Goal: Task Accomplishment & Management: Complete application form

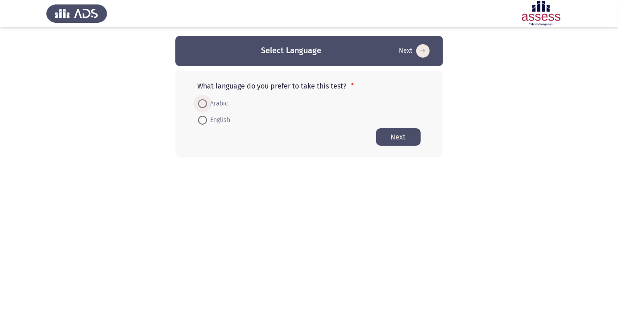
click at [204, 100] on span at bounding box center [202, 103] width 9 height 9
click at [204, 100] on input "Arabic" at bounding box center [202, 103] width 9 height 9
radio input "true"
click at [408, 135] on button "Next" at bounding box center [398, 136] width 45 height 17
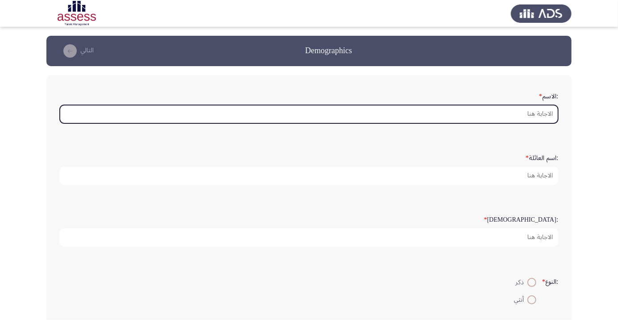
click at [523, 113] on input ":الاسم *" at bounding box center [309, 114] width 499 height 18
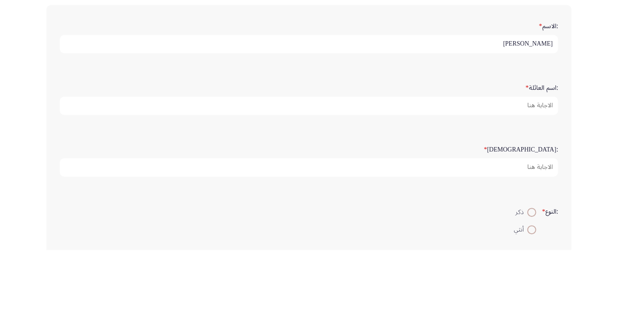
type input "[PERSON_NAME]"
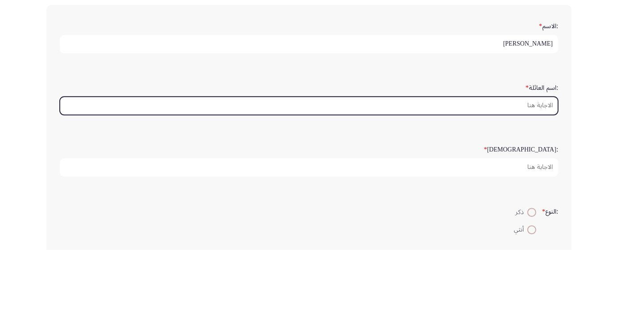
click at [537, 174] on input ":اسم العائلة *" at bounding box center [309, 175] width 499 height 18
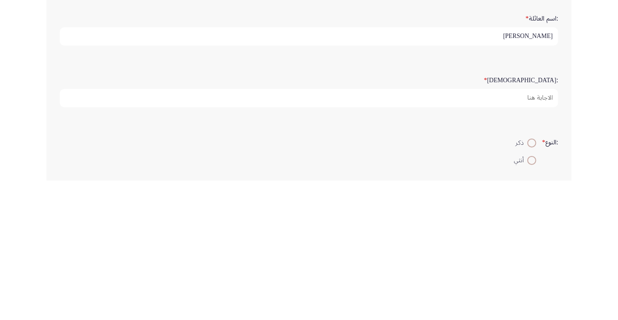
type input "[PERSON_NAME]"
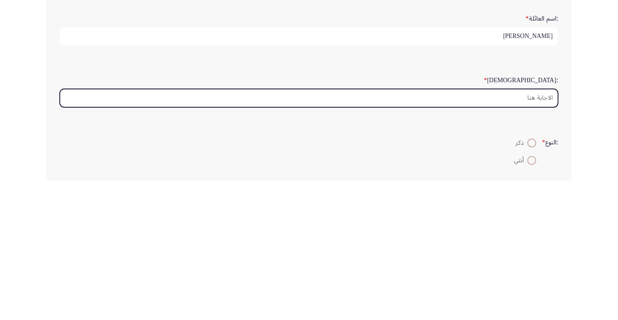
click at [549, 233] on input ":السن *" at bounding box center [309, 237] width 499 height 18
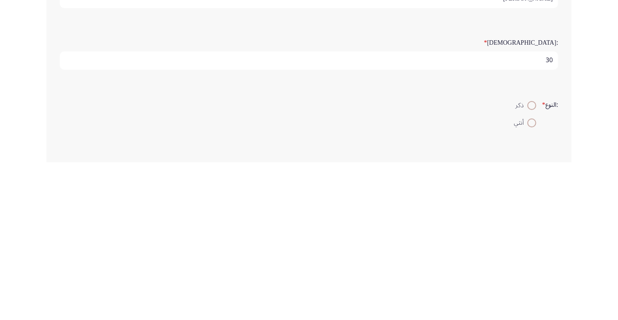
type input "30"
click at [532, 263] on span at bounding box center [532, 263] width 0 height 0
click at [531, 261] on input "ذكر" at bounding box center [532, 262] width 9 height 9
radio input "true"
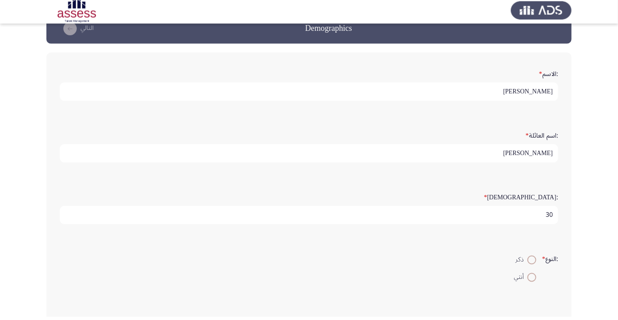
scroll to position [19, 0]
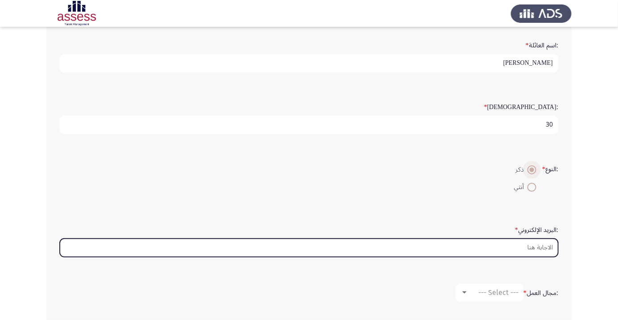
click at [545, 244] on input ":البريد الإلكتروني *" at bounding box center [309, 247] width 499 height 18
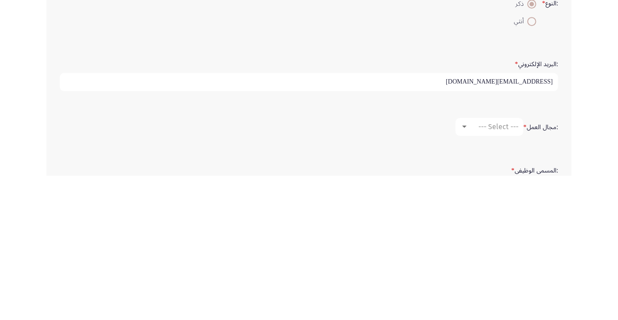
scroll to position [134, 0]
type input "Gabeerg472@gmail.com"
click at [498, 270] on span "--- Select ---" at bounding box center [499, 270] width 40 height 8
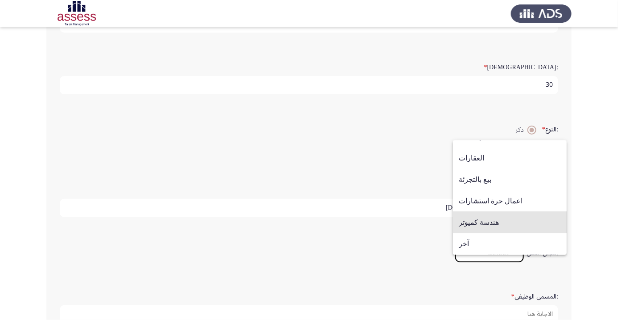
scroll to position [168, 0]
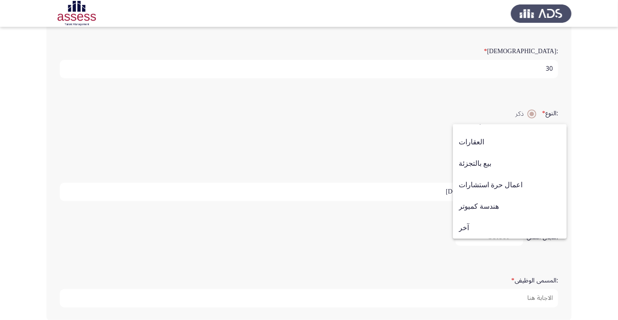
click at [419, 234] on div at bounding box center [309, 160] width 618 height 320
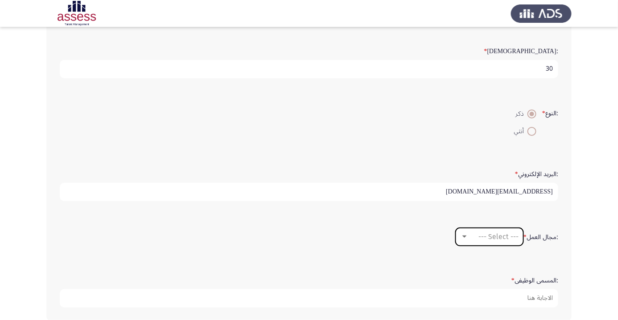
click at [507, 232] on span "--- Select ---" at bounding box center [499, 236] width 40 height 8
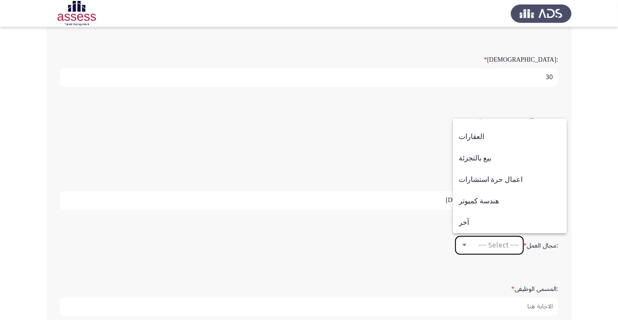
scroll to position [150, 0]
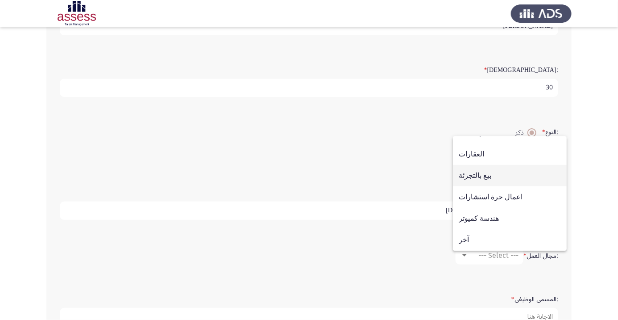
click at [503, 186] on span "بيع بالتجزئة" at bounding box center [510, 175] width 102 height 21
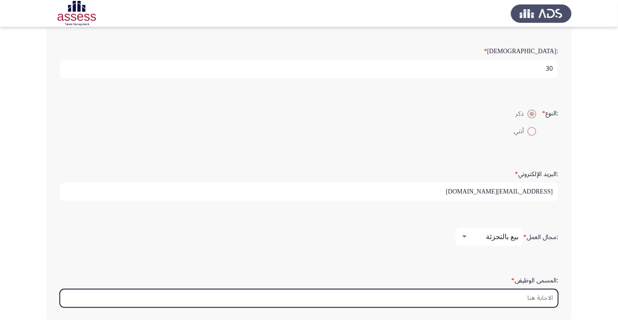
click at [537, 293] on input ":المسمى الوظيفى *" at bounding box center [309, 298] width 499 height 18
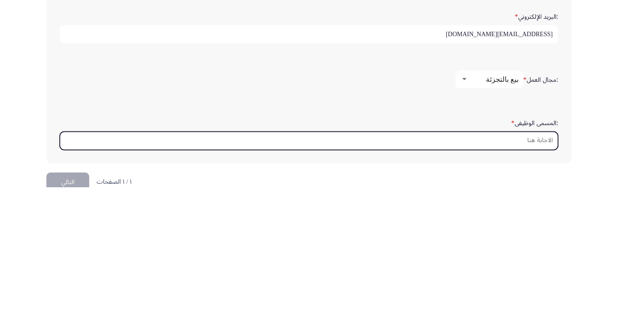
scroll to position [211, 0]
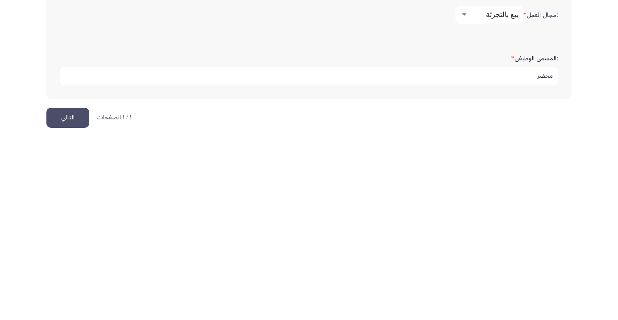
type input "محضر"
click at [71, 293] on button "التالي" at bounding box center [67, 297] width 43 height 20
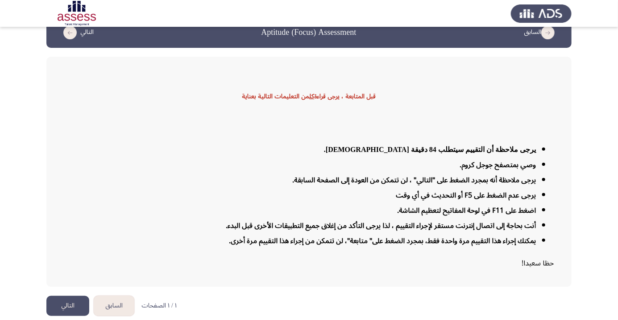
scroll to position [21, 0]
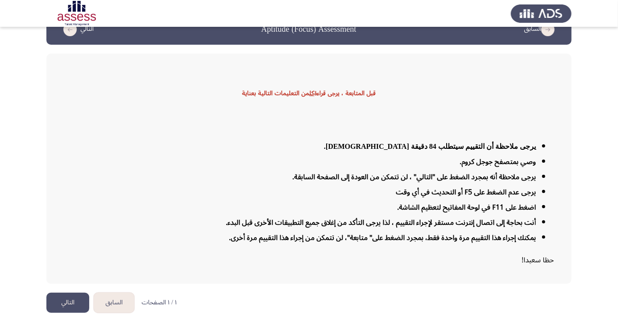
click at [71, 312] on button "التالي" at bounding box center [67, 302] width 43 height 20
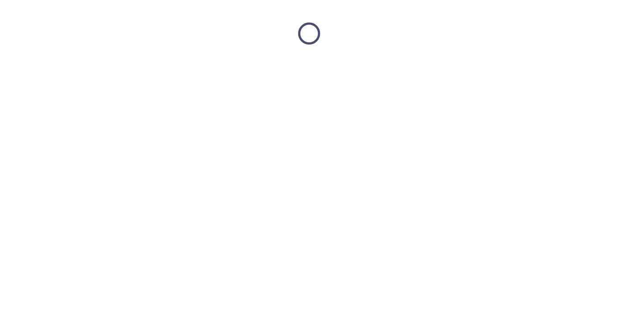
scroll to position [0, 0]
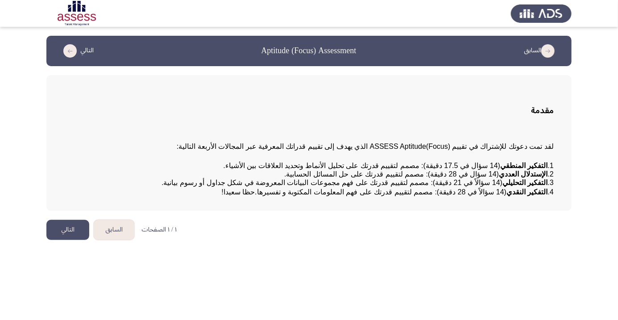
click at [76, 240] on button "التالي" at bounding box center [67, 230] width 43 height 20
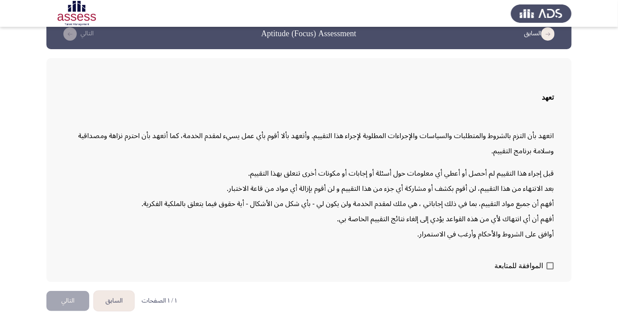
scroll to position [25, 0]
click at [550, 269] on span at bounding box center [550, 265] width 7 height 7
click at [550, 270] on input "الموافقة للمتابعة" at bounding box center [550, 269] width 0 height 0
checkbox input "true"
click at [65, 311] on button "التالي" at bounding box center [67, 301] width 43 height 20
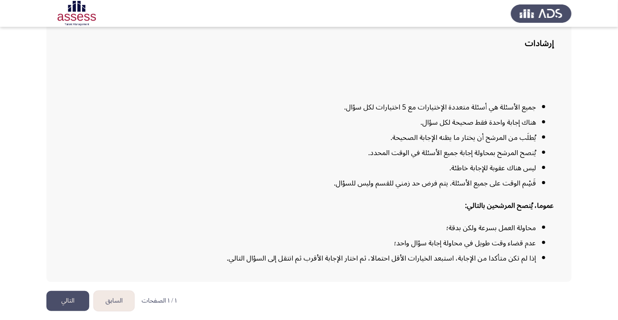
scroll to position [72, 0]
click at [71, 311] on button "التالي" at bounding box center [67, 301] width 43 height 20
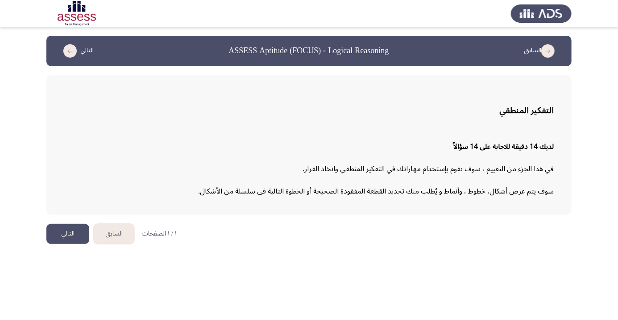
click at [69, 229] on button "التالي" at bounding box center [67, 234] width 43 height 20
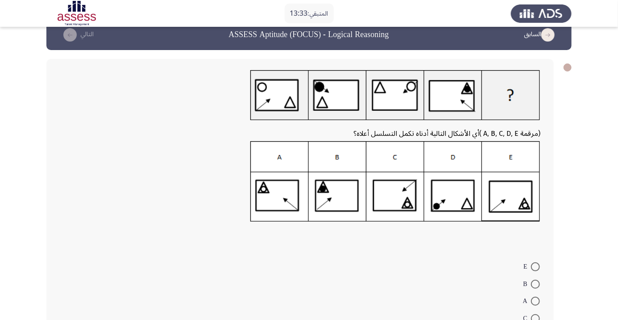
scroll to position [18, 0]
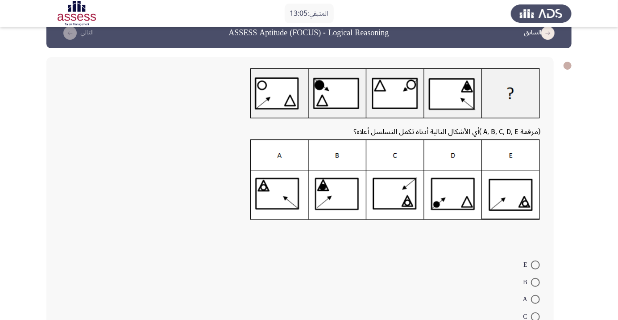
click at [536, 316] on span at bounding box center [535, 316] width 9 height 9
click at [536, 316] on input "C" at bounding box center [535, 316] width 9 height 9
radio input "true"
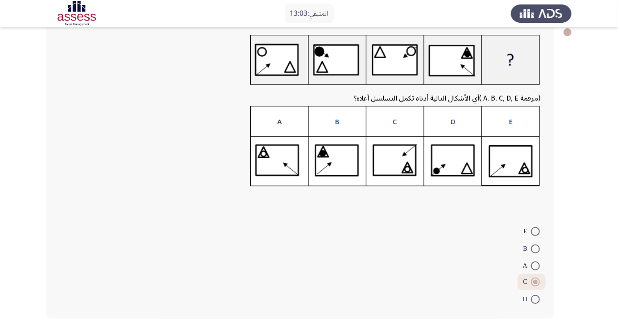
scroll to position [51, 0]
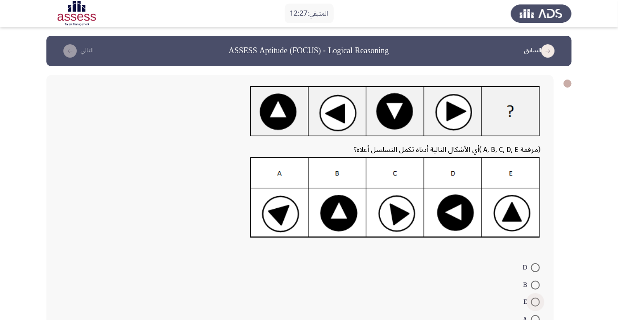
click at [536, 302] on span at bounding box center [535, 301] width 9 height 9
click at [536, 302] on input "E" at bounding box center [535, 301] width 9 height 9
radio input "true"
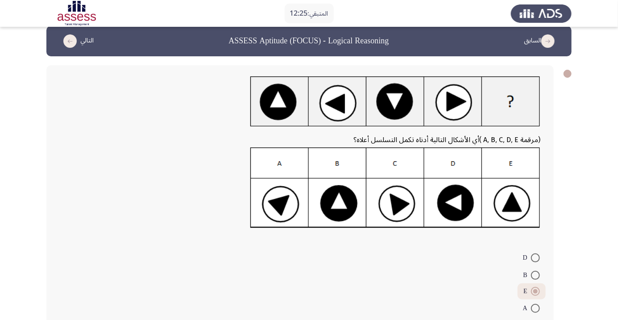
scroll to position [36, 0]
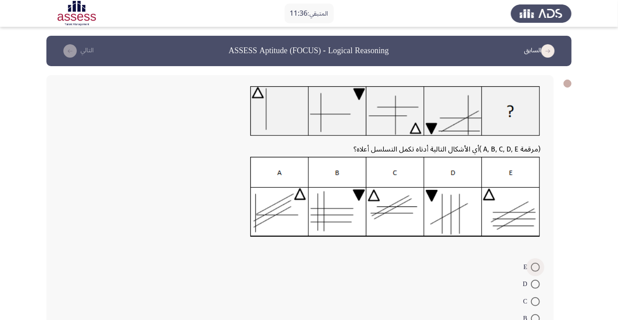
click at [536, 266] on span at bounding box center [535, 266] width 9 height 9
click at [536, 266] on input "E" at bounding box center [535, 266] width 9 height 9
radio input "true"
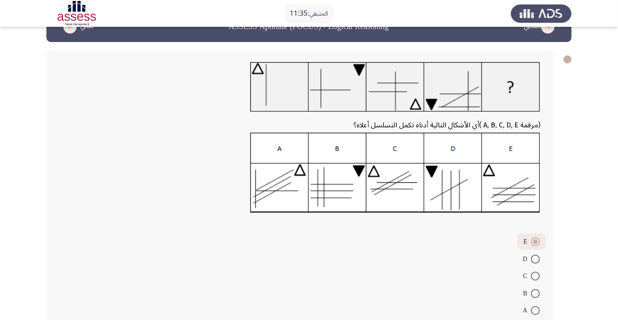
scroll to position [36, 0]
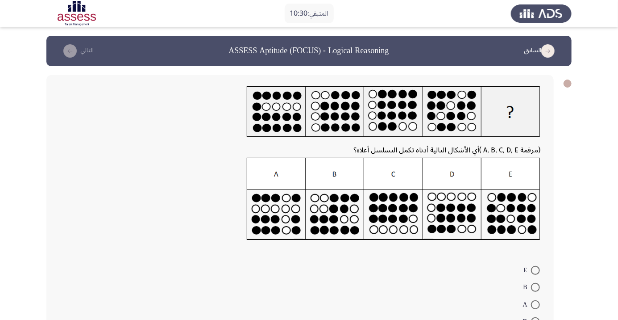
click at [536, 304] on span at bounding box center [535, 304] width 9 height 9
click at [536, 304] on input "A" at bounding box center [535, 304] width 9 height 9
radio input "true"
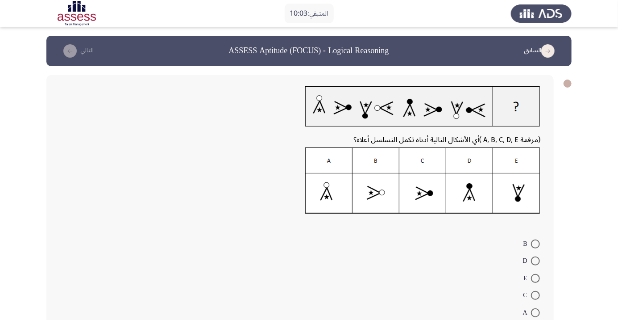
click at [533, 243] on span at bounding box center [535, 243] width 9 height 9
click at [533, 243] on input "B" at bounding box center [535, 243] width 9 height 9
radio input "true"
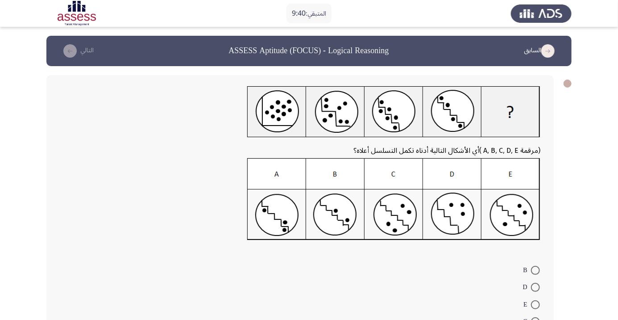
click at [536, 319] on span at bounding box center [535, 321] width 9 height 9
click at [536, 319] on input "C" at bounding box center [535, 321] width 9 height 9
radio input "true"
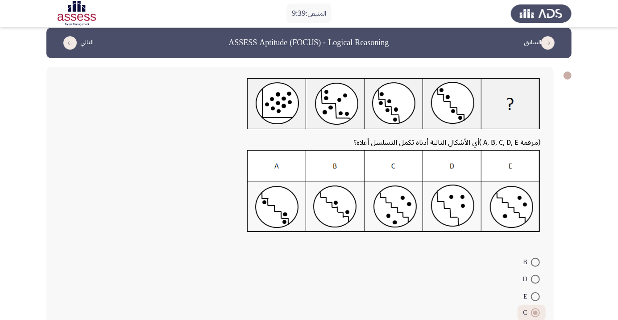
scroll to position [39, 0]
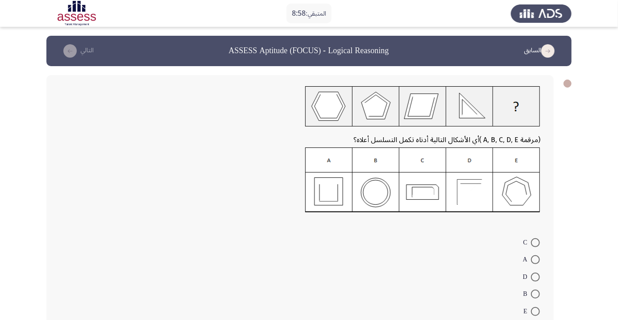
click at [536, 311] on span at bounding box center [535, 311] width 9 height 9
click at [536, 311] on input "E" at bounding box center [535, 311] width 9 height 9
radio input "true"
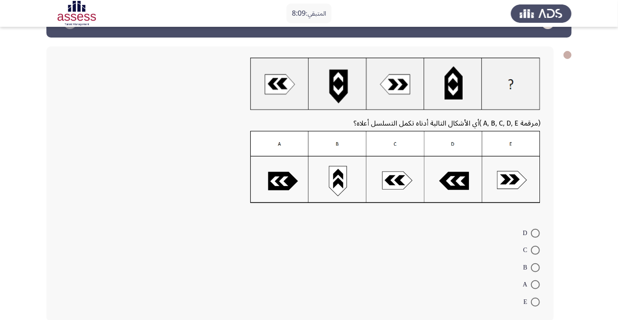
scroll to position [30, 0]
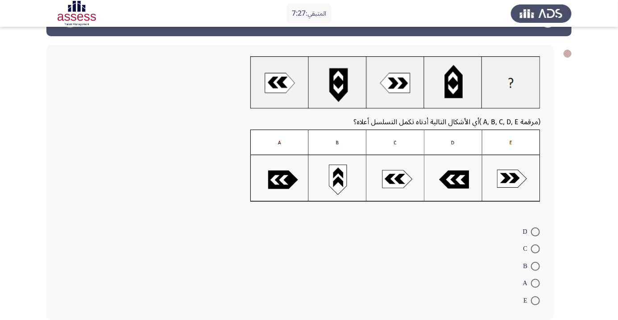
click at [536, 266] on span at bounding box center [535, 266] width 9 height 9
click at [536, 266] on input "B" at bounding box center [535, 266] width 9 height 9
radio input "true"
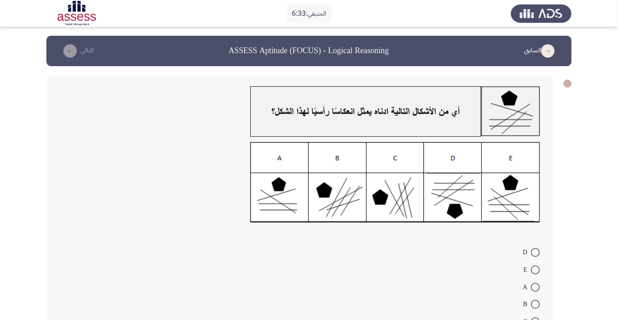
click at [536, 252] on span at bounding box center [535, 252] width 9 height 9
click at [536, 252] on input "D" at bounding box center [535, 252] width 9 height 9
radio input "true"
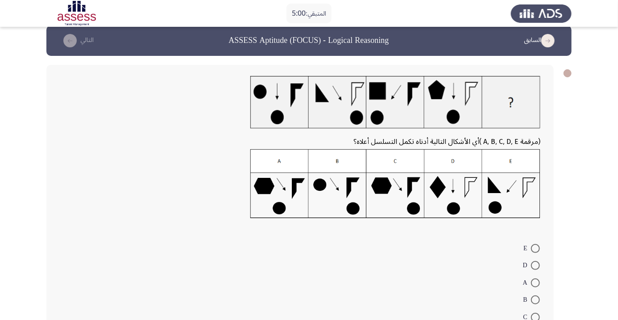
scroll to position [11, 0]
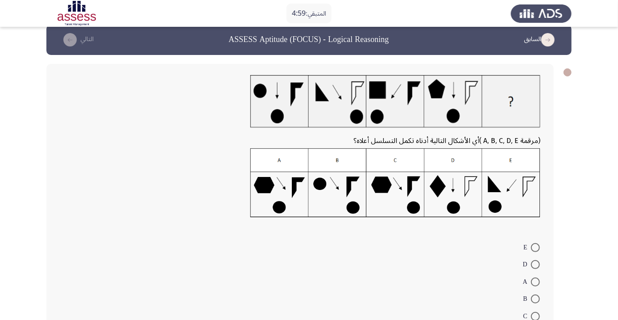
click at [536, 264] on span at bounding box center [535, 264] width 9 height 9
click at [536, 264] on input "D" at bounding box center [535, 264] width 9 height 9
radio input "true"
click at [536, 280] on span at bounding box center [535, 280] width 9 height 9
click at [536, 280] on input "A" at bounding box center [535, 280] width 9 height 9
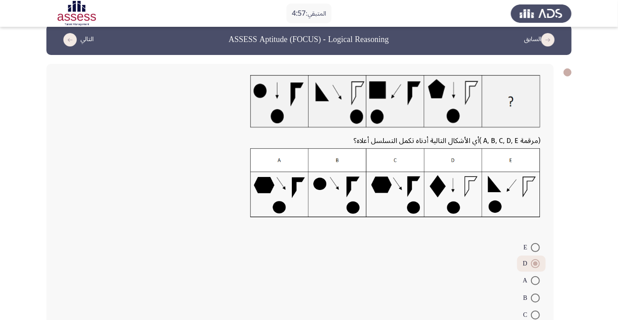
radio input "true"
click at [536, 264] on span at bounding box center [535, 264] width 9 height 9
click at [536, 264] on input "D" at bounding box center [535, 264] width 9 height 9
radio input "true"
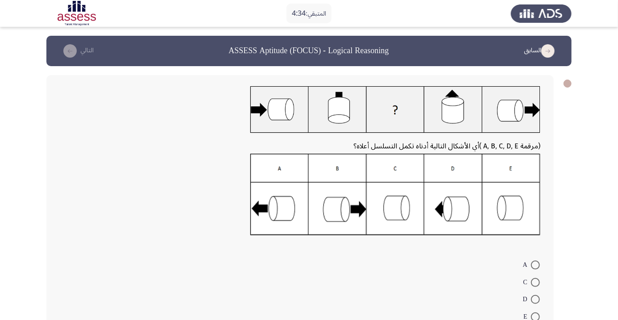
radio input "true"
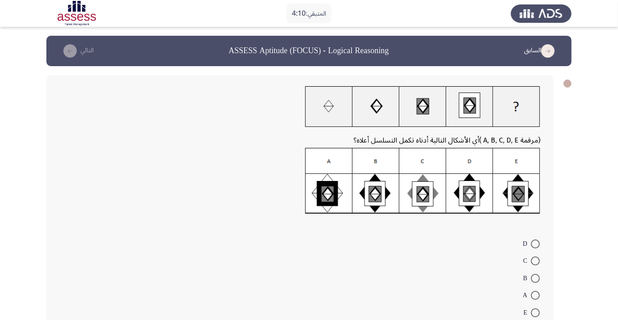
click at [536, 261] on span at bounding box center [535, 260] width 9 height 9
click at [536, 261] on input "C" at bounding box center [535, 260] width 9 height 9
radio input "true"
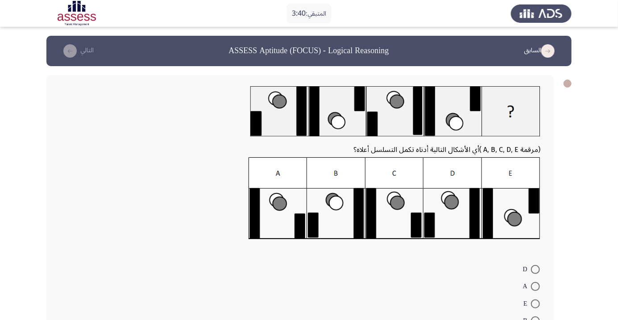
click at [536, 269] on span at bounding box center [535, 269] width 9 height 9
click at [536, 269] on input "D" at bounding box center [535, 269] width 9 height 9
radio input "true"
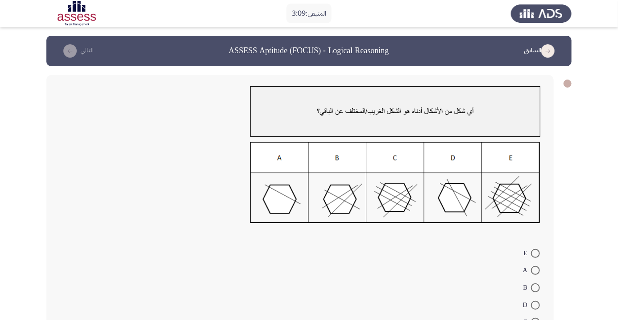
click at [536, 270] on span at bounding box center [535, 270] width 9 height 9
click at [536, 270] on input "A" at bounding box center [535, 270] width 9 height 9
radio input "true"
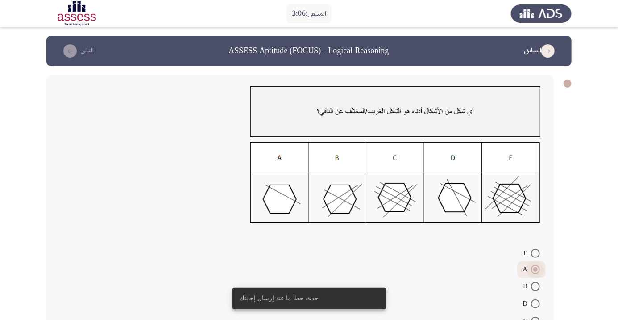
click at [537, 268] on span at bounding box center [535, 269] width 4 height 4
click at [537, 268] on input "A" at bounding box center [535, 269] width 9 height 9
click at [536, 286] on span at bounding box center [535, 286] width 9 height 9
click at [536, 286] on input "B" at bounding box center [535, 286] width 9 height 9
radio input "true"
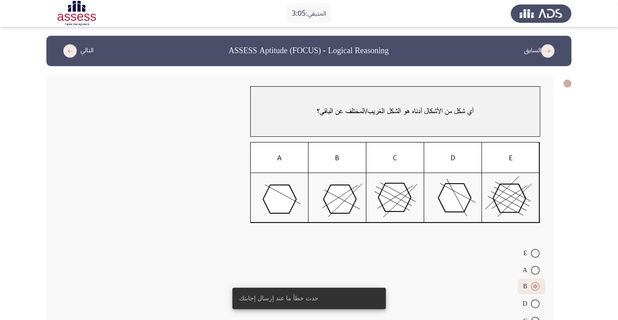
click at [536, 270] on span at bounding box center [535, 270] width 9 height 9
click at [536, 270] on input "A" at bounding box center [535, 270] width 9 height 9
radio input "true"
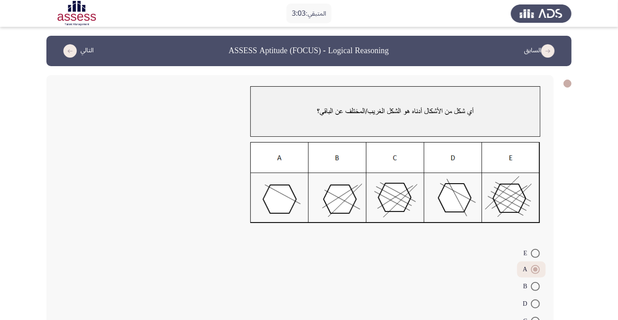
scroll to position [22, 0]
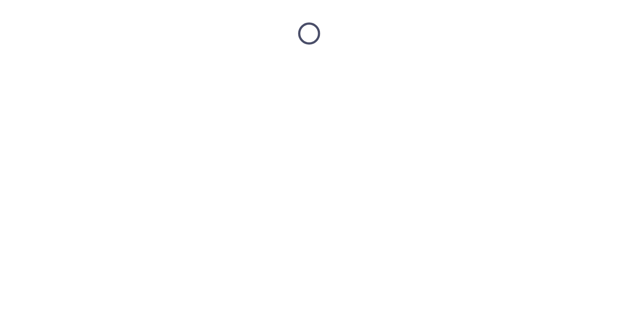
scroll to position [0, 0]
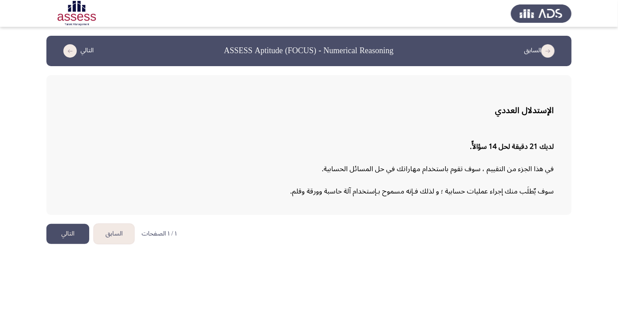
click at [75, 234] on button "التالي" at bounding box center [67, 234] width 43 height 20
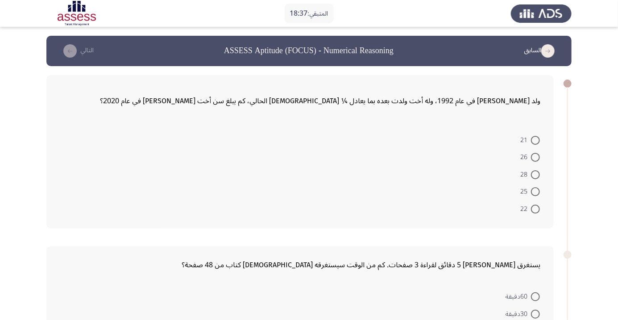
click at [536, 139] on span at bounding box center [535, 140] width 9 height 9
click at [536, 139] on input "21" at bounding box center [535, 140] width 9 height 9
radio input "true"
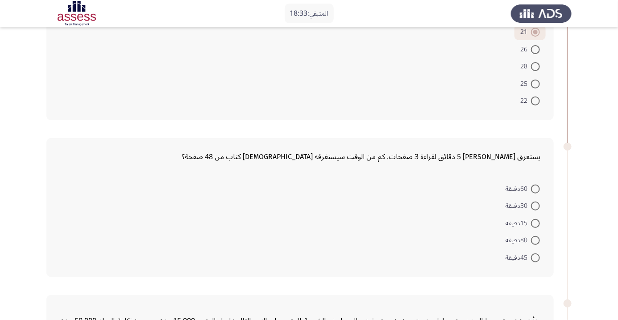
scroll to position [107, 0]
click at [536, 239] on span at bounding box center [535, 239] width 9 height 9
click at [536, 239] on input "80دقيقة" at bounding box center [535, 239] width 9 height 9
radio input "true"
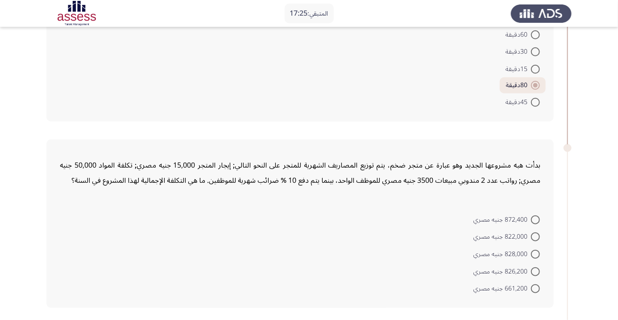
scroll to position [264, 0]
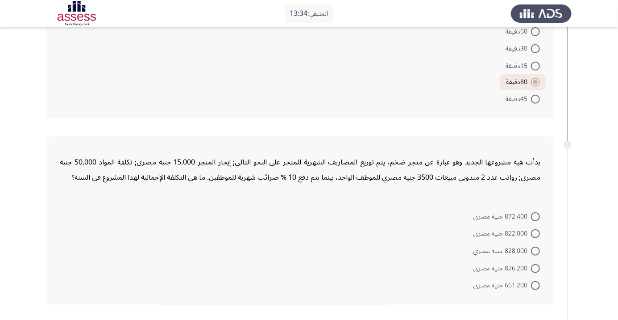
click at [536, 216] on span at bounding box center [535, 216] width 9 height 9
click at [536, 216] on input "872,400 جنيه مصري" at bounding box center [535, 216] width 9 height 9
radio input "true"
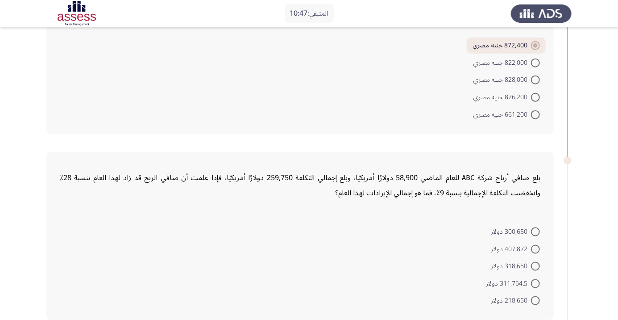
scroll to position [434, 0]
click at [536, 295] on span at bounding box center [535, 299] width 9 height 9
click at [536, 295] on input "218,650 دولار" at bounding box center [535, 299] width 9 height 9
radio input "true"
click at [536, 282] on span at bounding box center [535, 283] width 9 height 9
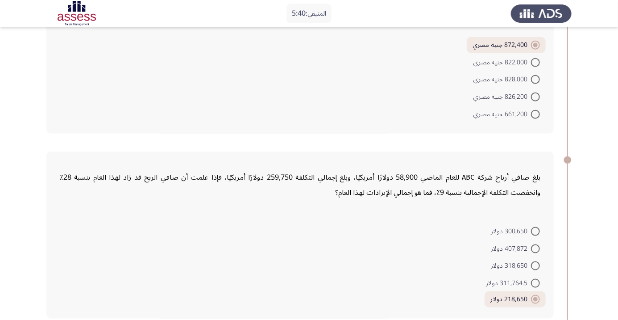
click at [536, 282] on input "311,764.5 دولار" at bounding box center [535, 283] width 9 height 9
radio input "true"
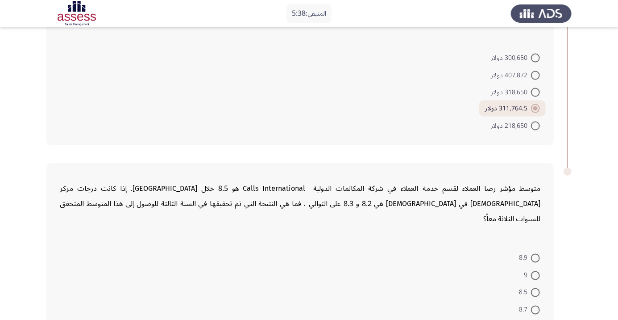
scroll to position [619, 0]
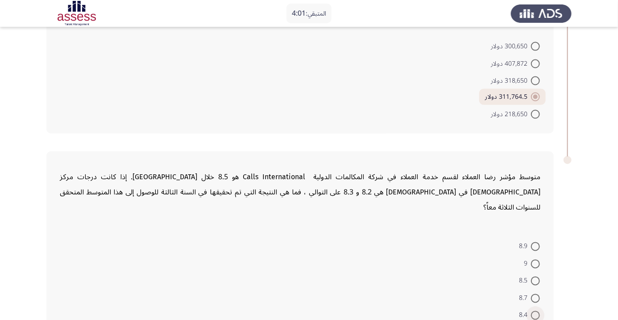
click at [536, 311] on span at bounding box center [535, 315] width 9 height 9
click at [536, 311] on input "8.4" at bounding box center [535, 315] width 9 height 9
radio input "true"
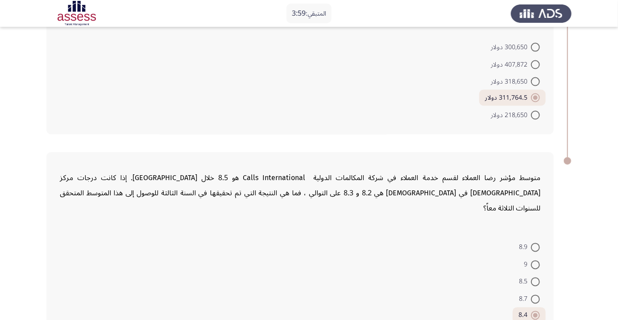
scroll to position [0, 0]
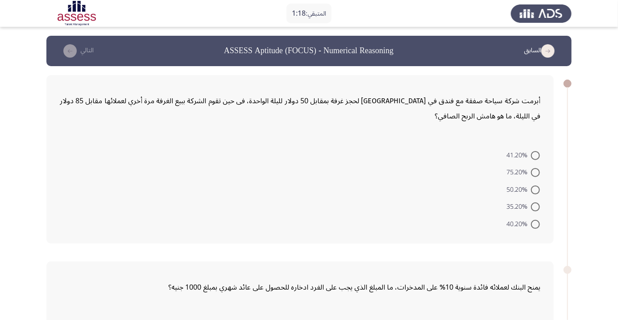
click at [536, 172] on span at bounding box center [535, 172] width 9 height 9
click at [536, 172] on input "75.20%" at bounding box center [535, 172] width 9 height 9
radio input "true"
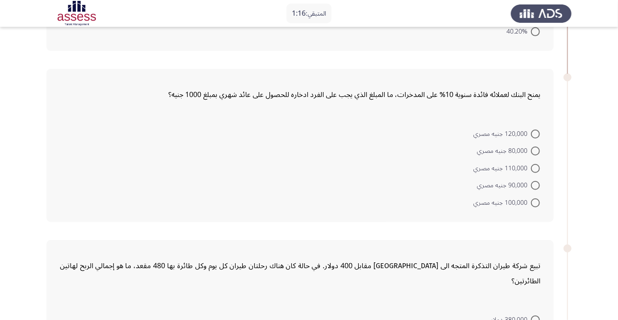
scroll to position [193, 0]
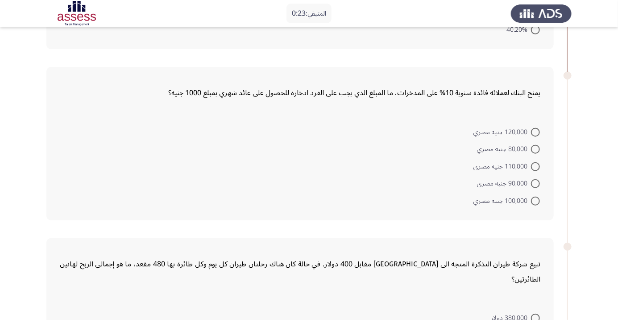
click at [536, 200] on span at bounding box center [535, 200] width 9 height 9
click at [536, 200] on input "100,000 جنيه مصري" at bounding box center [535, 200] width 9 height 9
radio input "true"
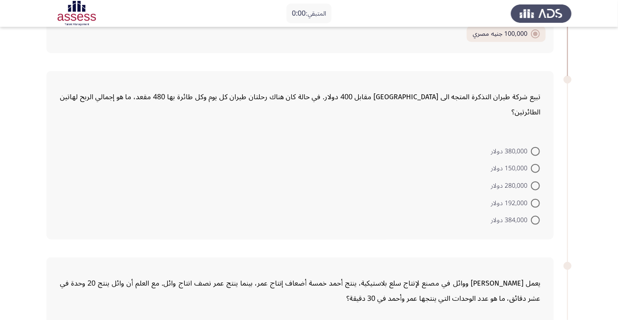
scroll to position [0, 0]
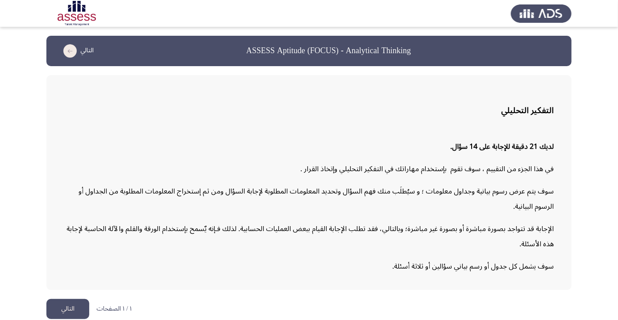
click at [67, 319] on button "التالي" at bounding box center [67, 309] width 43 height 20
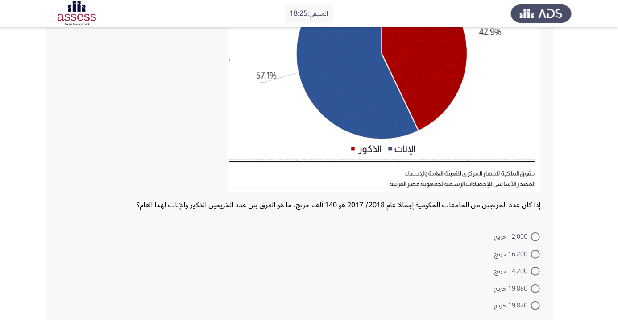
scroll to position [160, 0]
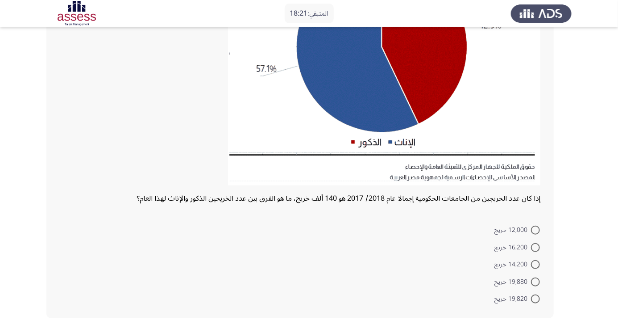
click at [536, 229] on span at bounding box center [535, 229] width 9 height 9
click at [536, 229] on input "12,000 خريج" at bounding box center [535, 229] width 9 height 9
radio input "true"
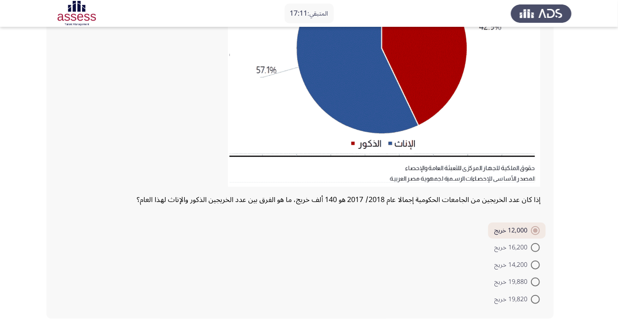
click at [536, 298] on span at bounding box center [535, 299] width 9 height 9
click at [536, 298] on input "19,820 خريج" at bounding box center [535, 299] width 9 height 9
radio input "true"
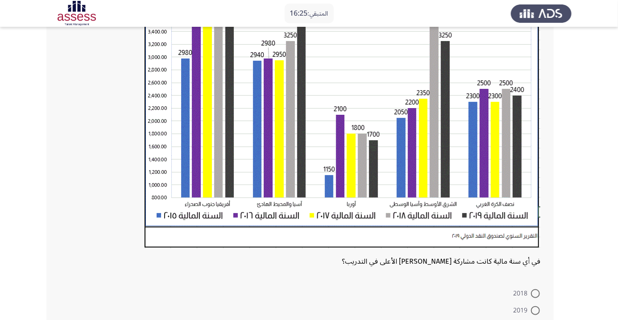
scroll to position [167, 0]
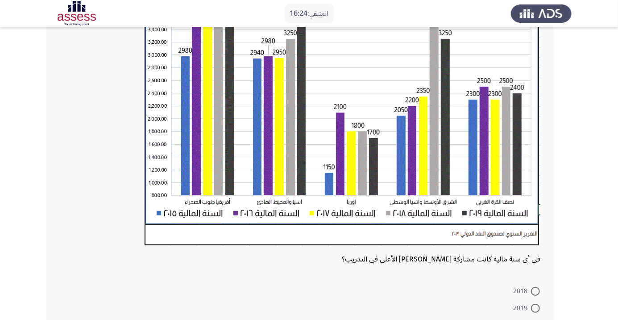
radio input "true"
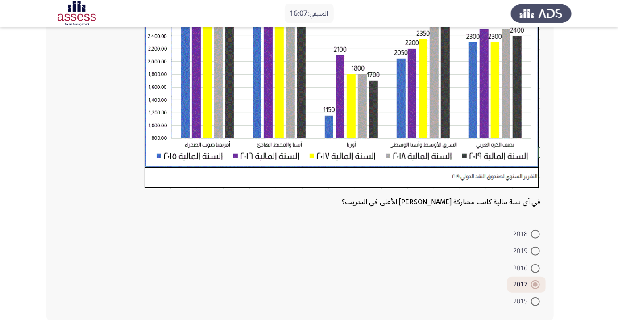
scroll to position [227, 0]
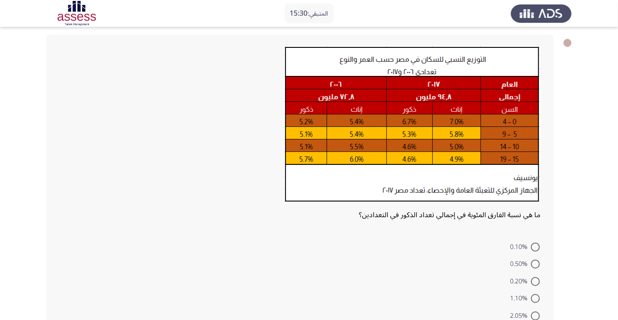
scroll to position [41, 0]
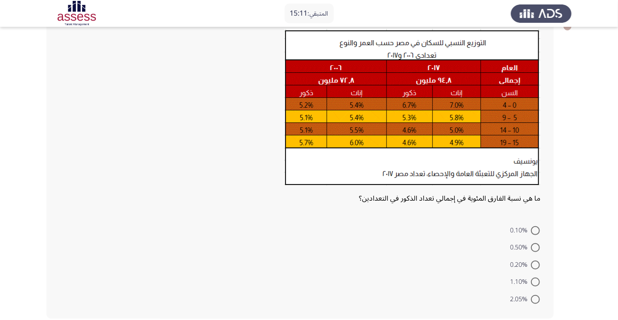
click at [536, 298] on span at bounding box center [535, 299] width 9 height 9
click at [536, 298] on input "2.05%" at bounding box center [535, 299] width 9 height 9
radio input "true"
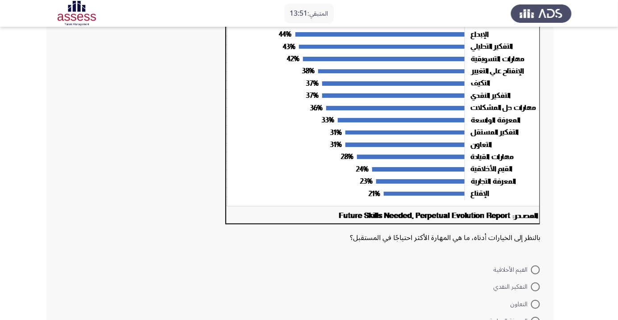
scroll to position [88, 0]
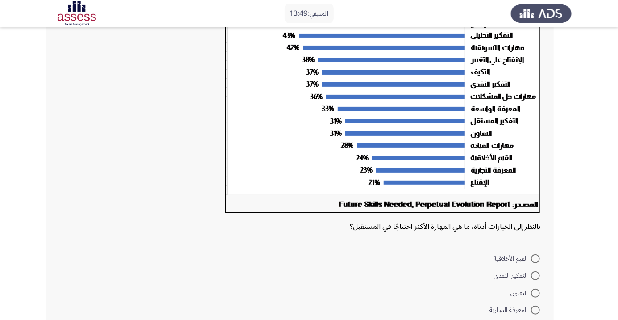
radio input "true"
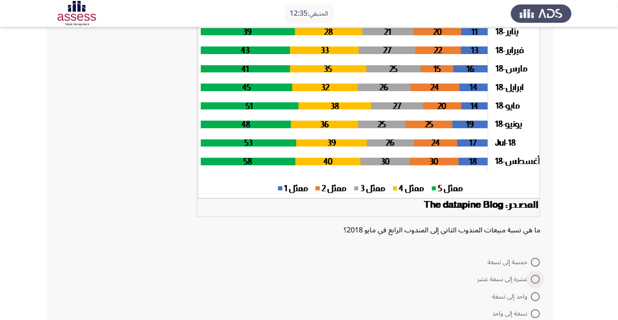
scroll to position [100, 0]
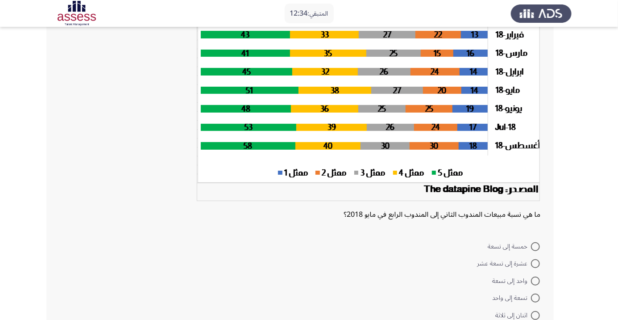
click at [536, 263] on span at bounding box center [535, 263] width 9 height 9
click at [536, 263] on input "عشرة إلى تسعة عشر" at bounding box center [535, 263] width 9 height 9
radio input "true"
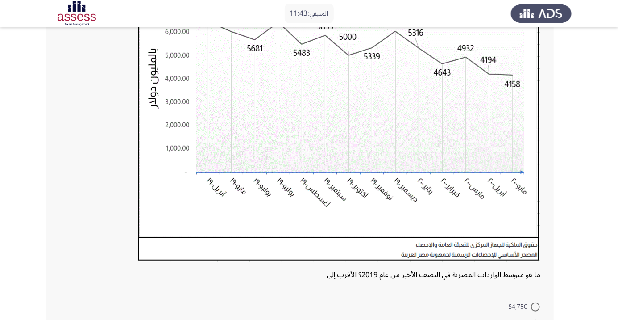
scroll to position [0, 0]
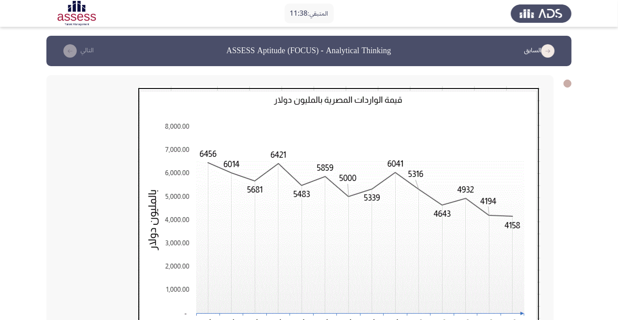
click at [271, 319] on img at bounding box center [339, 244] width 403 height 316
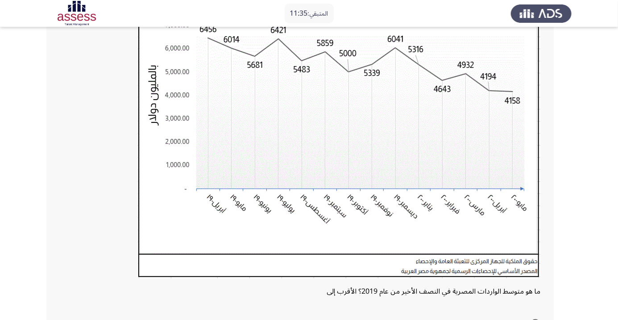
scroll to position [217, 0]
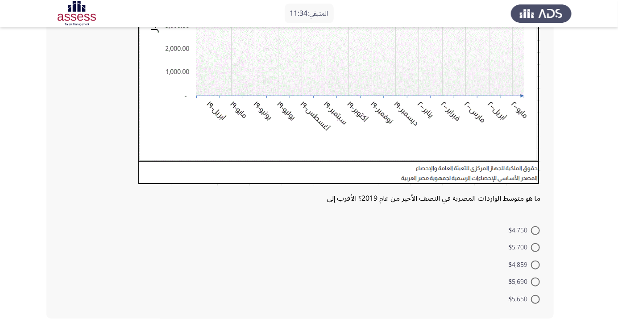
click at [538, 230] on span at bounding box center [535, 230] width 9 height 9
click at [538, 230] on input "$4,750" at bounding box center [535, 230] width 9 height 9
radio input "true"
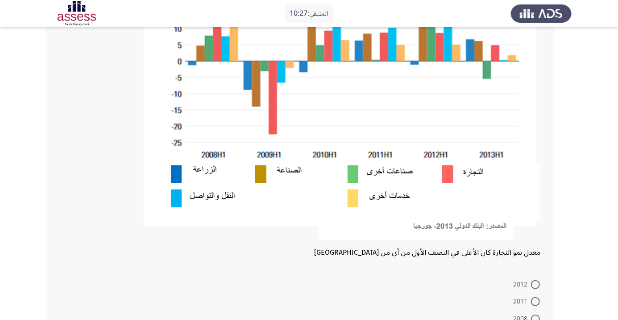
scroll to position [177, 0]
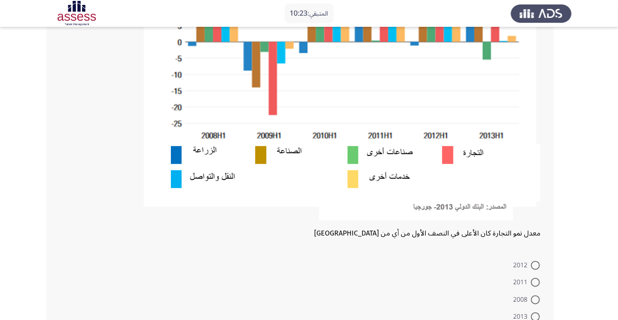
click at [536, 299] on span at bounding box center [535, 299] width 9 height 9
click at [536, 299] on input "2008" at bounding box center [535, 299] width 9 height 9
radio input "true"
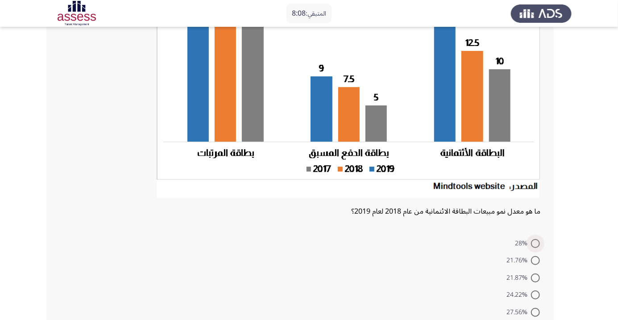
scroll to position [118, 0]
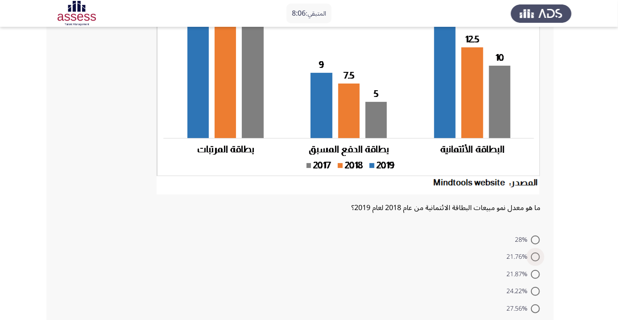
click at [536, 256] on span at bounding box center [535, 256] width 9 height 9
click at [536, 256] on input "21.76%" at bounding box center [535, 256] width 9 height 9
radio input "true"
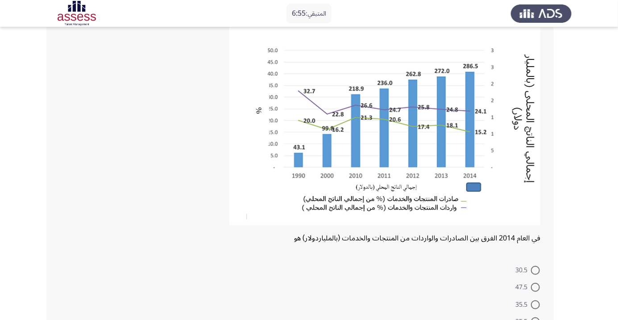
scroll to position [65, 0]
radio input "true"
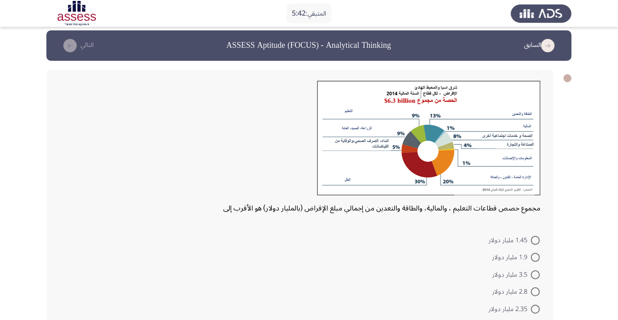
scroll to position [0, 0]
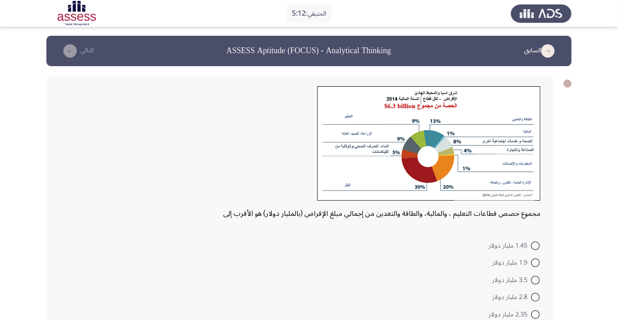
click at [536, 245] on span at bounding box center [535, 245] width 9 height 9
click at [536, 245] on input "1.45 مليار دولار" at bounding box center [535, 245] width 9 height 9
radio input "true"
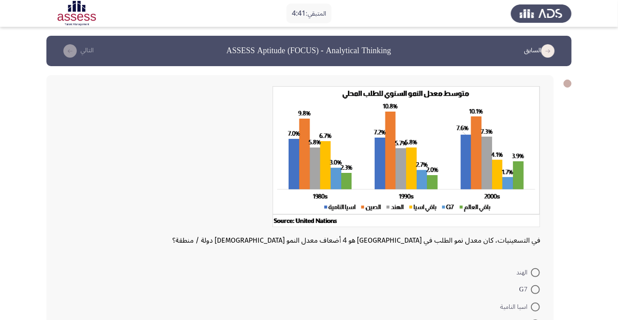
click at [536, 289] on span at bounding box center [535, 289] width 9 height 9
click at [536, 289] on input "G7" at bounding box center [535, 289] width 9 height 9
radio input "true"
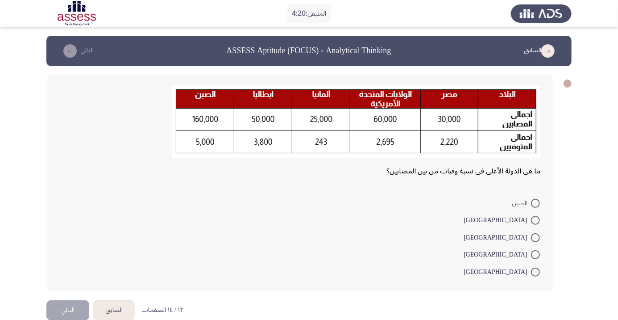
click at [536, 220] on span at bounding box center [535, 220] width 9 height 9
click at [536, 220] on input "مصر" at bounding box center [535, 220] width 9 height 9
radio input "true"
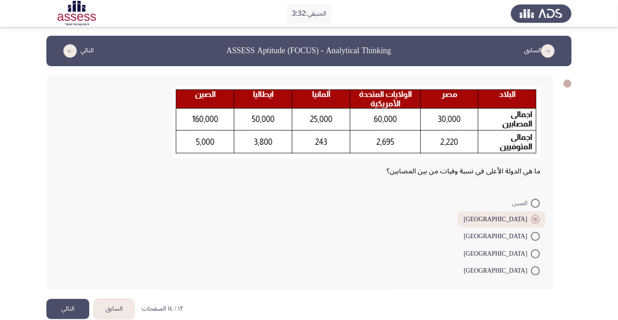
click at [536, 203] on span at bounding box center [535, 203] width 9 height 9
click at [536, 203] on input "الصين" at bounding box center [535, 203] width 9 height 9
radio input "true"
click at [69, 312] on button "التالي" at bounding box center [67, 309] width 43 height 20
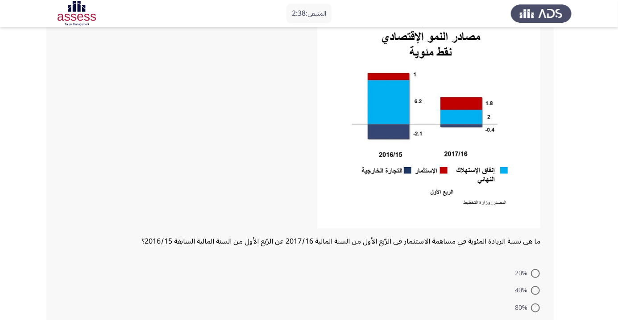
scroll to position [81, 0]
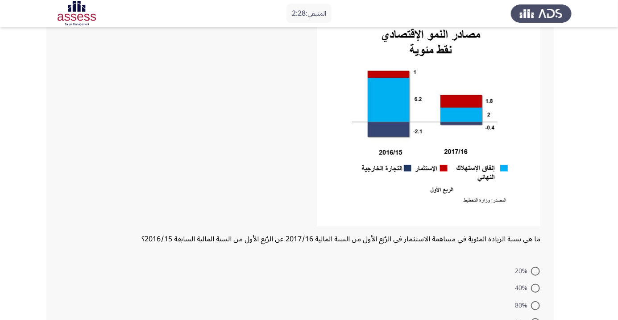
click at [536, 319] on span at bounding box center [535, 322] width 9 height 9
click at [536, 319] on input "32%" at bounding box center [535, 322] width 9 height 9
radio input "true"
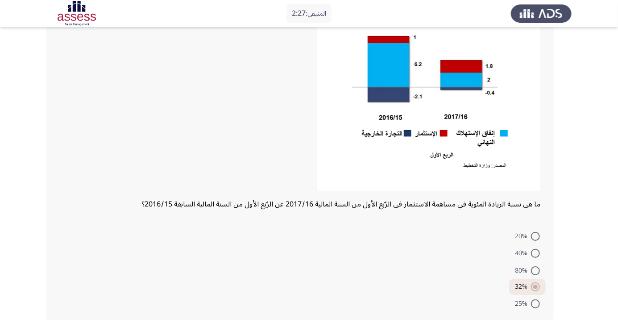
scroll to position [121, 0]
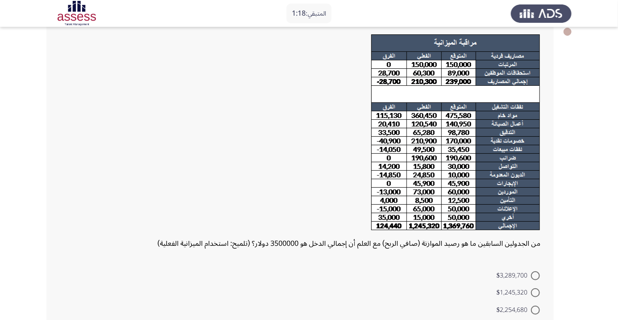
scroll to position [41, 0]
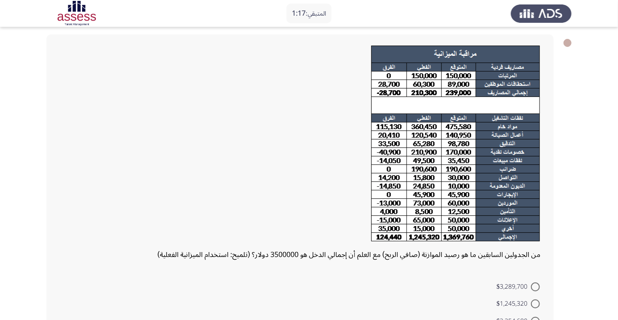
click at [536, 303] on span at bounding box center [535, 303] width 9 height 9
click at [536, 303] on input "$1,245,320" at bounding box center [535, 303] width 9 height 9
radio input "true"
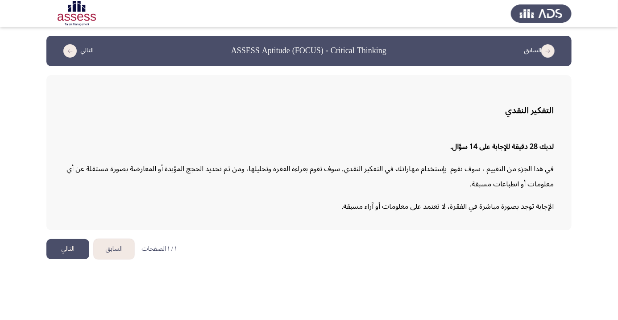
click at [71, 243] on button "التالي" at bounding box center [67, 249] width 43 height 20
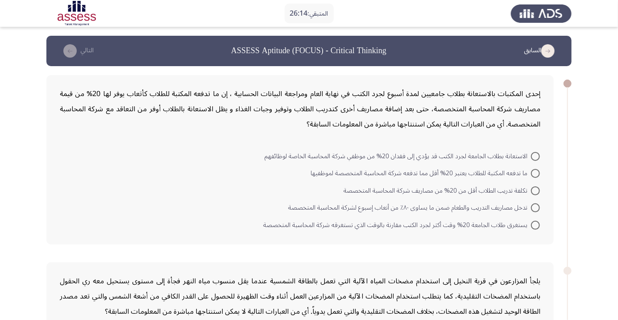
click at [536, 173] on span at bounding box center [535, 173] width 9 height 9
click at [536, 173] on input "ما تدفعه المكتبة للطلاب يعتبر 20% أقل مما تدفعه شركة المحاسبة المتخصصة لموظفيها" at bounding box center [535, 173] width 9 height 9
radio input "true"
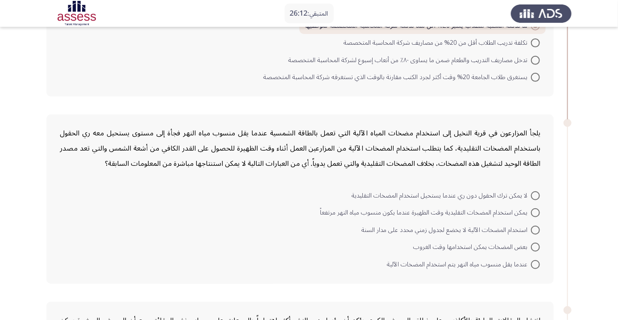
scroll to position [151, 0]
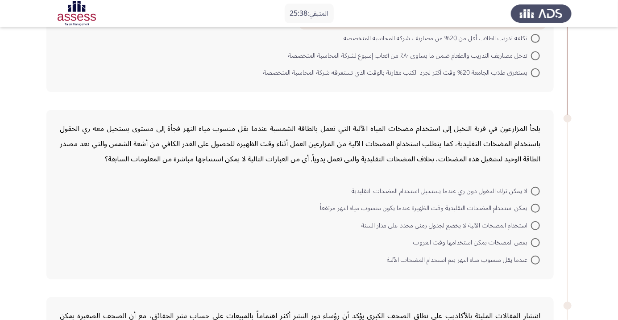
click at [536, 190] on span at bounding box center [535, 191] width 9 height 9
click at [536, 190] on input "لا يمكن ترك الحقول دون ري عندما يستحيل استخدام المضخات التقليدية" at bounding box center [535, 191] width 9 height 9
radio input "true"
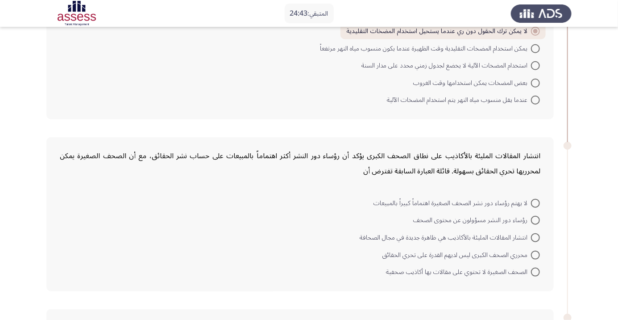
scroll to position [313, 0]
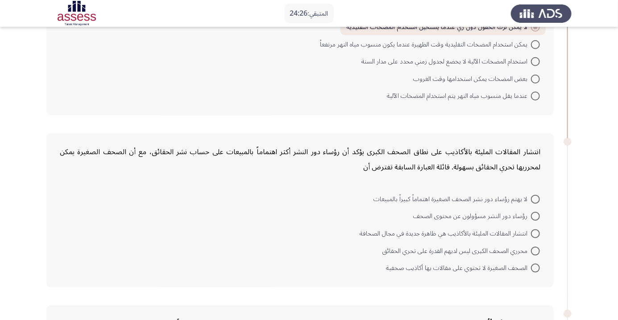
click at [538, 217] on span at bounding box center [535, 216] width 9 height 9
click at [538, 217] on input "رؤساء دور النشر مسؤولون عن محتوى الصحف" at bounding box center [535, 216] width 9 height 9
radio input "true"
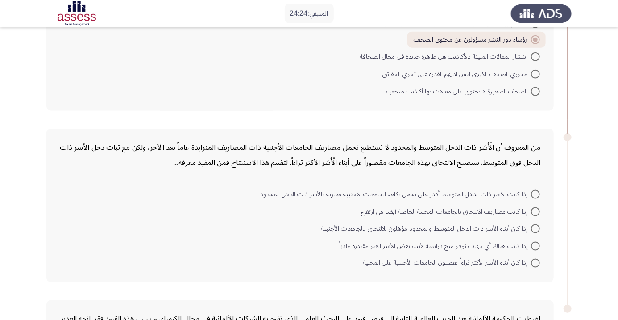
scroll to position [490, 0]
click at [538, 189] on span at bounding box center [535, 193] width 9 height 9
click at [538, 189] on input "إذا كانت الأسر ذات الدخل المتوسط أقدر على تحمل تكلفة الجامعات الأجنبية مقارنة ب…" at bounding box center [535, 193] width 9 height 9
radio input "true"
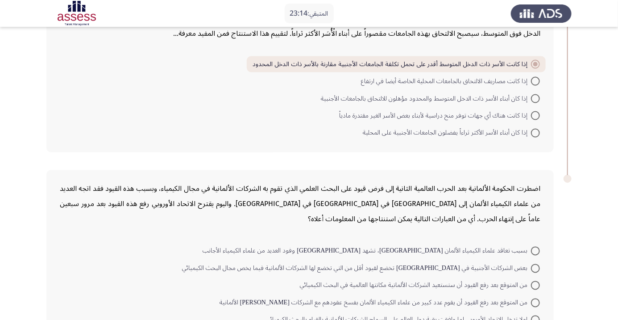
scroll to position [637, 0]
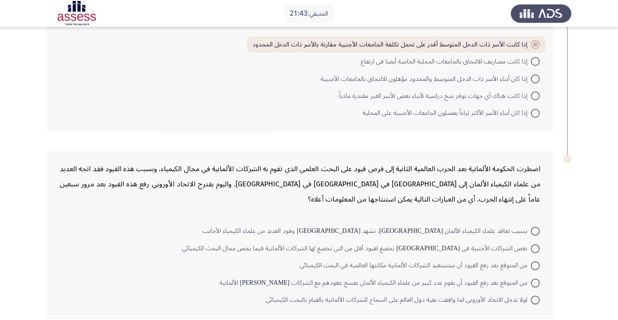
click at [536, 264] on span at bounding box center [535, 265] width 9 height 9
click at [536, 264] on input "من المتوقع بعد رفع القيود أن ستستعيد الشركات الألمانية مكانتها العالمية في البح…" at bounding box center [535, 265] width 9 height 9
radio input "true"
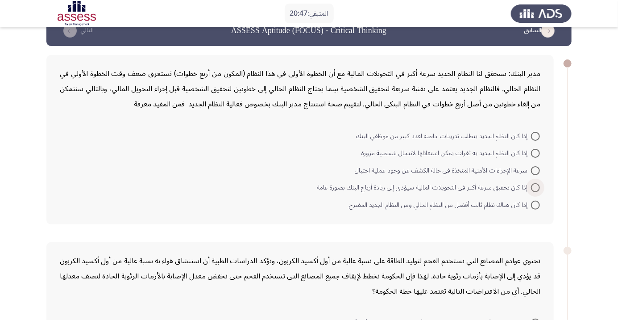
scroll to position [21, 0]
click at [536, 187] on span at bounding box center [535, 187] width 9 height 9
click at [536, 187] on input "إذا كان تحقيق سرعة أكبر في التحويلات المالية سيؤدي إلى زيادة أرباح البنك بصورة …" at bounding box center [535, 187] width 9 height 9
radio input "true"
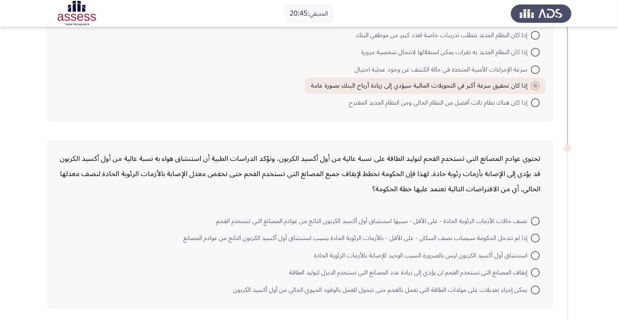
scroll to position [122, 0]
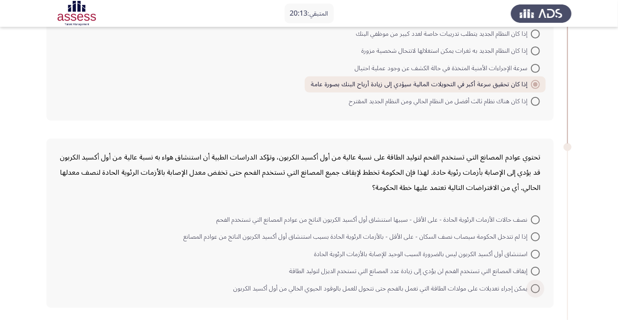
click at [536, 287] on span at bounding box center [535, 288] width 9 height 9
click at [536, 287] on input "يمكن إجراء تعديلات على مولدات الطاقة التي تعمل بالفحم حتى تتحول للعمل بالوقود ا…" at bounding box center [535, 288] width 9 height 9
radio input "true"
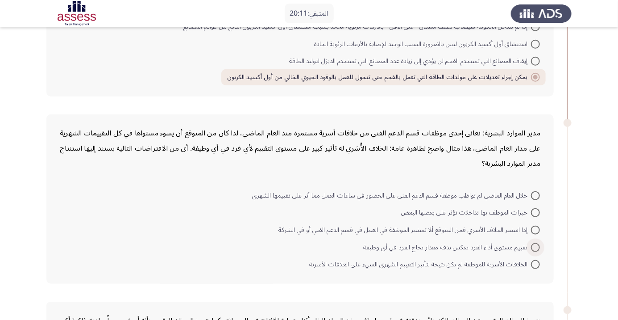
scroll to position [332, 0]
click at [536, 229] on span at bounding box center [535, 230] width 9 height 9
click at [536, 229] on input "إذا استمر الخلاف الأسري فمن المتوقع ألا تستمر الموظفة في العمل في قسم الدعم الف…" at bounding box center [535, 230] width 9 height 9
radio input "true"
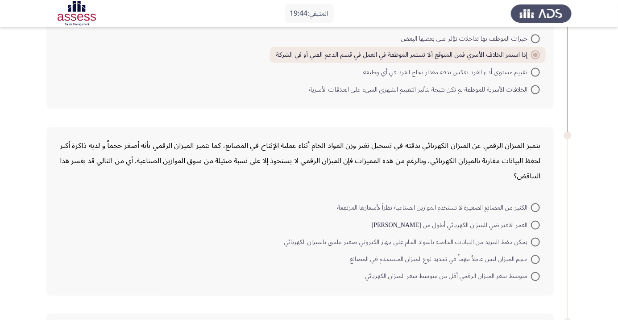
scroll to position [510, 0]
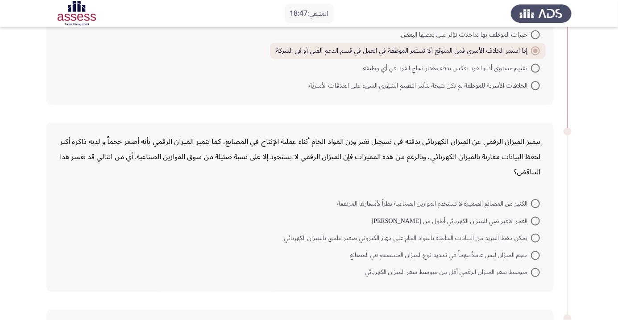
click at [536, 219] on span at bounding box center [535, 220] width 9 height 9
click at [536, 219] on input "العمر الافتراضي للميزان الكهربائي أطول من عمر نظيره الرقمي" at bounding box center [535, 220] width 9 height 9
radio input "true"
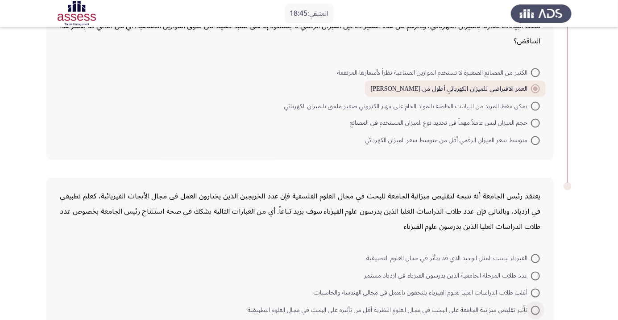
scroll to position [668, 0]
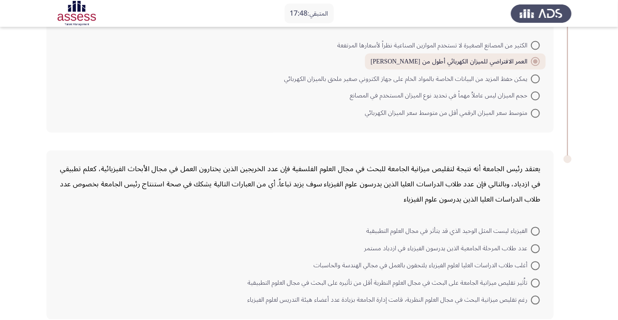
click at [538, 227] on span at bounding box center [535, 231] width 9 height 9
click at [538, 227] on input "الفيزياء ليست المثل الوحيد الذي قد يتأثر في مجال العلوم التطبيقية" at bounding box center [535, 231] width 9 height 9
radio input "true"
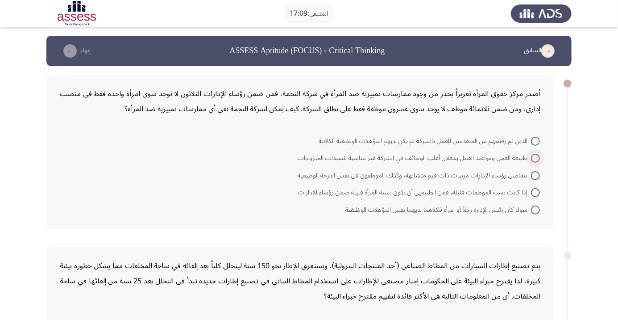
click at [536, 158] on span at bounding box center [535, 158] width 9 height 9
click at [536, 158] on input "طبيعة العمل ومواعيد العمل يجعلان أغلب الوظائف في الشركة غير مناسبة للسيدات المت…" at bounding box center [535, 158] width 9 height 9
radio input "true"
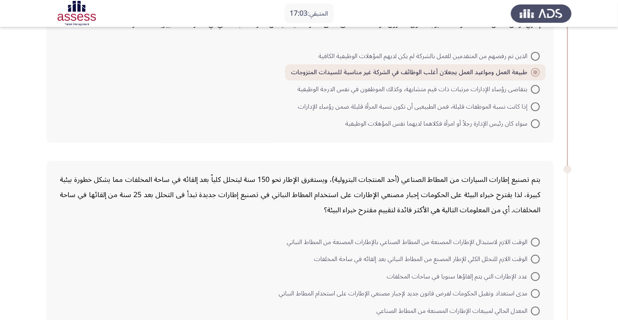
scroll to position [85, 0]
click at [537, 261] on span at bounding box center [535, 258] width 9 height 9
click at [537, 261] on input "الوقت اللازم للتحلل الكلي للإطار المصنع من المطاط النباتي بعد إلقائه في ساحة ال…" at bounding box center [535, 258] width 9 height 9
radio input "true"
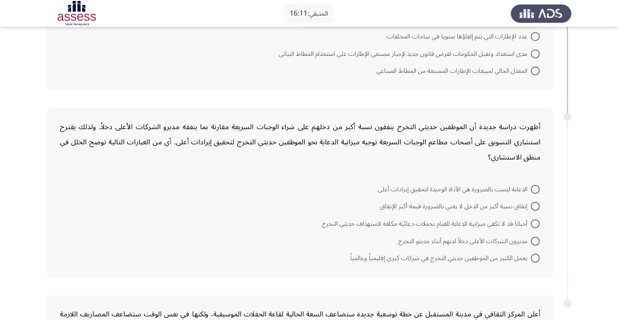
scroll to position [325, 0]
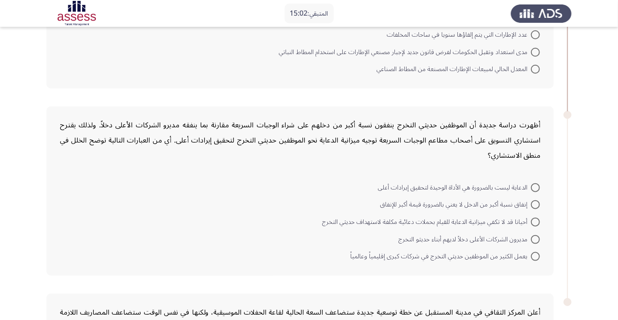
click at [536, 186] on span at bounding box center [535, 187] width 9 height 9
click at [536, 186] on input "الدعاية ليست بالضرورة هي الأداة الوحيدة لتحقيق إيرادات أعلى" at bounding box center [535, 187] width 9 height 9
radio input "true"
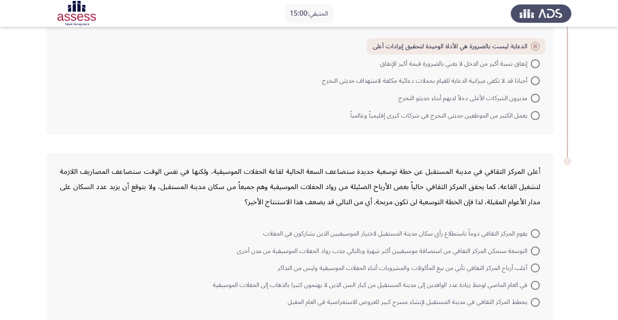
scroll to position [467, 0]
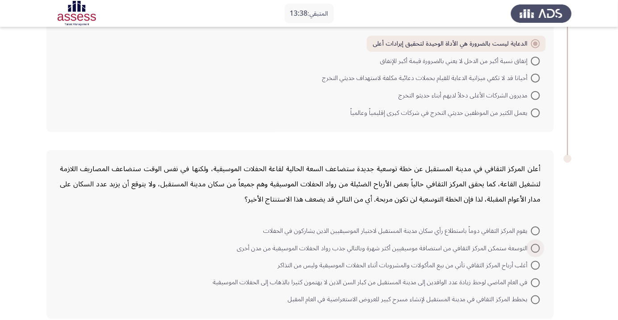
click at [536, 246] on span at bounding box center [535, 248] width 9 height 9
click at [536, 246] on input "التوسعة ستمكن المركز الثقافي من استضافة موسيقيين أكثر شهرة وبالتالي جذب رواد ال…" at bounding box center [535, 248] width 9 height 9
radio input "true"
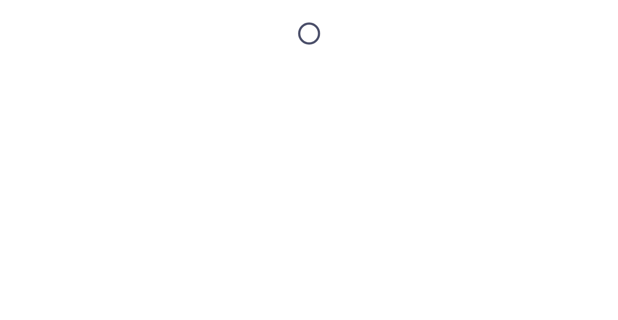
scroll to position [0, 0]
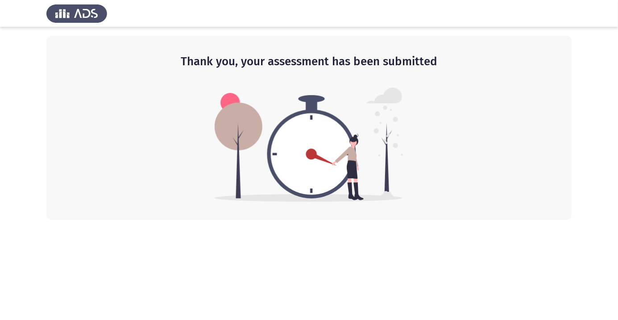
click at [616, 18] on div at bounding box center [309, 13] width 618 height 27
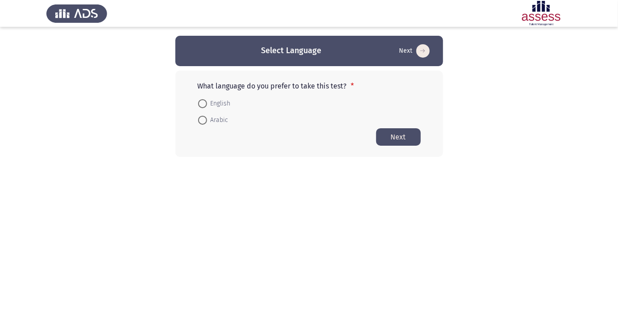
click at [202, 120] on span at bounding box center [202, 120] width 0 height 0
click at [202, 120] on input "Arabic" at bounding box center [202, 120] width 9 height 9
radio input "true"
click at [391, 141] on button "Next" at bounding box center [398, 136] width 45 height 17
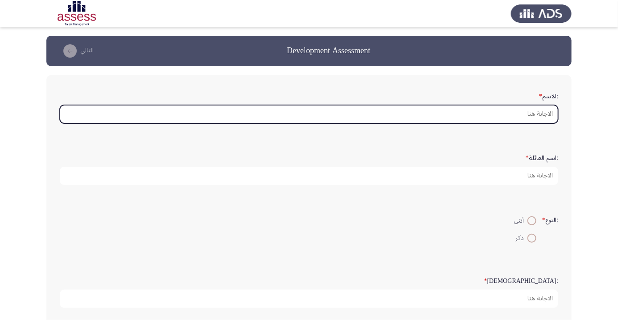
click at [542, 112] on input ":الاسم *" at bounding box center [309, 114] width 499 height 18
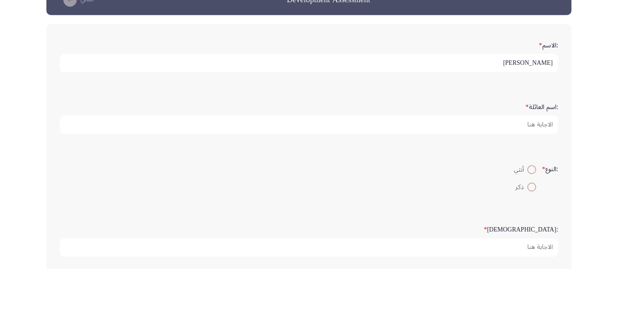
type input "[PERSON_NAME]"
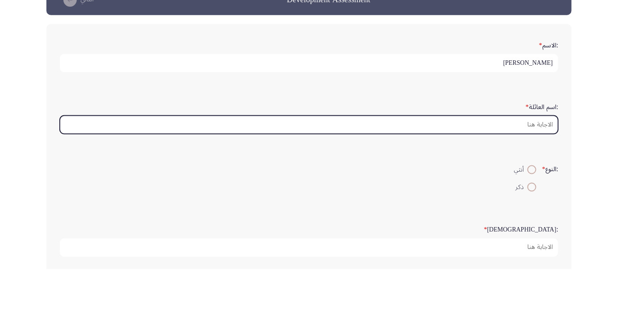
click at [531, 174] on input ":اسم العائلة *" at bounding box center [309, 175] width 499 height 18
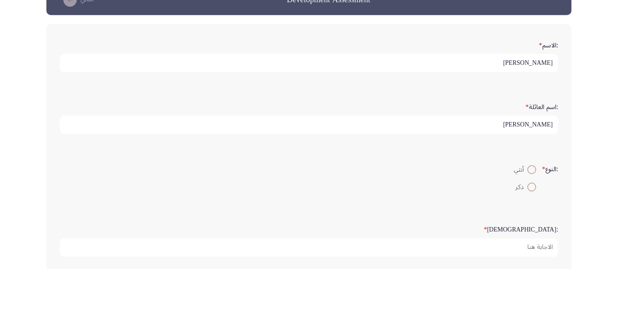
scroll to position [3, 0]
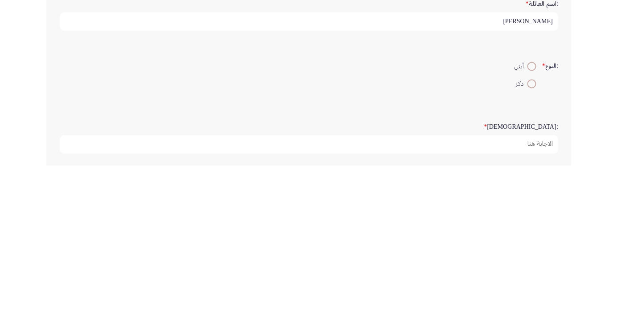
type input "[PERSON_NAME]"
click at [531, 234] on span at bounding box center [532, 237] width 9 height 9
click at [531, 234] on input "ذكر" at bounding box center [532, 237] width 9 height 9
radio input "true"
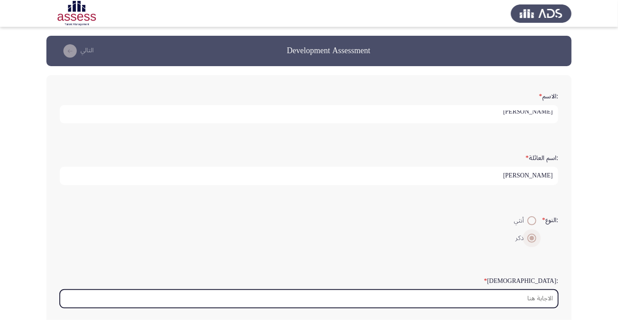
click at [543, 294] on input ":السن *" at bounding box center [309, 298] width 499 height 18
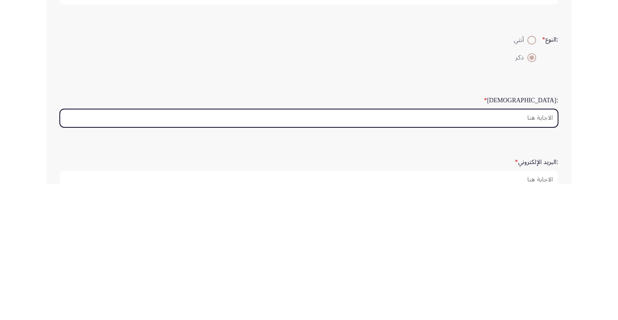
scroll to position [47, 0]
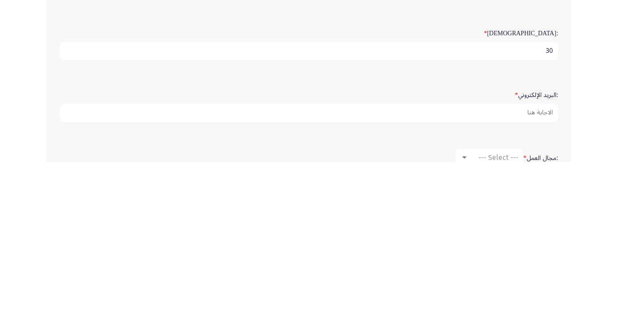
type input "30"
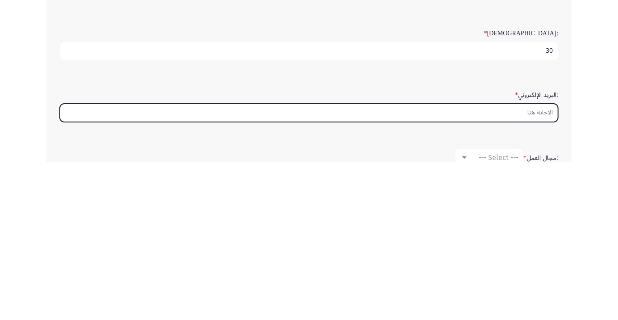
click at [539, 269] on input ":البريد الإلكتروني *" at bounding box center [309, 270] width 499 height 18
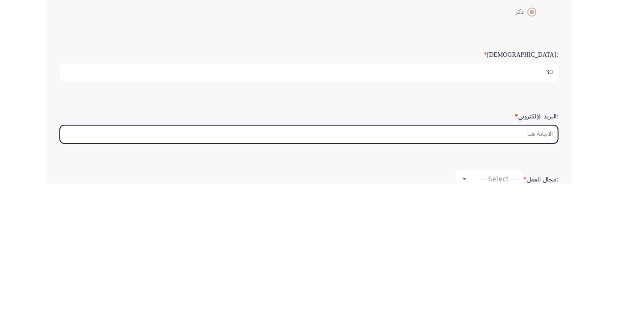
scroll to position [108, 0]
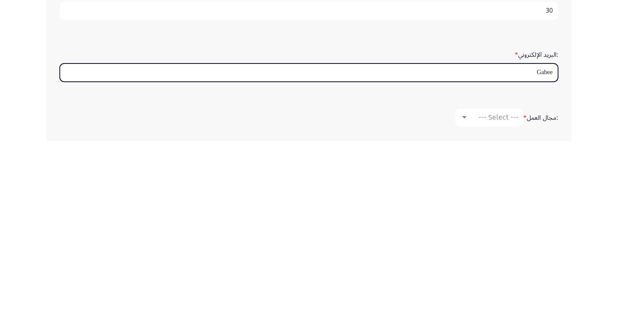
type input "Gabeer"
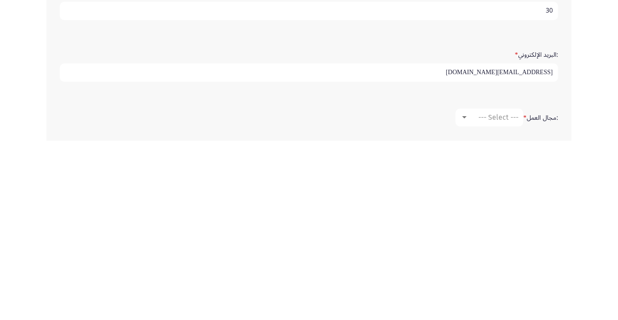
type input "[EMAIL_ADDRESS][DOMAIN_NAME]"
click at [508, 295] on span "--- Select ---" at bounding box center [499, 296] width 40 height 8
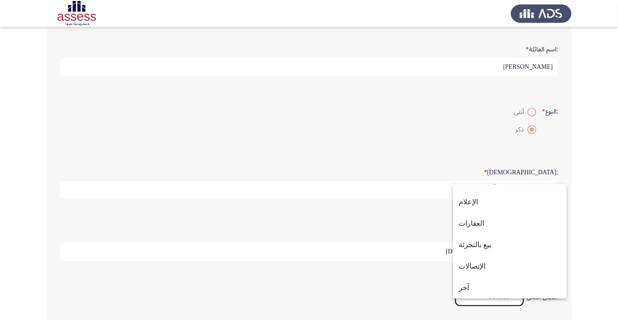
scroll to position [114, 0]
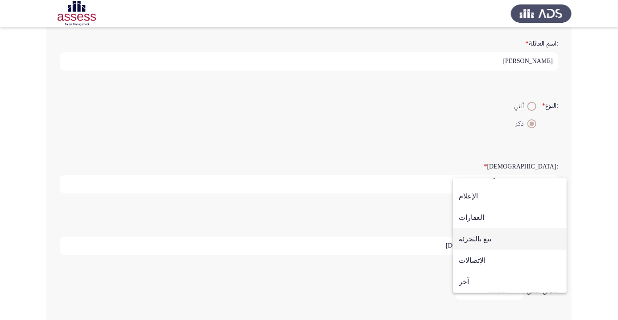
click at [494, 250] on span "بيع بالتجزئة" at bounding box center [510, 238] width 102 height 21
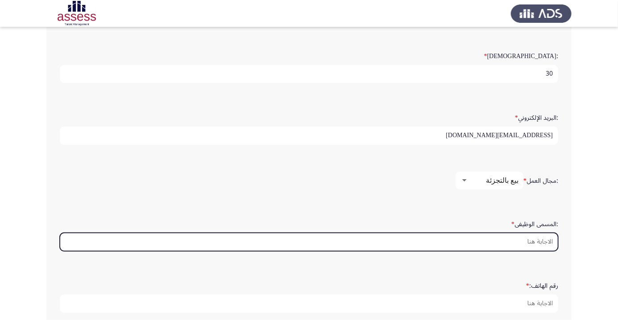
click at [545, 240] on input ":المسمى الوظيفى *" at bounding box center [309, 242] width 499 height 18
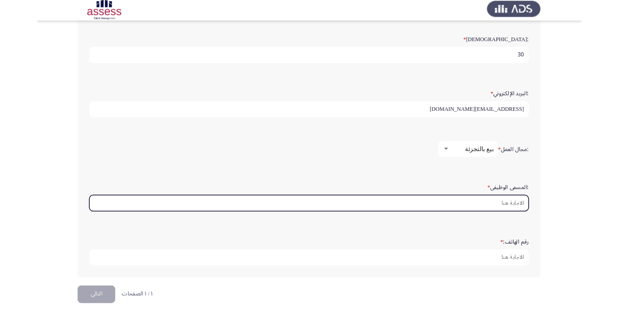
scroll to position [246, 0]
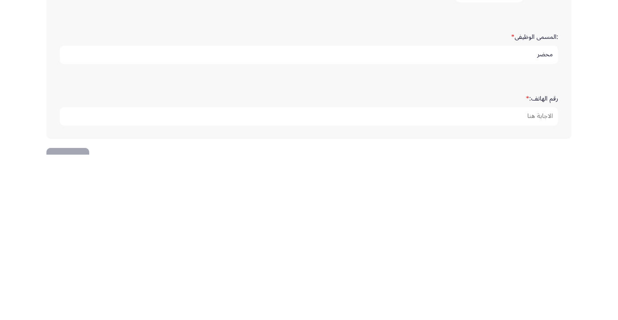
type input "محضر"
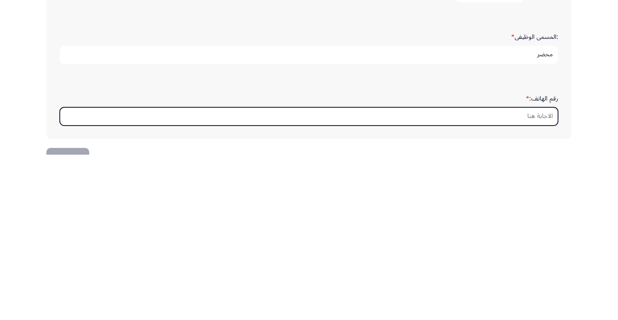
click at [540, 279] on input "رقم الهاتف: *" at bounding box center [309, 282] width 499 height 18
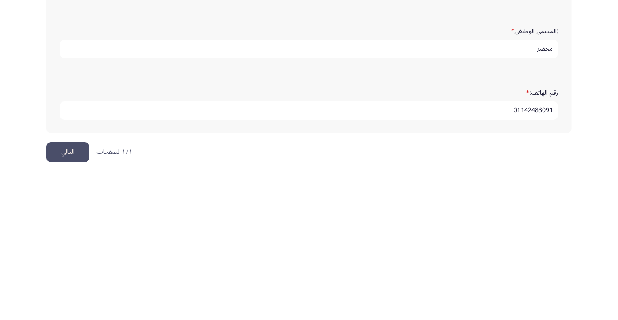
scroll to position [272, 0]
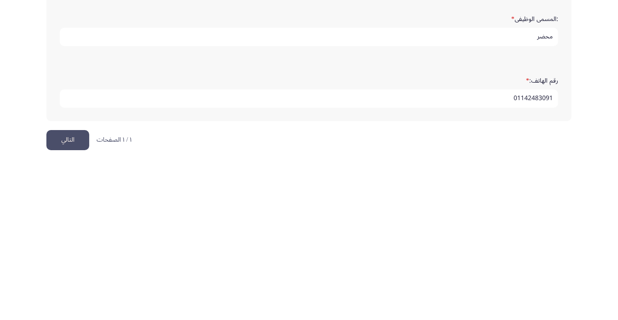
type input "01142483091"
click at [69, 295] on button "التالي" at bounding box center [67, 297] width 43 height 20
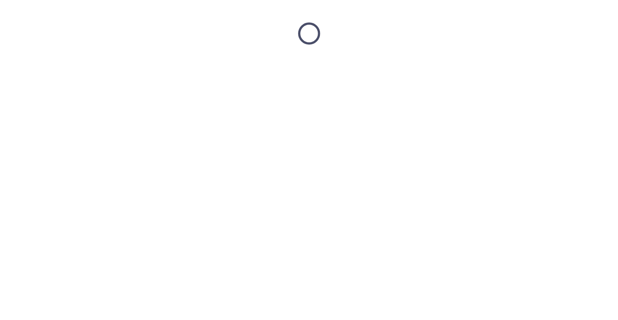
scroll to position [0, 0]
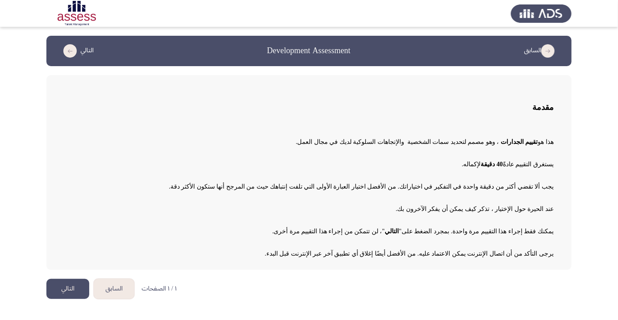
click at [72, 284] on button "التالي" at bounding box center [67, 289] width 43 height 20
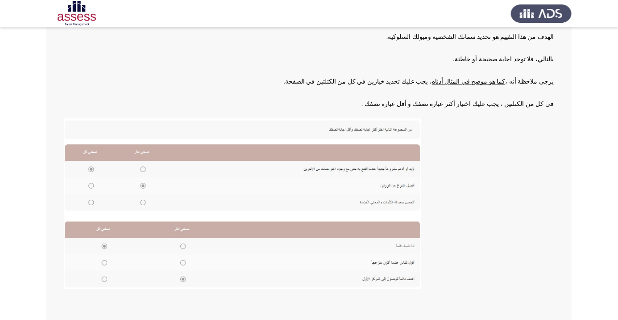
scroll to position [98, 0]
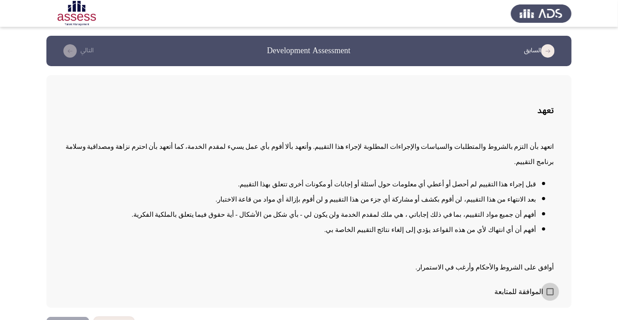
click at [548, 295] on span at bounding box center [550, 291] width 7 height 7
click at [550, 295] on input "الموافقة للمتابعة" at bounding box center [550, 295] width 0 height 0
checkbox input "true"
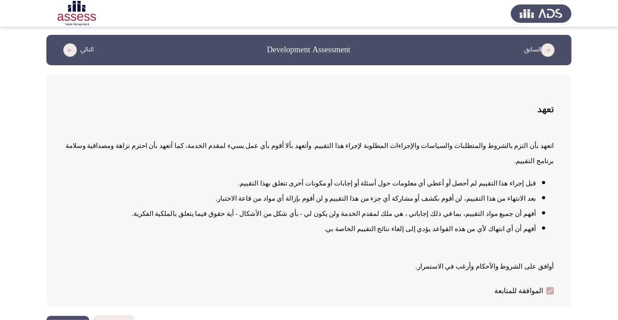
click at [72, 319] on button "التالي" at bounding box center [67, 326] width 43 height 20
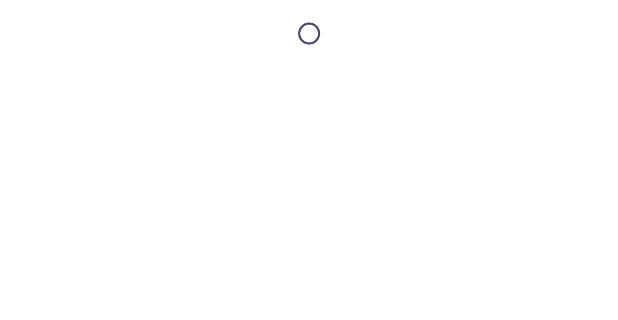
scroll to position [0, 0]
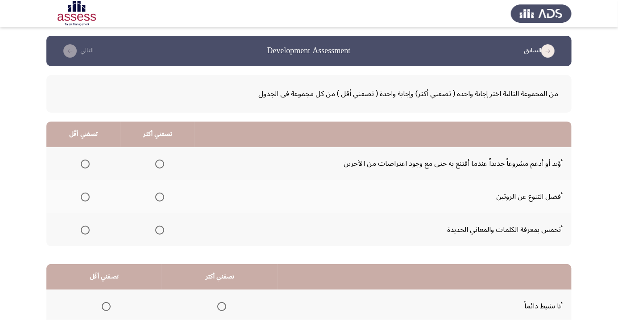
click at [150, 139] on th "تصفني أكثر" at bounding box center [158, 133] width 75 height 25
click at [162, 161] on span "Select an option" at bounding box center [159, 163] width 9 height 9
click at [162, 161] on input "Select an option" at bounding box center [159, 163] width 9 height 9
click at [160, 230] on span "Select an option" at bounding box center [160, 230] width 0 height 0
click at [161, 229] on input "Select an option" at bounding box center [159, 229] width 9 height 9
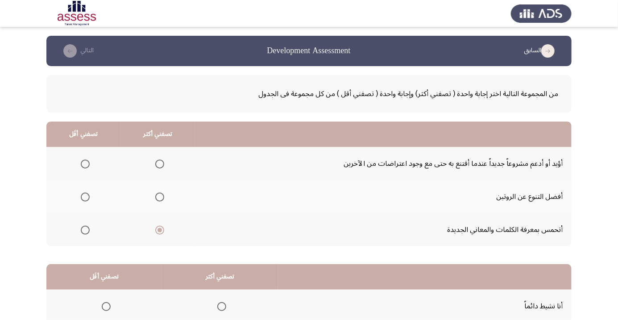
click at [85, 163] on span "Select an option" at bounding box center [85, 163] width 9 height 9
click at [85, 163] on input "Select an option" at bounding box center [85, 163] width 9 height 9
click at [162, 160] on span "Select an option" at bounding box center [159, 163] width 9 height 9
click at [162, 160] on input "Select an option" at bounding box center [159, 163] width 9 height 9
click at [84, 219] on th at bounding box center [83, 229] width 75 height 33
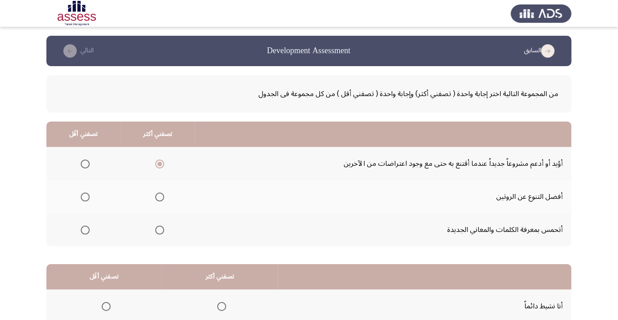
click at [86, 166] on span "Select an option" at bounding box center [85, 163] width 9 height 9
click at [86, 166] on input "Select an option" at bounding box center [85, 163] width 9 height 9
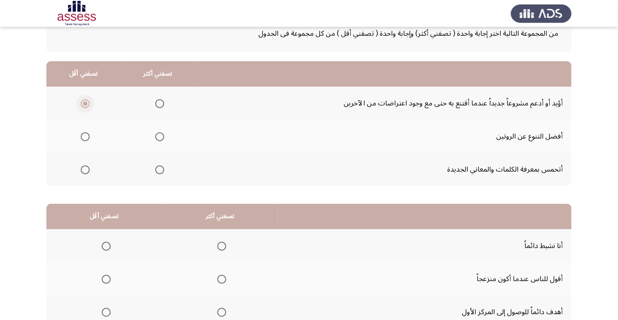
scroll to position [61, 0]
click at [160, 136] on span "Select an option" at bounding box center [160, 136] width 0 height 0
click at [161, 136] on input "Select an option" at bounding box center [159, 136] width 9 height 9
click at [86, 102] on span "Select an option" at bounding box center [85, 103] width 4 height 4
click at [86, 102] on input "Select an option" at bounding box center [85, 103] width 9 height 9
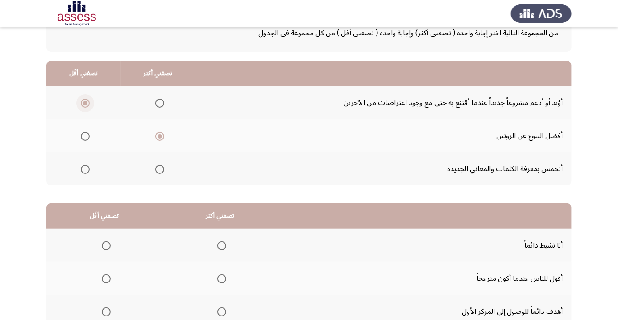
click at [160, 169] on span "Select an option" at bounding box center [160, 169] width 0 height 0
click at [161, 168] on input "Select an option" at bounding box center [159, 169] width 9 height 9
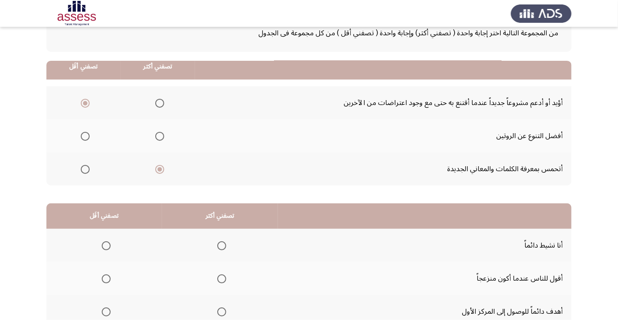
scroll to position [88, 0]
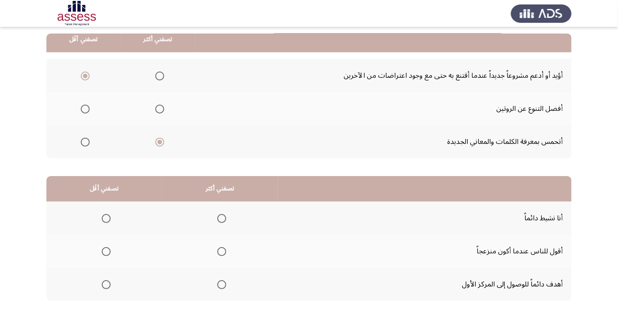
click at [222, 284] on span "Select an option" at bounding box center [222, 284] width 0 height 0
click at [222, 283] on input "Select an option" at bounding box center [221, 284] width 9 height 9
click at [221, 215] on span "Select an option" at bounding box center [221, 218] width 9 height 9
click at [221, 215] on input "Select an option" at bounding box center [221, 218] width 9 height 9
click at [222, 284] on span "Select an option" at bounding box center [222, 284] width 0 height 0
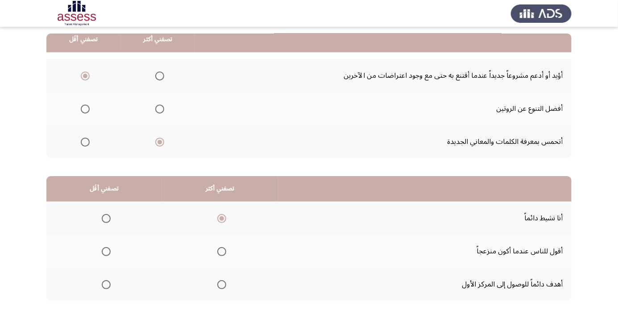
click at [222, 283] on input "Select an option" at bounding box center [221, 284] width 9 height 9
click at [106, 251] on span "Select an option" at bounding box center [106, 251] width 0 height 0
click at [106, 250] on input "Select an option" at bounding box center [106, 251] width 9 height 9
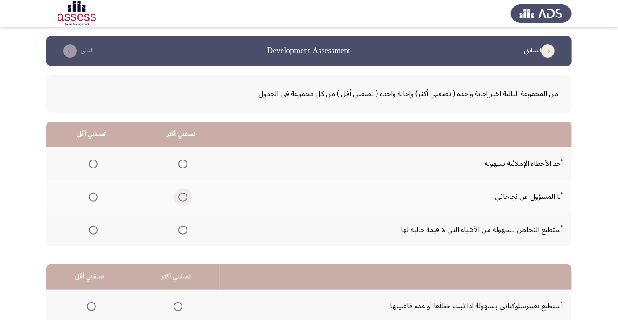
click at [183, 197] on span "Select an option" at bounding box center [183, 197] width 0 height 0
click at [183, 196] on input "Select an option" at bounding box center [183, 196] width 9 height 9
click at [93, 230] on span "Select an option" at bounding box center [93, 230] width 0 height 0
click at [93, 229] on input "Select an option" at bounding box center [93, 229] width 9 height 9
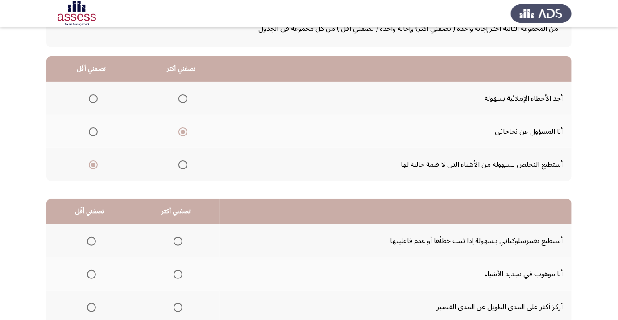
scroll to position [88, 0]
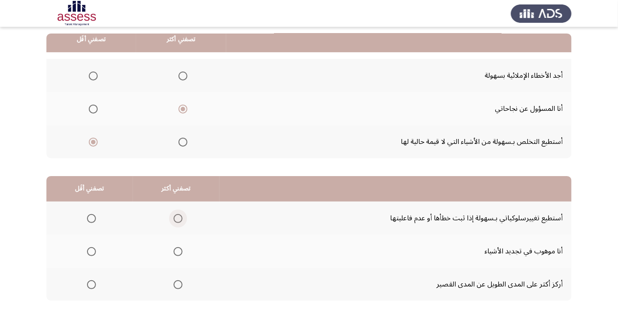
click at [178, 218] on span "Select an option" at bounding box center [178, 218] width 0 height 0
click at [178, 217] on input "Select an option" at bounding box center [178, 218] width 9 height 9
click at [178, 251] on span "Select an option" at bounding box center [178, 251] width 0 height 0
click at [178, 250] on input "Select an option" at bounding box center [178, 251] width 9 height 9
click at [91, 283] on span "Select an option" at bounding box center [91, 284] width 9 height 9
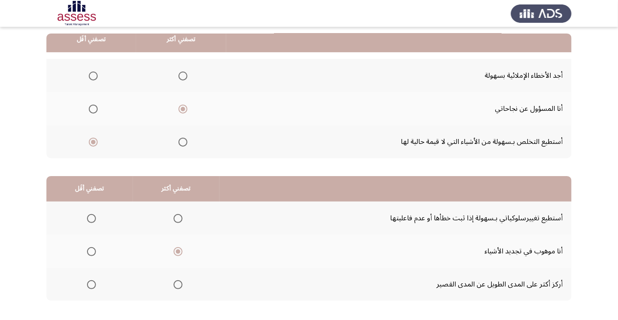
click at [91, 283] on input "Select an option" at bounding box center [91, 284] width 9 height 9
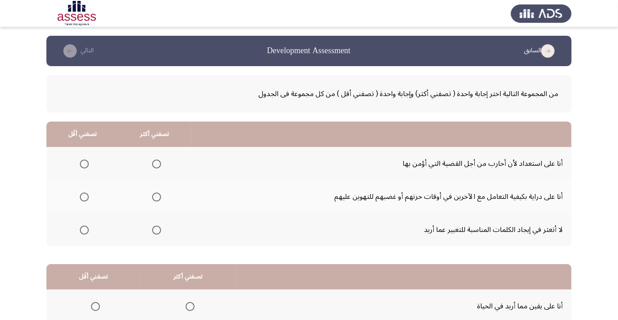
click at [160, 163] on span "Select an option" at bounding box center [156, 163] width 9 height 9
click at [160, 163] on input "Select an option" at bounding box center [156, 163] width 9 height 9
click at [160, 196] on span "Select an option" at bounding box center [156, 196] width 9 height 9
click at [160, 196] on input "Select an option" at bounding box center [156, 196] width 9 height 9
click at [87, 231] on span "Select an option" at bounding box center [84, 229] width 9 height 9
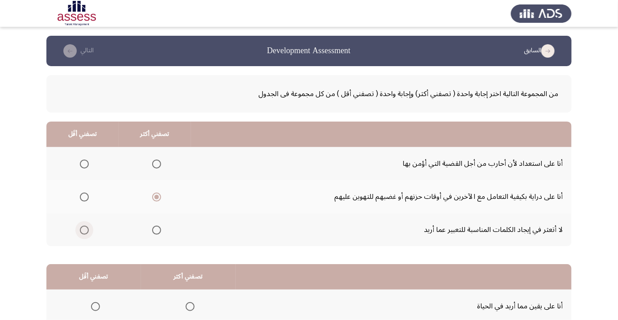
click at [87, 231] on input "Select an option" at bounding box center [84, 229] width 9 height 9
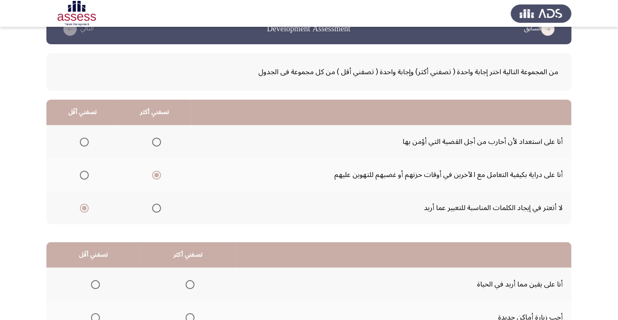
scroll to position [88, 0]
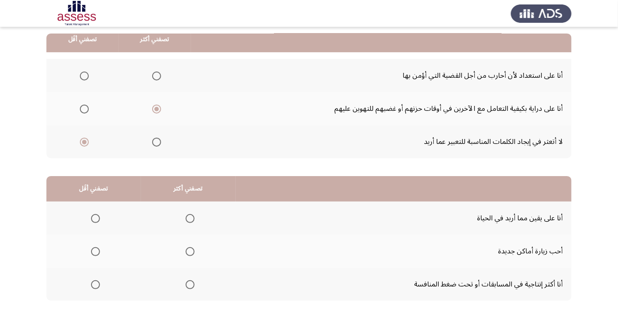
click at [190, 284] on span "Select an option" at bounding box center [190, 284] width 0 height 0
click at [190, 283] on input "Select an option" at bounding box center [190, 284] width 9 height 9
click at [96, 251] on span "Select an option" at bounding box center [96, 251] width 0 height 0
click at [95, 250] on input "Select an option" at bounding box center [95, 251] width 9 height 9
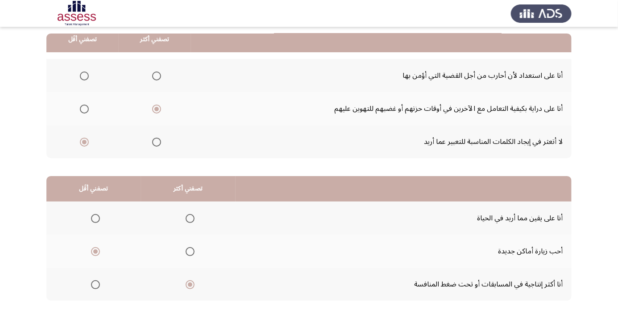
scroll to position [0, 0]
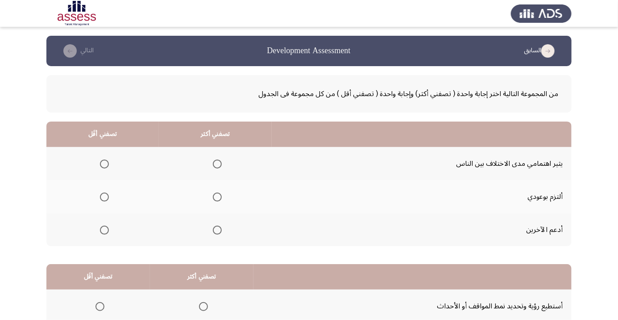
click at [217, 197] on span "Select an option" at bounding box center [217, 197] width 0 height 0
click at [217, 196] on input "Select an option" at bounding box center [217, 196] width 9 height 9
click at [104, 164] on span "Select an option" at bounding box center [104, 164] width 0 height 0
click at [104, 163] on input "Select an option" at bounding box center [104, 163] width 9 height 9
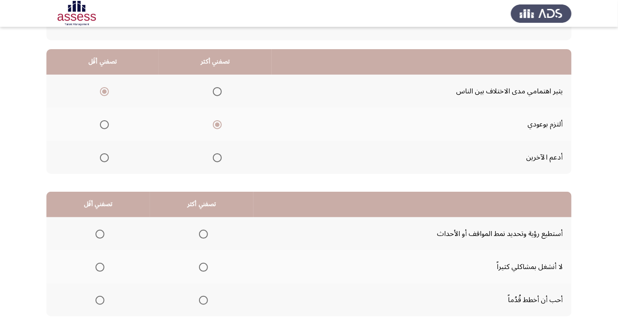
scroll to position [88, 0]
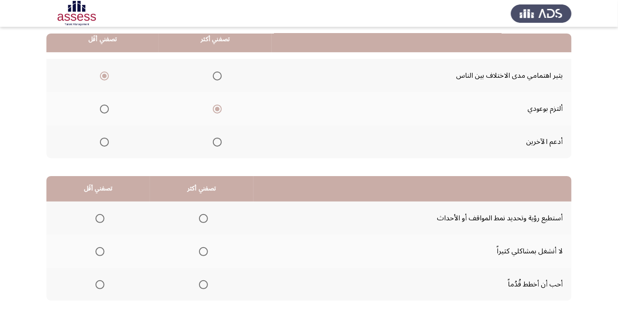
click at [203, 217] on span "Select an option" at bounding box center [203, 218] width 9 height 9
click at [203, 217] on input "Select an option" at bounding box center [203, 218] width 9 height 9
click at [206, 247] on span "Select an option" at bounding box center [203, 251] width 9 height 9
click at [206, 247] on input "Select an option" at bounding box center [203, 251] width 9 height 9
click at [100, 283] on span "Select an option" at bounding box center [100, 284] width 9 height 9
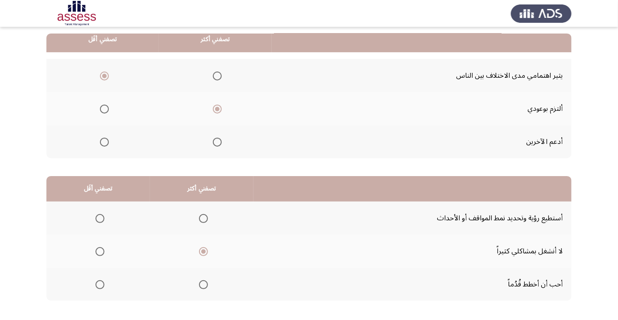
click at [100, 283] on input "Select an option" at bounding box center [100, 284] width 9 height 9
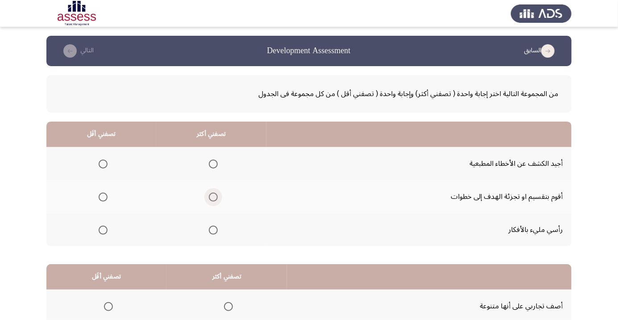
click at [213, 197] on span "Select an option" at bounding box center [213, 197] width 0 height 0
click at [213, 196] on input "Select an option" at bounding box center [213, 196] width 9 height 9
click at [103, 164] on span "Select an option" at bounding box center [103, 164] width 0 height 0
click at [103, 163] on input "Select an option" at bounding box center [103, 163] width 9 height 9
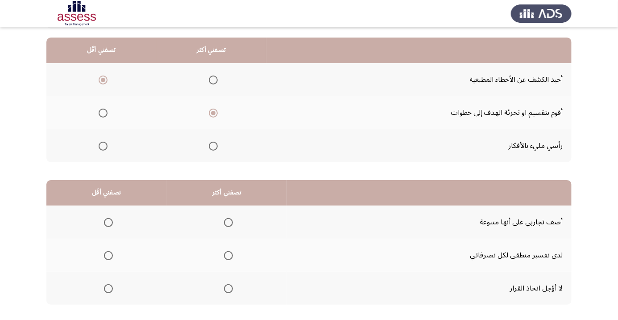
scroll to position [84, 0]
click at [231, 283] on span "Select an option" at bounding box center [228, 287] width 9 height 9
click at [231, 283] on input "Select an option" at bounding box center [228, 287] width 9 height 9
click at [107, 218] on span "Select an option" at bounding box center [108, 221] width 9 height 9
click at [107, 218] on input "Select an option" at bounding box center [108, 221] width 9 height 9
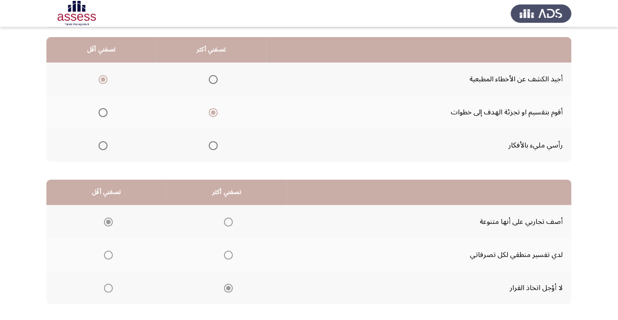
scroll to position [88, 0]
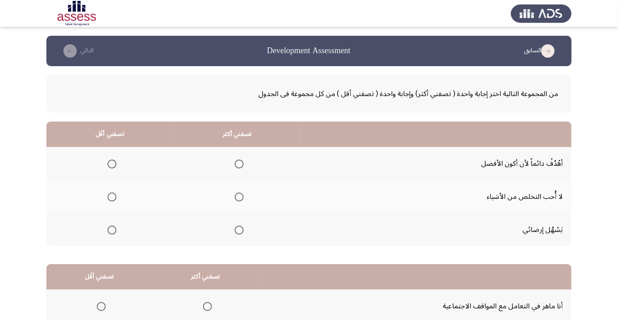
click at [251, 158] on th at bounding box center [238, 163] width 128 height 33
click at [239, 164] on span "Select an option" at bounding box center [239, 164] width 0 height 0
click at [240, 163] on input "Select an option" at bounding box center [239, 163] width 9 height 9
click at [112, 197] on span "Select an option" at bounding box center [112, 197] width 0 height 0
click at [112, 196] on input "Select an option" at bounding box center [112, 196] width 9 height 9
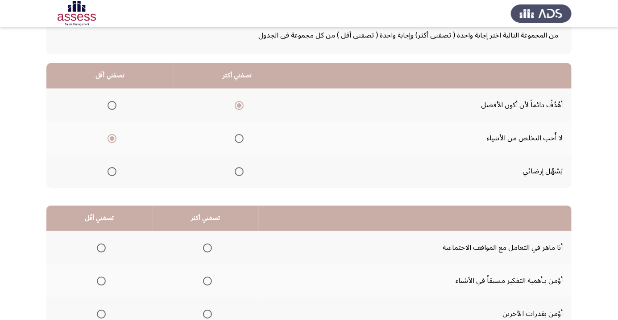
scroll to position [88, 0]
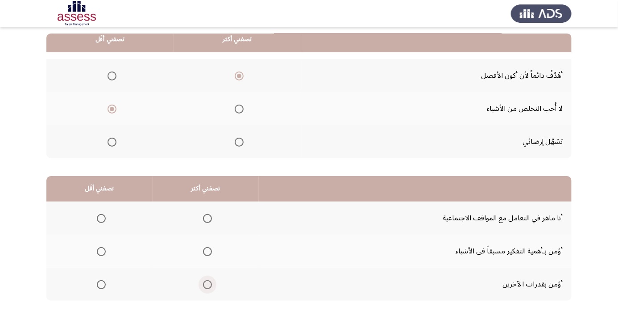
click at [208, 284] on span "Select an option" at bounding box center [208, 284] width 0 height 0
click at [208, 283] on input "Select an option" at bounding box center [207, 284] width 9 height 9
click at [99, 250] on span "Select an option" at bounding box center [101, 251] width 9 height 9
click at [99, 250] on input "Select an option" at bounding box center [101, 251] width 9 height 9
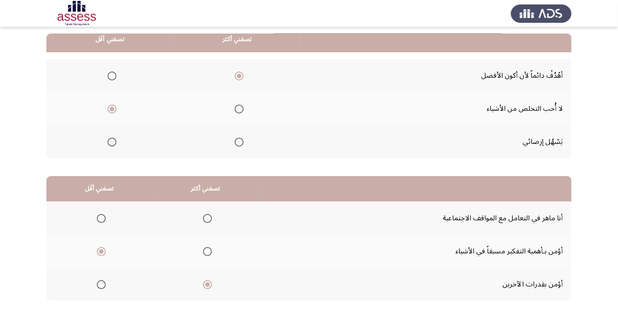
scroll to position [0, 0]
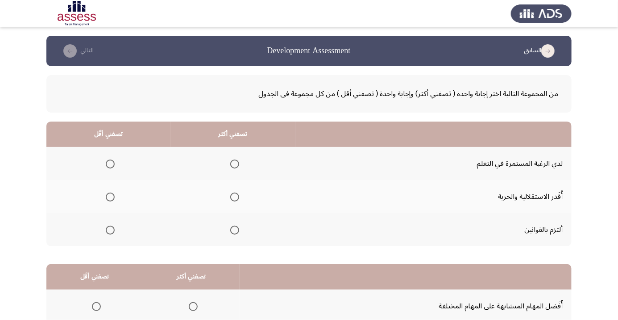
click at [245, 164] on th at bounding box center [233, 163] width 125 height 33
click at [233, 165] on span "Select an option" at bounding box center [234, 163] width 9 height 9
click at [233, 165] on input "Select an option" at bounding box center [234, 163] width 9 height 9
click at [110, 196] on span "Select an option" at bounding box center [110, 196] width 9 height 9
click at [110, 196] on input "Select an option" at bounding box center [110, 196] width 9 height 9
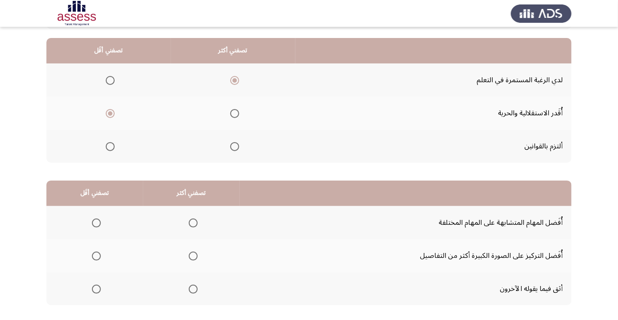
scroll to position [88, 0]
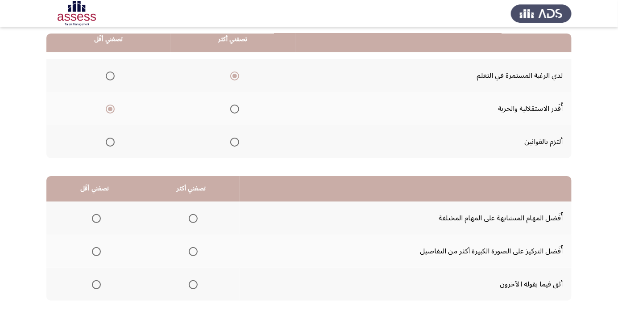
click at [95, 281] on span "Select an option" at bounding box center [96, 284] width 9 height 9
click at [95, 281] on input "Select an option" at bounding box center [96, 284] width 9 height 9
click at [193, 215] on span "Select an option" at bounding box center [193, 218] width 9 height 9
click at [193, 215] on input "Select an option" at bounding box center [193, 218] width 9 height 9
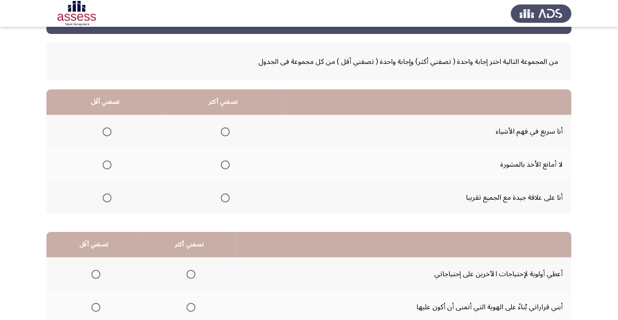
scroll to position [33, 0]
click at [225, 131] on span "Select an option" at bounding box center [225, 131] width 0 height 0
click at [225, 130] on input "Select an option" at bounding box center [225, 131] width 9 height 9
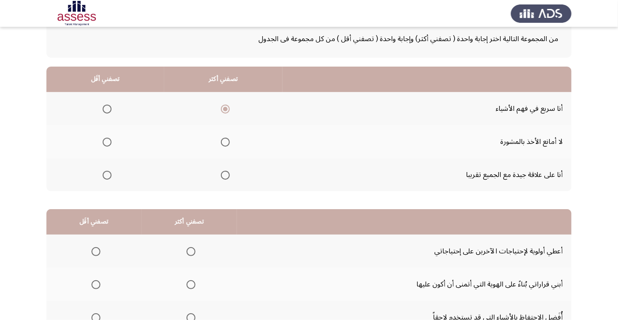
scroll to position [55, 0]
click at [107, 175] on span "Select an option" at bounding box center [107, 175] width 0 height 0
click at [107, 174] on input "Select an option" at bounding box center [107, 174] width 9 height 9
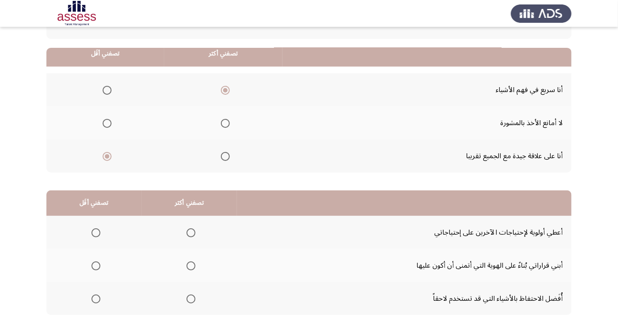
scroll to position [88, 0]
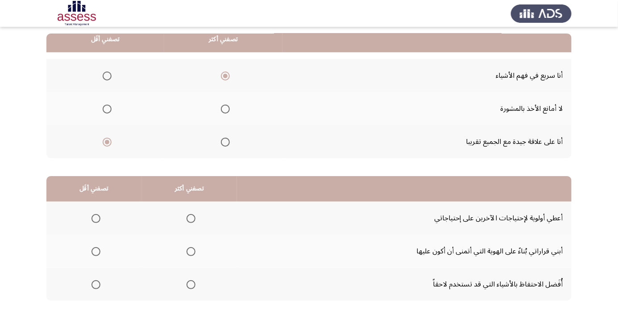
click at [195, 254] on span "Select an option" at bounding box center [191, 251] width 9 height 9
click at [195, 254] on input "Select an option" at bounding box center [191, 251] width 9 height 9
click at [96, 217] on span "Select an option" at bounding box center [96, 218] width 9 height 9
click at [96, 217] on input "Select an option" at bounding box center [96, 218] width 9 height 9
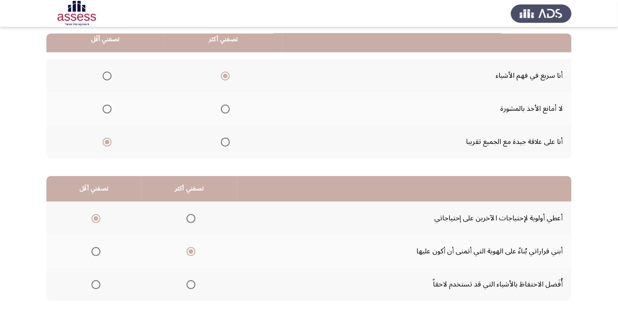
scroll to position [0, 0]
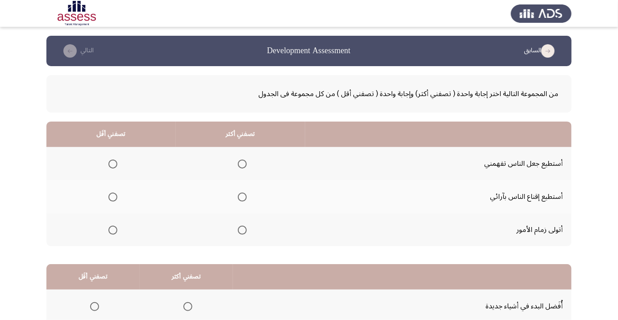
click at [246, 162] on span "Select an option" at bounding box center [242, 163] width 9 height 9
click at [246, 162] on input "Select an option" at bounding box center [242, 163] width 9 height 9
click at [244, 241] on th at bounding box center [240, 229] width 129 height 33
click at [242, 230] on span "Select an option" at bounding box center [242, 230] width 0 height 0
click at [243, 229] on input "Select an option" at bounding box center [242, 229] width 9 height 9
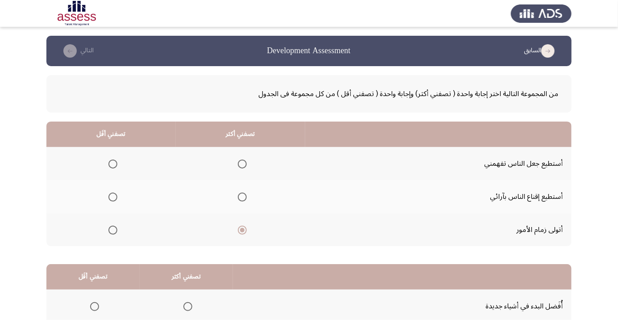
click at [107, 151] on th at bounding box center [110, 163] width 129 height 33
click at [113, 164] on span "Select an option" at bounding box center [113, 164] width 0 height 0
click at [113, 163] on input "Select an option" at bounding box center [112, 163] width 9 height 9
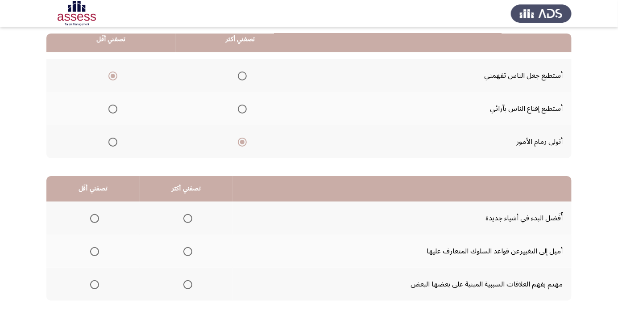
click at [188, 218] on span "Select an option" at bounding box center [188, 218] width 0 height 0
click at [188, 217] on input "Select an option" at bounding box center [187, 218] width 9 height 9
click at [87, 254] on label "Select an option" at bounding box center [93, 251] width 12 height 9
click at [90, 254] on input "Select an option" at bounding box center [94, 251] width 9 height 9
click at [95, 249] on span "Select an option" at bounding box center [94, 251] width 4 height 4
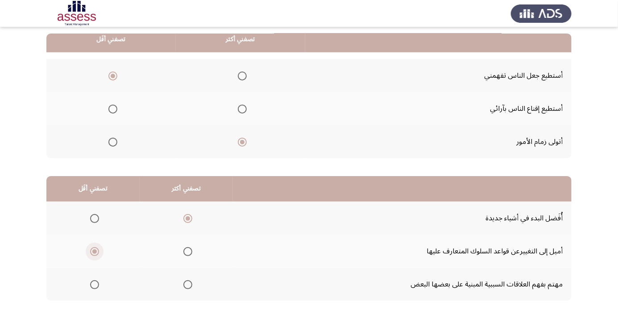
click at [95, 248] on input "Select an option" at bounding box center [94, 251] width 9 height 9
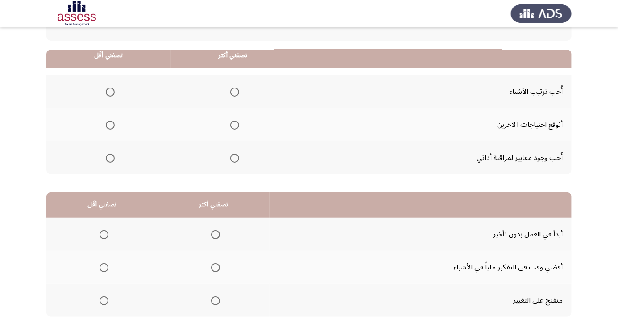
scroll to position [0, 0]
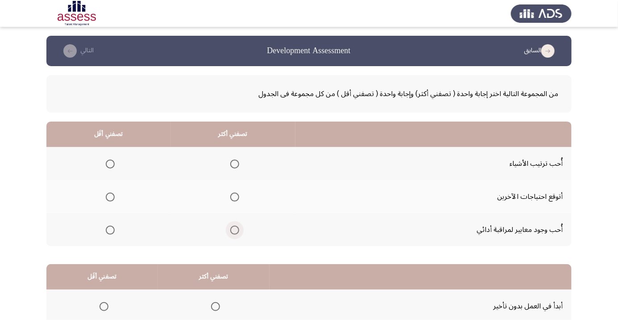
click at [235, 230] on span "Select an option" at bounding box center [235, 230] width 0 height 0
click at [235, 229] on input "Select an option" at bounding box center [234, 229] width 9 height 9
click at [112, 187] on th at bounding box center [108, 196] width 125 height 33
click at [114, 198] on span "Select an option" at bounding box center [110, 196] width 9 height 9
click at [114, 198] on input "Select an option" at bounding box center [110, 196] width 9 height 9
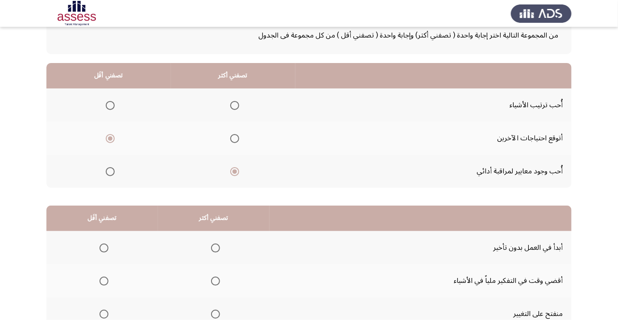
scroll to position [88, 0]
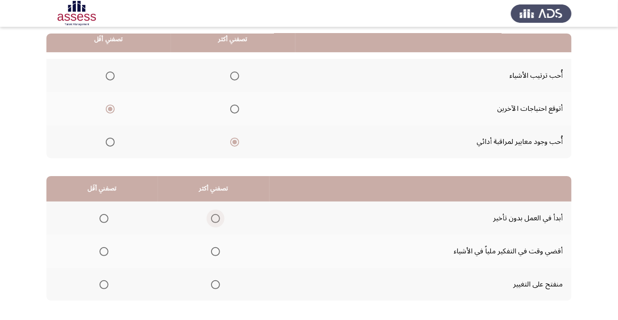
click at [216, 218] on span "Select an option" at bounding box center [216, 218] width 0 height 0
click at [216, 217] on input "Select an option" at bounding box center [215, 218] width 9 height 9
click at [104, 251] on span "Select an option" at bounding box center [104, 251] width 0 height 0
click at [104, 250] on input "Select an option" at bounding box center [104, 251] width 9 height 9
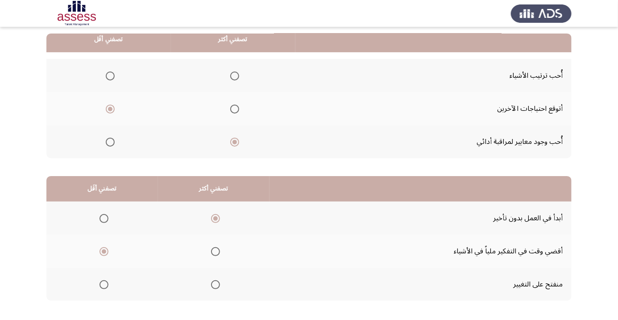
scroll to position [0, 0]
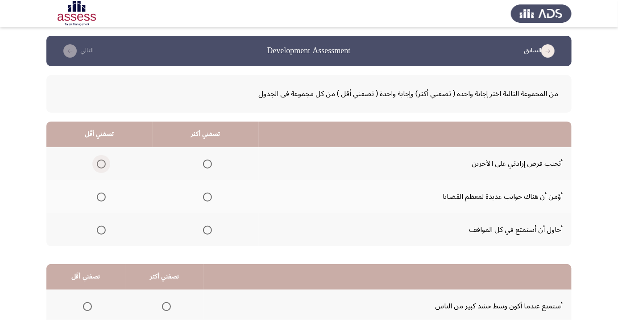
click at [101, 164] on span "Select an option" at bounding box center [101, 164] width 0 height 0
click at [101, 163] on input "Select an option" at bounding box center [101, 163] width 9 height 9
click at [207, 229] on span "Select an option" at bounding box center [207, 229] width 9 height 9
click at [207, 229] on input "Select an option" at bounding box center [207, 229] width 9 height 9
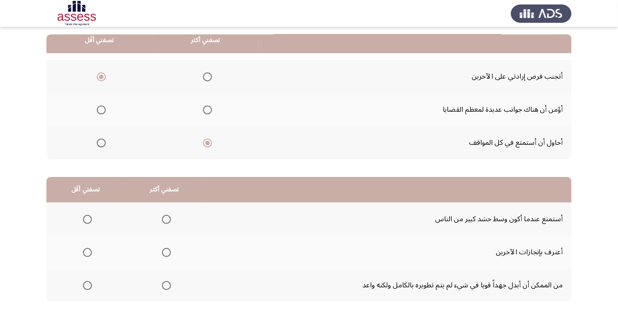
scroll to position [88, 0]
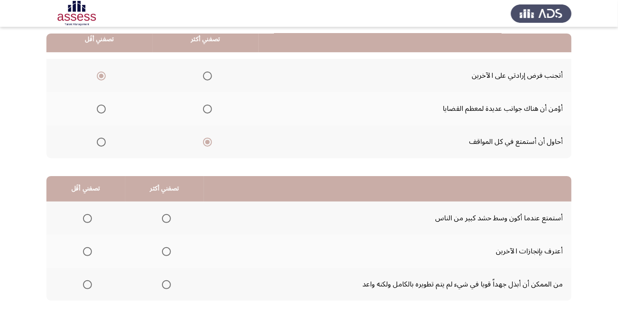
click at [87, 284] on span "Select an option" at bounding box center [87, 284] width 0 height 0
click at [87, 283] on input "Select an option" at bounding box center [87, 284] width 9 height 9
click at [168, 247] on span "Select an option" at bounding box center [166, 251] width 9 height 9
click at [168, 247] on input "Select an option" at bounding box center [166, 251] width 9 height 9
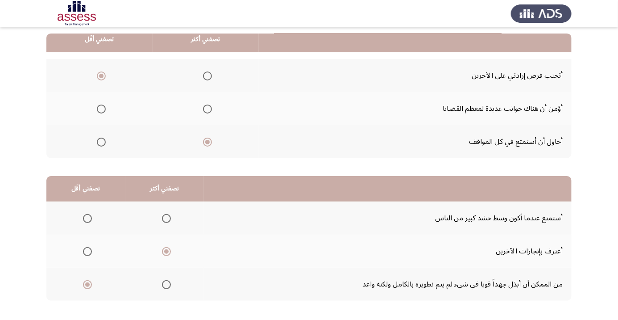
scroll to position [0, 0]
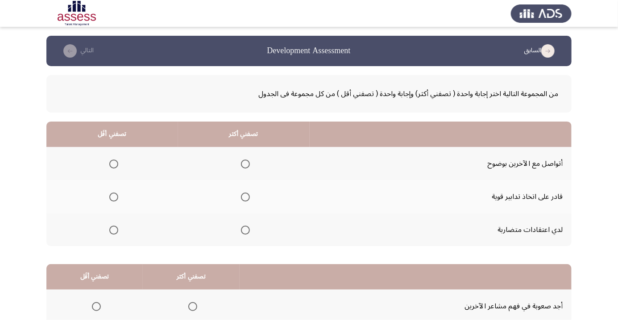
click at [242, 165] on span "Select an option" at bounding box center [245, 163] width 9 height 9
click at [242, 165] on input "Select an option" at bounding box center [245, 163] width 9 height 9
click at [114, 230] on span "Select an option" at bounding box center [114, 230] width 0 height 0
click at [114, 229] on input "Select an option" at bounding box center [113, 229] width 9 height 9
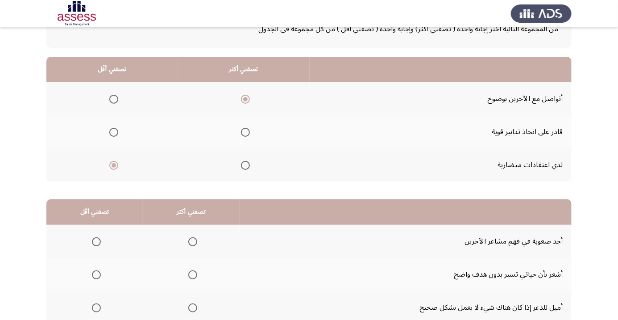
scroll to position [88, 0]
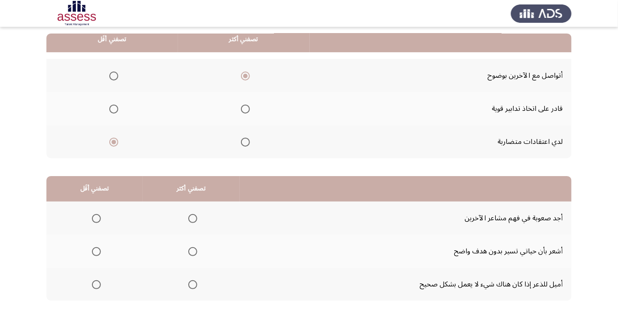
click at [79, 250] on th at bounding box center [94, 250] width 96 height 33
click at [92, 251] on span "Select an option" at bounding box center [96, 251] width 9 height 9
click at [92, 251] on input "Select an option" at bounding box center [96, 251] width 9 height 9
click at [196, 287] on span "Select an option" at bounding box center [192, 284] width 9 height 9
click at [196, 287] on input "Select an option" at bounding box center [192, 284] width 9 height 9
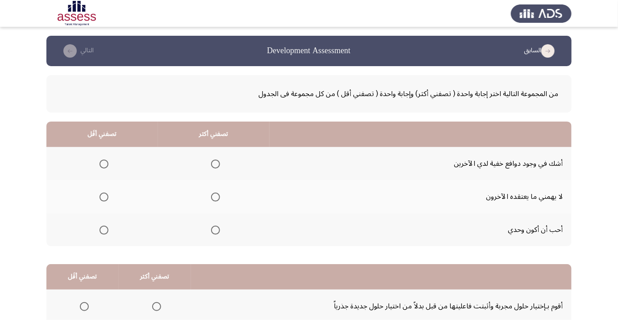
click at [103, 233] on span "Select an option" at bounding box center [104, 229] width 9 height 9
click at [103, 233] on input "Select an option" at bounding box center [104, 229] width 9 height 9
click at [216, 164] on span "Select an option" at bounding box center [216, 164] width 0 height 0
click at [215, 163] on input "Select an option" at bounding box center [215, 163] width 9 height 9
click at [212, 192] on span "Select an option" at bounding box center [215, 196] width 9 height 9
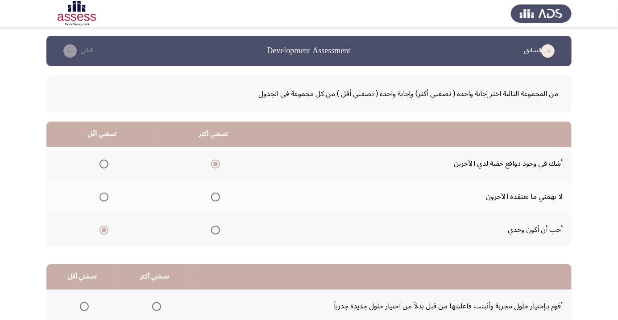
click at [212, 192] on input "Select an option" at bounding box center [215, 196] width 9 height 9
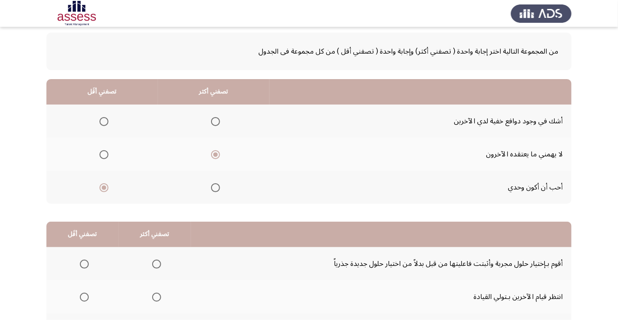
scroll to position [88, 0]
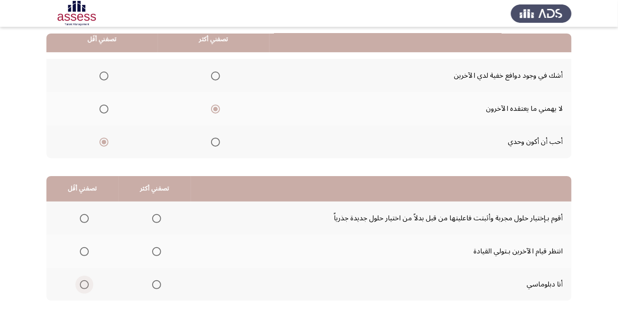
click at [81, 283] on span "Select an option" at bounding box center [84, 284] width 9 height 9
click at [81, 283] on input "Select an option" at bounding box center [84, 284] width 9 height 9
click at [84, 218] on span "Select an option" at bounding box center [84, 218] width 0 height 0
click at [84, 217] on input "Select an option" at bounding box center [84, 218] width 9 height 9
click at [154, 280] on span "Select an option" at bounding box center [156, 284] width 9 height 9
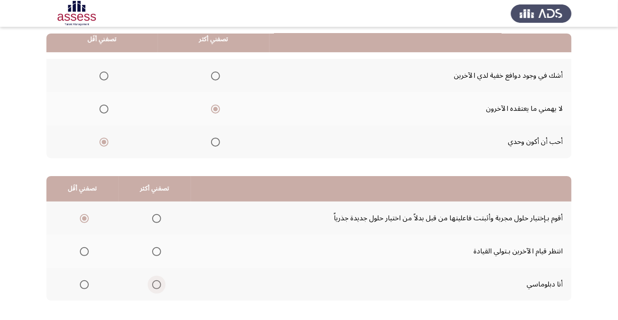
click at [154, 280] on input "Select an option" at bounding box center [156, 284] width 9 height 9
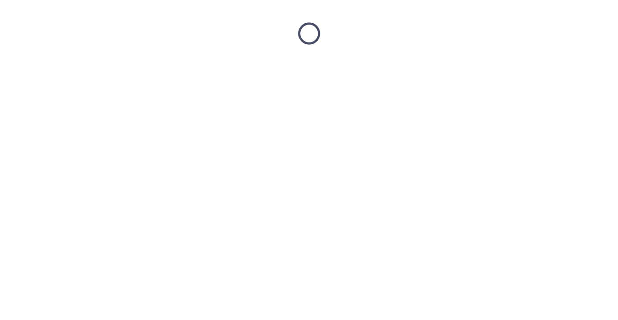
scroll to position [0, 0]
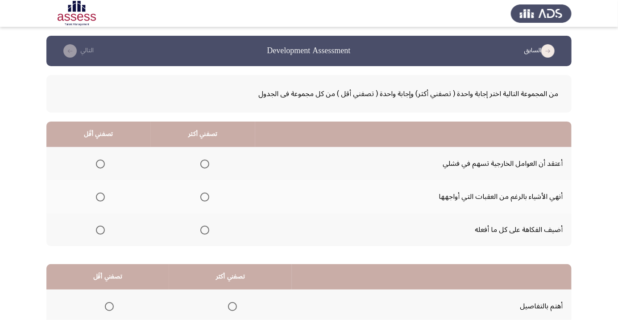
click at [101, 166] on span "Select an option" at bounding box center [100, 163] width 9 height 9
click at [101, 166] on input "Select an option" at bounding box center [100, 163] width 9 height 9
click at [207, 199] on span "Select an option" at bounding box center [204, 196] width 9 height 9
click at [207, 199] on input "Select an option" at bounding box center [204, 196] width 9 height 9
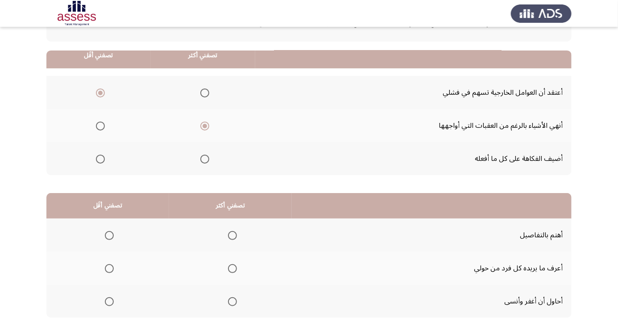
scroll to position [88, 0]
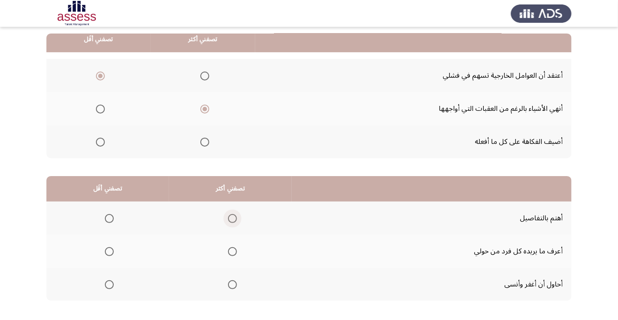
click at [237, 218] on span "Select an option" at bounding box center [232, 218] width 9 height 9
click at [237, 218] on input "Select an option" at bounding box center [232, 218] width 9 height 9
click at [108, 272] on th at bounding box center [107, 283] width 123 height 33
click at [109, 280] on span "Select an option" at bounding box center [109, 284] width 9 height 9
click at [109, 280] on input "Select an option" at bounding box center [109, 284] width 9 height 9
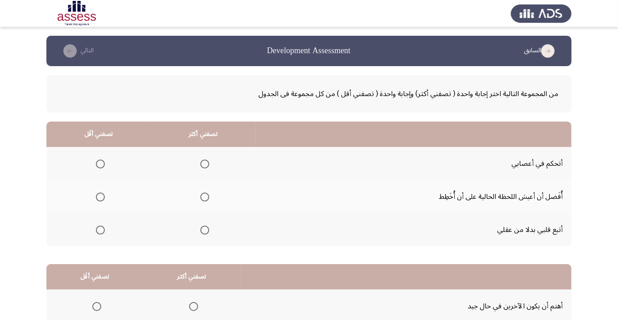
click at [205, 164] on span "Select an option" at bounding box center [205, 164] width 0 height 0
click at [204, 163] on input "Select an option" at bounding box center [204, 163] width 9 height 9
click at [98, 194] on span "Select an option" at bounding box center [100, 196] width 9 height 9
click at [98, 194] on input "Select an option" at bounding box center [100, 196] width 9 height 9
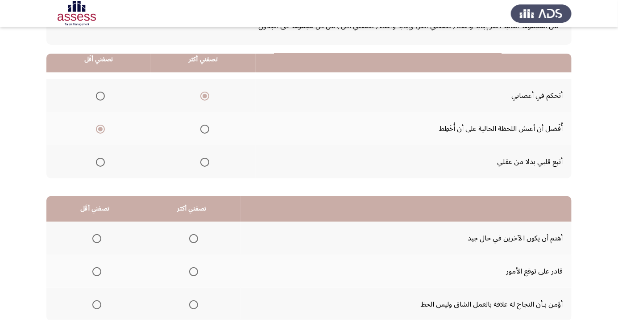
scroll to position [88, 0]
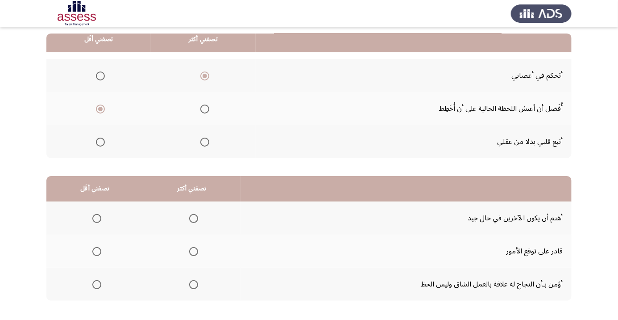
click at [100, 141] on span "Select an option" at bounding box center [100, 141] width 9 height 9
click at [100, 141] on input "Select an option" at bounding box center [100, 141] width 9 height 9
click at [191, 274] on th at bounding box center [191, 283] width 97 height 33
click at [194, 284] on span "Select an option" at bounding box center [194, 284] width 0 height 0
click at [193, 283] on input "Select an option" at bounding box center [193, 284] width 9 height 9
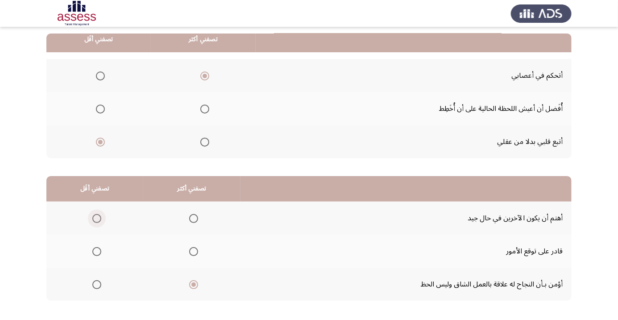
click at [96, 217] on span "Select an option" at bounding box center [96, 218] width 9 height 9
click at [96, 217] on input "Select an option" at bounding box center [96, 218] width 9 height 9
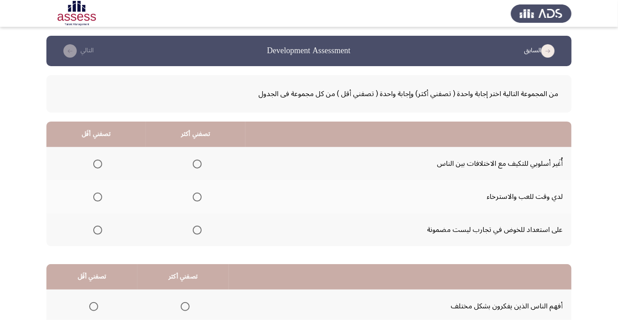
click at [96, 219] on th at bounding box center [96, 229] width 100 height 33
click at [98, 230] on span "Select an option" at bounding box center [98, 230] width 0 height 0
click at [98, 229] on input "Select an option" at bounding box center [97, 229] width 9 height 9
click at [199, 161] on span "Select an option" at bounding box center [197, 163] width 9 height 9
click at [199, 161] on input "Select an option" at bounding box center [197, 163] width 9 height 9
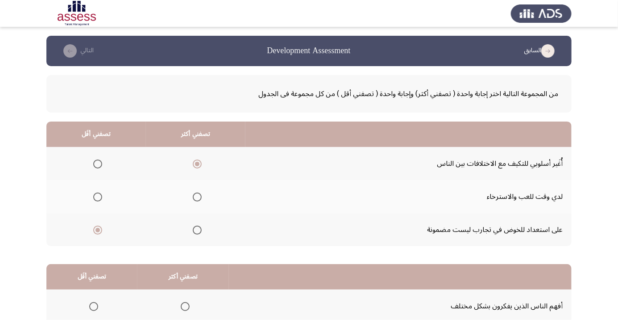
scroll to position [88, 0]
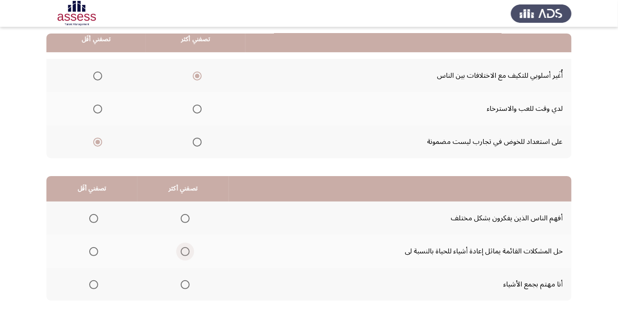
click at [185, 251] on span "Select an option" at bounding box center [185, 251] width 0 height 0
click at [184, 250] on input "Select an option" at bounding box center [185, 251] width 9 height 9
click at [90, 286] on span "Select an option" at bounding box center [93, 284] width 9 height 9
click at [90, 286] on input "Select an option" at bounding box center [93, 284] width 9 height 9
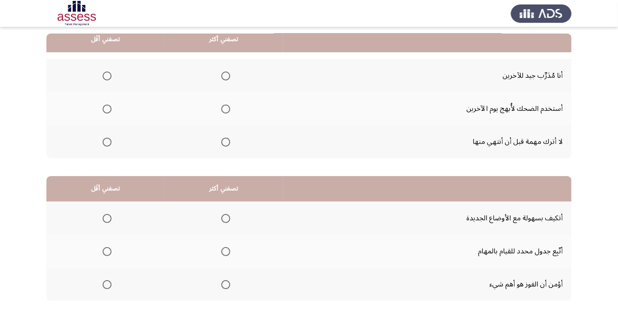
scroll to position [87, 0]
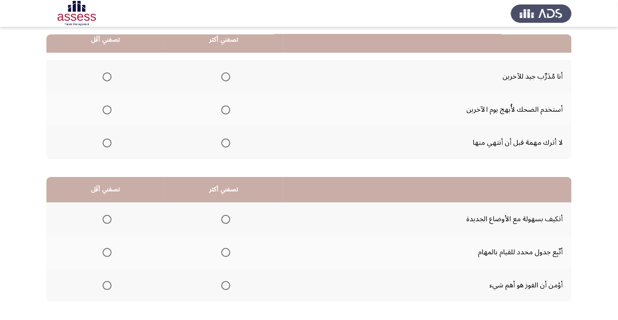
click at [225, 143] on span "Select an option" at bounding box center [225, 143] width 0 height 0
click at [227, 142] on input "Select an option" at bounding box center [225, 142] width 9 height 9
click at [107, 109] on span "Select an option" at bounding box center [107, 109] width 9 height 9
click at [107, 109] on input "Select an option" at bounding box center [107, 109] width 9 height 9
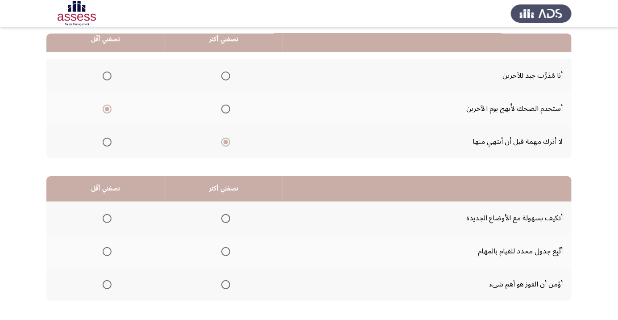
click at [225, 218] on span "Select an option" at bounding box center [225, 218] width 0 height 0
click at [226, 217] on input "Select an option" at bounding box center [225, 218] width 9 height 9
click at [225, 284] on span "Select an option" at bounding box center [225, 284] width 0 height 0
click at [226, 283] on input "Select an option" at bounding box center [225, 284] width 9 height 9
click at [107, 251] on span "Select an option" at bounding box center [107, 251] width 0 height 0
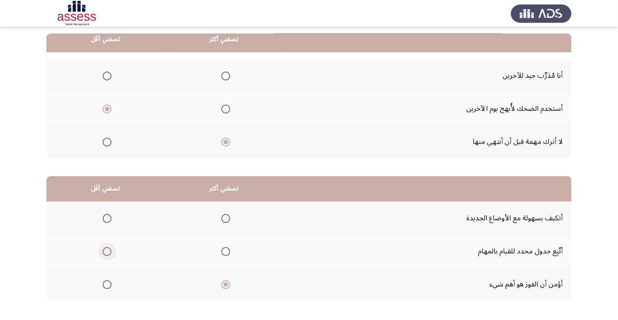
click at [107, 250] on input "Select an option" at bounding box center [107, 251] width 9 height 9
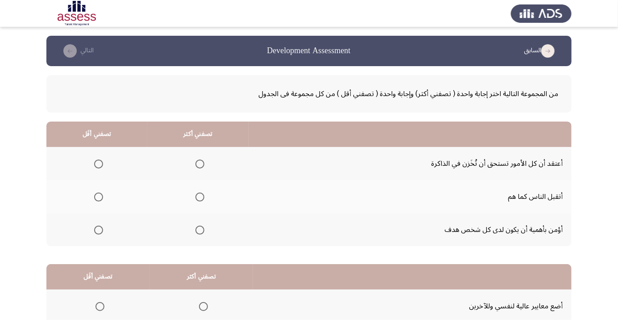
click at [204, 229] on span "Select an option" at bounding box center [200, 229] width 9 height 9
click at [204, 229] on input "Select an option" at bounding box center [200, 229] width 9 height 9
click at [101, 161] on span "Select an option" at bounding box center [98, 163] width 9 height 9
click at [101, 161] on input "Select an option" at bounding box center [98, 163] width 9 height 9
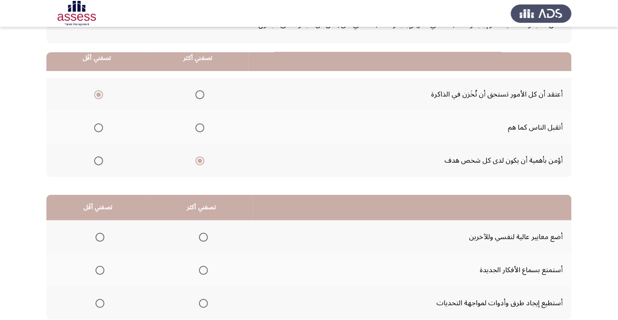
scroll to position [88, 0]
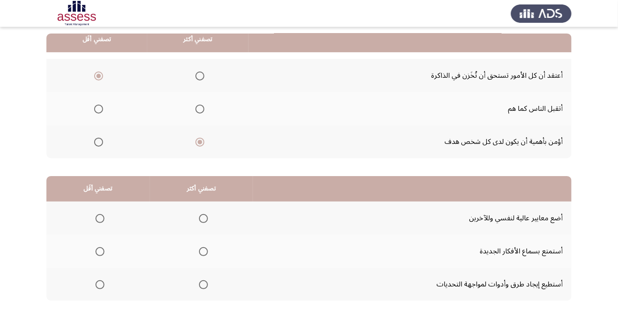
click at [205, 293] on th at bounding box center [202, 283] width 104 height 33
click at [203, 283] on span "Select an option" at bounding box center [203, 284] width 9 height 9
click at [203, 283] on input "Select an option" at bounding box center [203, 284] width 9 height 9
click at [103, 220] on span "Select an option" at bounding box center [100, 218] width 9 height 9
click at [103, 220] on input "Select an option" at bounding box center [100, 218] width 9 height 9
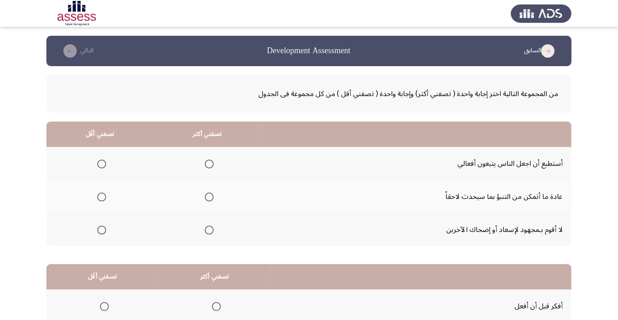
click at [209, 164] on span "Select an option" at bounding box center [209, 164] width 0 height 0
click at [209, 163] on input "Select an option" at bounding box center [209, 163] width 9 height 9
click at [102, 230] on span "Select an option" at bounding box center [102, 230] width 0 height 0
click at [102, 229] on input "Select an option" at bounding box center [101, 229] width 9 height 9
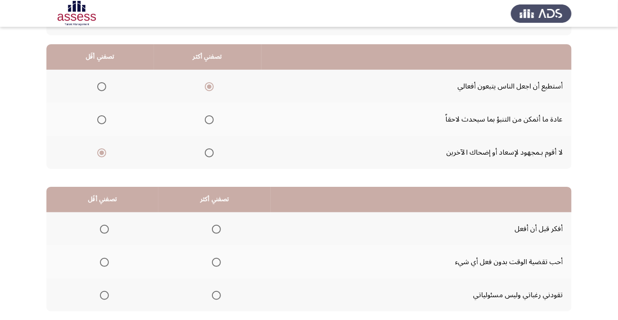
scroll to position [88, 0]
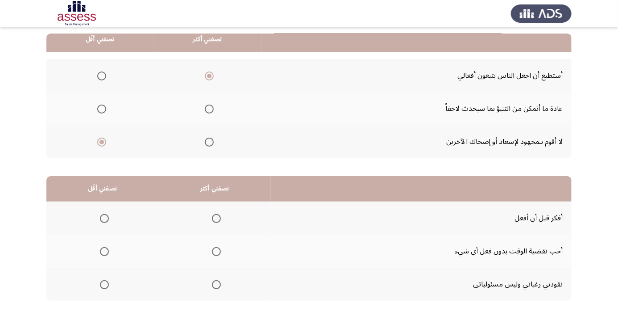
click at [216, 217] on span "Select an option" at bounding box center [216, 218] width 9 height 9
click at [216, 217] on input "Select an option" at bounding box center [216, 218] width 9 height 9
click at [101, 249] on span "Select an option" at bounding box center [104, 251] width 9 height 9
click at [101, 249] on input "Select an option" at bounding box center [104, 251] width 9 height 9
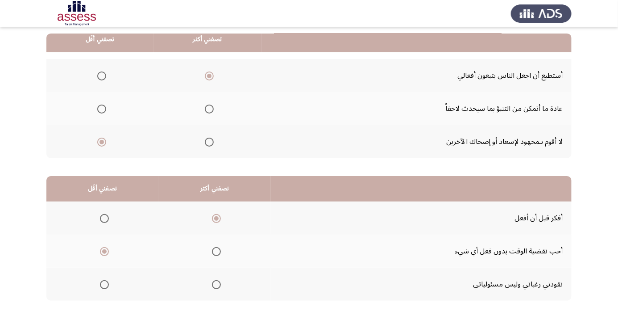
scroll to position [0, 0]
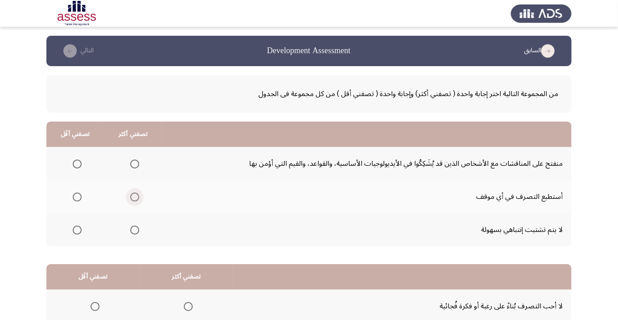
click at [133, 193] on span "Select an option" at bounding box center [134, 196] width 9 height 9
click at [133, 193] on input "Select an option" at bounding box center [134, 196] width 9 height 9
click at [77, 230] on span "Select an option" at bounding box center [77, 230] width 0 height 0
click at [77, 229] on input "Select an option" at bounding box center [77, 229] width 9 height 9
click at [135, 229] on span "Select an option" at bounding box center [134, 229] width 9 height 9
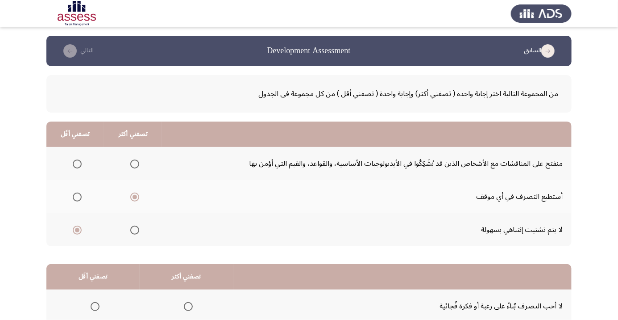
click at [135, 229] on input "Select an option" at bounding box center [134, 229] width 9 height 9
click at [135, 196] on span "Select an option" at bounding box center [134, 196] width 9 height 9
click at [135, 196] on input "Select an option" at bounding box center [134, 196] width 9 height 9
click at [78, 160] on span "Select an option" at bounding box center [77, 163] width 9 height 9
click at [78, 160] on input "Select an option" at bounding box center [77, 163] width 9 height 9
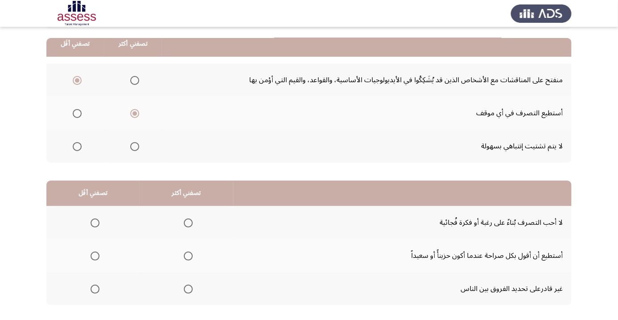
scroll to position [88, 0]
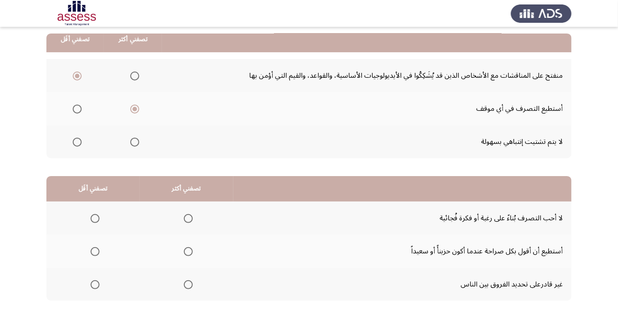
click at [95, 284] on span "Select an option" at bounding box center [95, 284] width 0 height 0
click at [95, 283] on input "Select an option" at bounding box center [95, 284] width 9 height 9
click at [187, 215] on span "Select an option" at bounding box center [188, 218] width 9 height 9
click at [187, 215] on input "Select an option" at bounding box center [188, 218] width 9 height 9
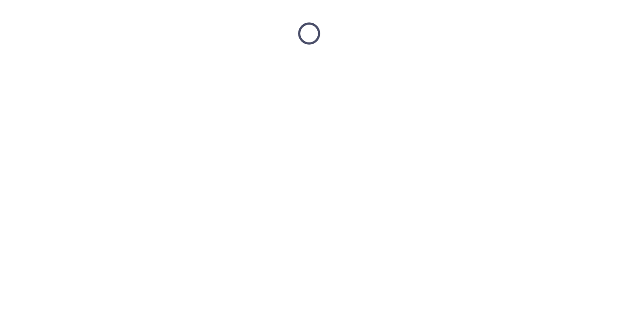
scroll to position [0, 0]
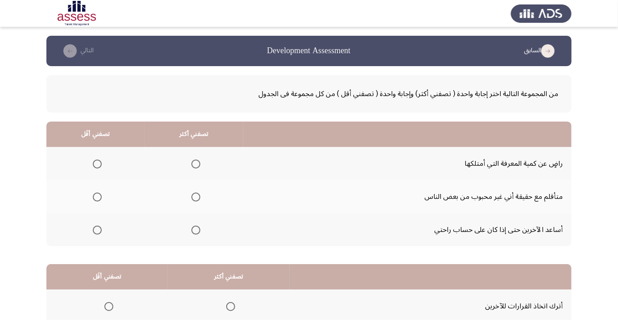
click at [196, 197] on span "Select an option" at bounding box center [196, 197] width 0 height 0
click at [196, 196] on input "Select an option" at bounding box center [195, 196] width 9 height 9
click at [97, 230] on span "Select an option" at bounding box center [97, 230] width 0 height 0
click at [97, 229] on input "Select an option" at bounding box center [97, 229] width 9 height 9
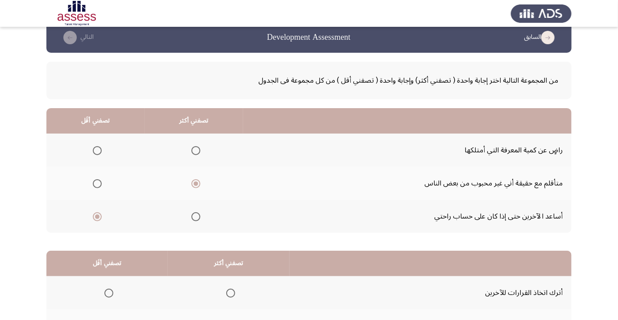
scroll to position [88, 0]
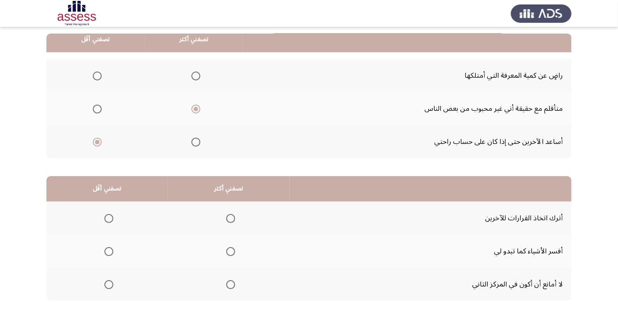
click at [109, 218] on span "Select an option" at bounding box center [109, 218] width 0 height 0
click at [109, 217] on input "Select an option" at bounding box center [108, 218] width 9 height 9
click at [235, 261] on th at bounding box center [229, 250] width 122 height 33
click at [233, 250] on span "Select an option" at bounding box center [230, 251] width 9 height 9
click at [233, 250] on input "Select an option" at bounding box center [230, 251] width 9 height 9
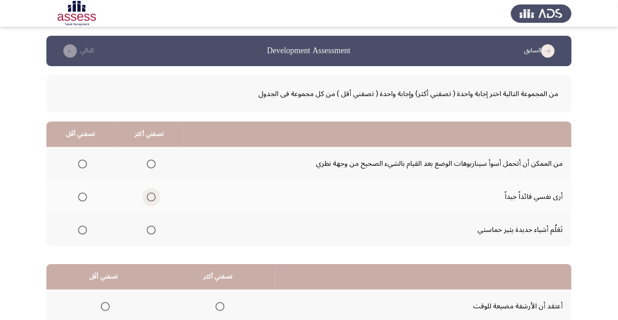
click at [150, 199] on span "Select an option" at bounding box center [151, 196] width 9 height 9
click at [150, 199] on input "Select an option" at bounding box center [151, 196] width 9 height 9
click at [85, 164] on span "Select an option" at bounding box center [82, 163] width 9 height 9
click at [85, 164] on input "Select an option" at bounding box center [82, 163] width 9 height 9
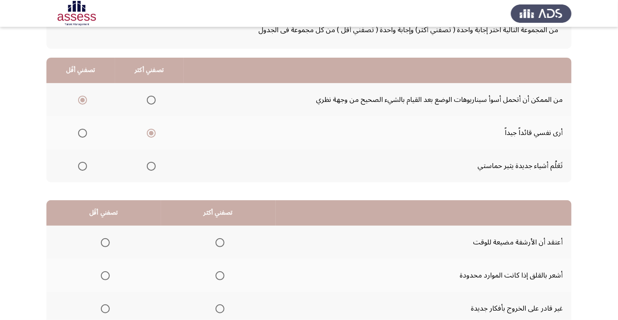
scroll to position [88, 0]
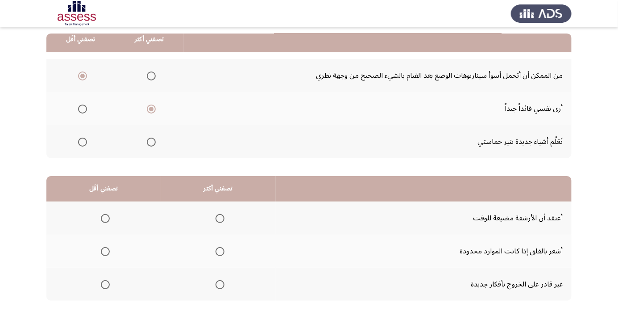
click at [105, 281] on span "Select an option" at bounding box center [105, 284] width 9 height 9
click at [105, 281] on input "Select an option" at bounding box center [105, 284] width 9 height 9
click at [217, 248] on span "Select an option" at bounding box center [220, 251] width 9 height 9
click at [217, 248] on input "Select an option" at bounding box center [220, 251] width 9 height 9
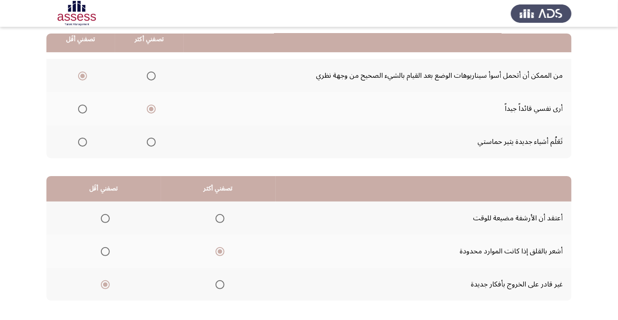
scroll to position [0, 0]
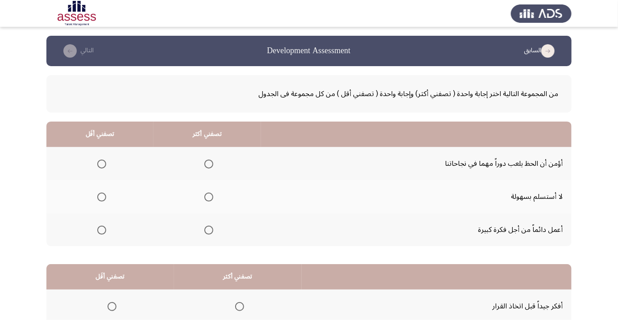
click at [212, 196] on span "Select an option" at bounding box center [208, 196] width 9 height 9
click at [212, 196] on input "Select an option" at bounding box center [208, 196] width 9 height 9
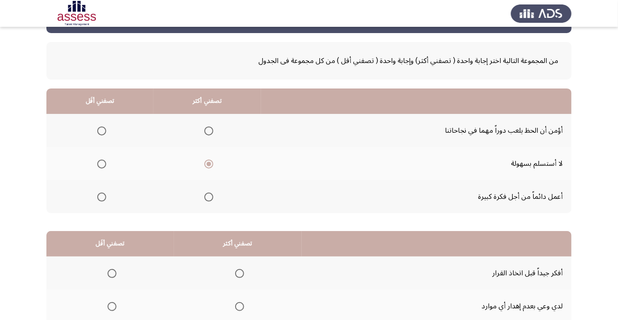
click at [102, 131] on span "Select an option" at bounding box center [102, 131] width 0 height 0
click at [101, 130] on input "Select an option" at bounding box center [101, 130] width 9 height 9
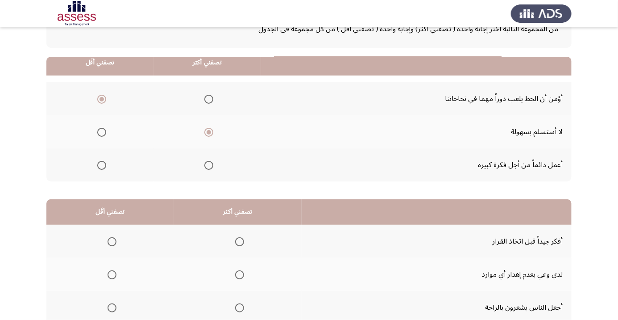
scroll to position [88, 0]
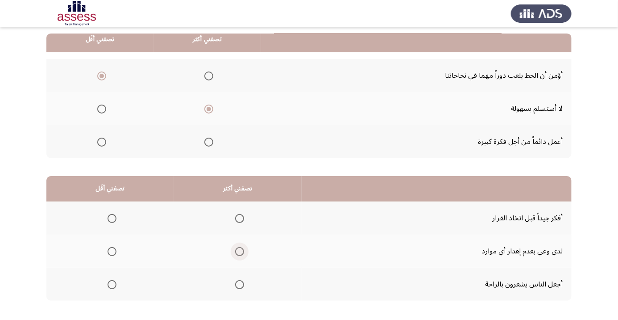
click at [239, 250] on span "Select an option" at bounding box center [239, 251] width 9 height 9
click at [239, 250] on input "Select an option" at bounding box center [239, 251] width 9 height 9
click at [244, 218] on span "Select an option" at bounding box center [239, 218] width 9 height 9
click at [244, 218] on input "Select an option" at bounding box center [239, 218] width 9 height 9
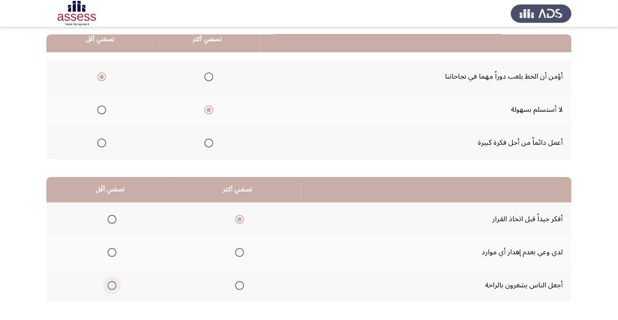
click at [109, 286] on span "Select an option" at bounding box center [112, 285] width 9 height 9
click at [109, 286] on input "Select an option" at bounding box center [112, 285] width 9 height 9
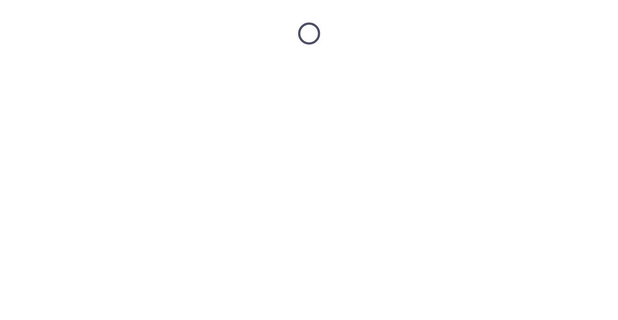
scroll to position [0, 0]
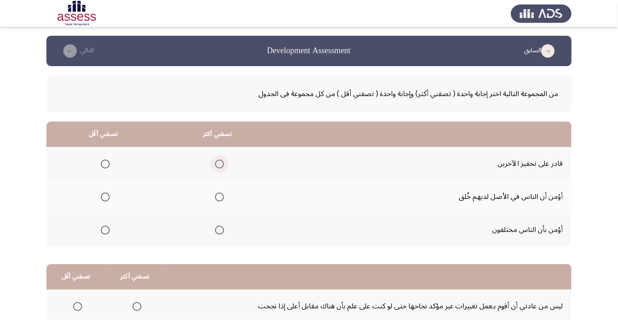
click at [224, 162] on span "Select an option" at bounding box center [219, 163] width 9 height 9
click at [224, 162] on input "Select an option" at bounding box center [219, 163] width 9 height 9
click at [105, 197] on span "Select an option" at bounding box center [105, 197] width 0 height 0
click at [105, 196] on input "Select an option" at bounding box center [105, 196] width 9 height 9
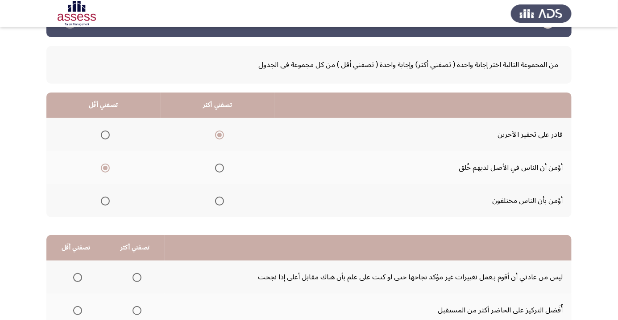
scroll to position [88, 0]
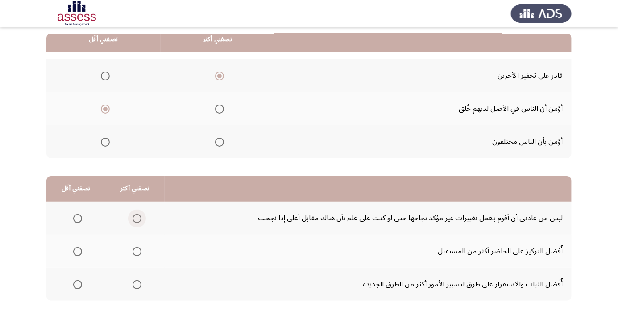
click at [136, 215] on span "Select an option" at bounding box center [137, 218] width 9 height 9
click at [136, 215] on input "Select an option" at bounding box center [137, 218] width 9 height 9
click at [77, 250] on span "Select an option" at bounding box center [77, 251] width 9 height 9
click at [77, 250] on input "Select an option" at bounding box center [77, 251] width 9 height 9
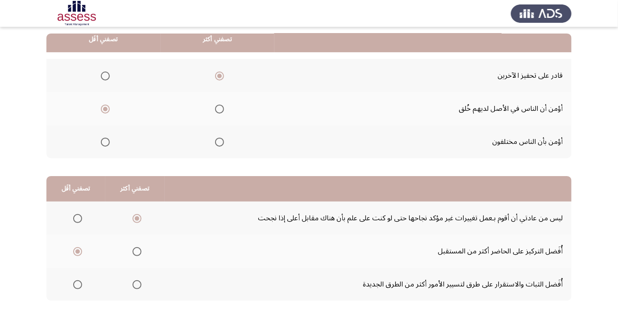
scroll to position [0, 0]
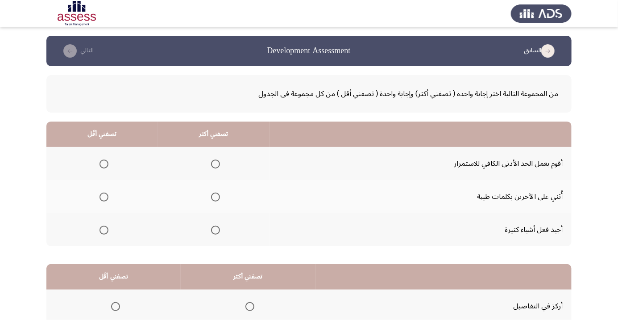
click at [213, 219] on th at bounding box center [214, 229] width 112 height 33
click at [216, 197] on span "Select an option" at bounding box center [216, 197] width 0 height 0
click at [216, 196] on input "Select an option" at bounding box center [215, 196] width 9 height 9
click at [98, 160] on label "Select an option" at bounding box center [102, 163] width 12 height 9
click at [100, 160] on input "Select an option" at bounding box center [104, 163] width 9 height 9
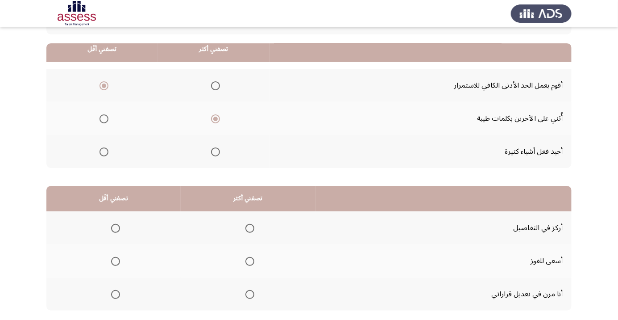
scroll to position [88, 0]
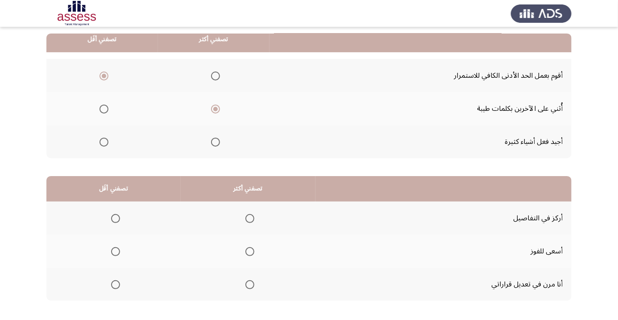
click at [250, 251] on span "Select an option" at bounding box center [250, 251] width 0 height 0
click at [250, 250] on input "Select an option" at bounding box center [249, 251] width 9 height 9
click at [116, 284] on span "Select an option" at bounding box center [116, 284] width 0 height 0
click at [115, 283] on input "Select an option" at bounding box center [115, 284] width 9 height 9
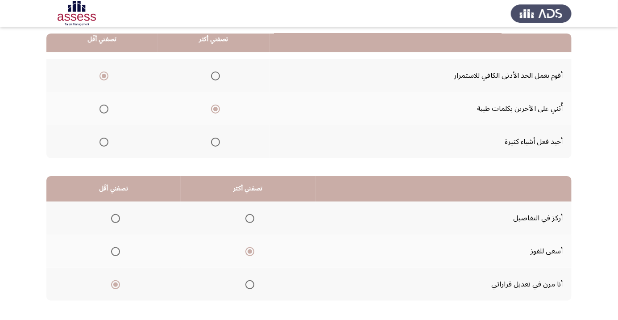
scroll to position [0, 0]
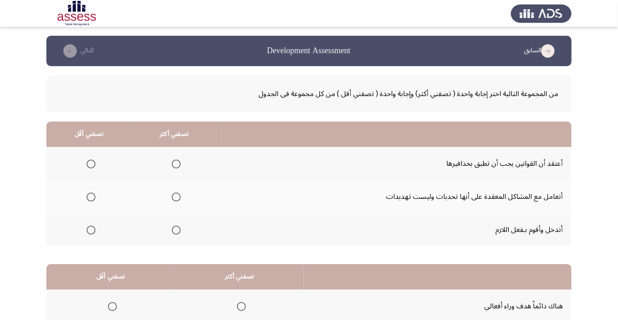
click at [176, 164] on span "Select an option" at bounding box center [176, 164] width 0 height 0
click at [177, 163] on input "Select an option" at bounding box center [176, 163] width 9 height 9
click at [91, 229] on span "Select an option" at bounding box center [91, 229] width 9 height 9
click at [91, 229] on input "Select an option" at bounding box center [91, 229] width 9 height 9
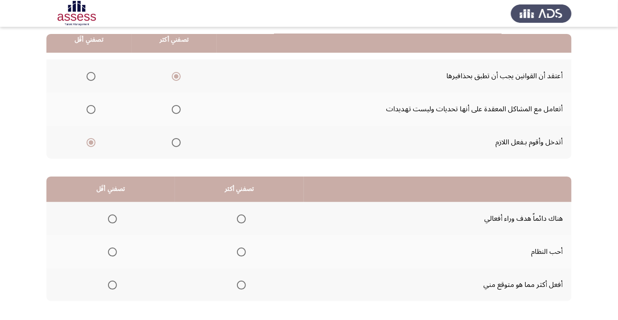
scroll to position [88, 0]
click at [241, 218] on span "Select an option" at bounding box center [241, 218] width 0 height 0
click at [242, 217] on input "Select an option" at bounding box center [241, 218] width 9 height 9
click at [112, 283] on span "Select an option" at bounding box center [112, 284] width 9 height 9
click at [112, 283] on input "Select an option" at bounding box center [112, 284] width 9 height 9
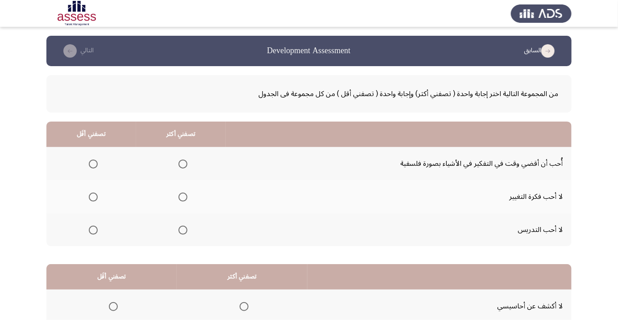
click at [194, 168] on th at bounding box center [181, 163] width 90 height 33
click at [93, 193] on span "Select an option" at bounding box center [93, 196] width 9 height 9
click at [93, 193] on input "Select an option" at bounding box center [93, 196] width 9 height 9
click at [93, 164] on span "Select an option" at bounding box center [93, 164] width 0 height 0
click at [93, 163] on input "Select an option" at bounding box center [93, 163] width 9 height 9
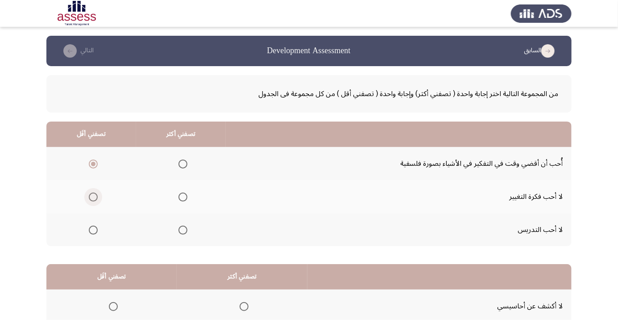
click at [93, 194] on span "Select an option" at bounding box center [93, 196] width 9 height 9
click at [93, 194] on input "Select an option" at bounding box center [93, 196] width 9 height 9
click at [203, 163] on th at bounding box center [181, 163] width 90 height 33
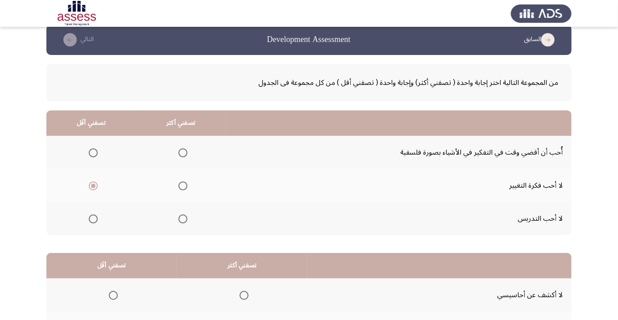
scroll to position [27, 0]
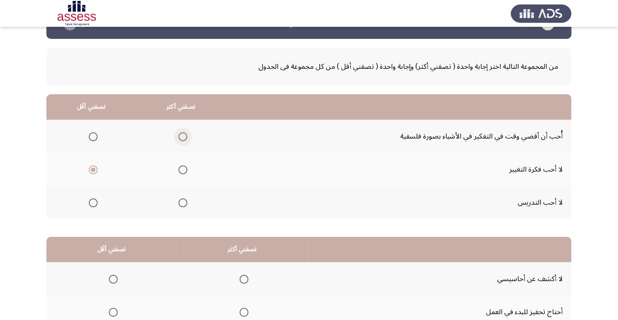
click at [185, 139] on span "Select an option" at bounding box center [183, 136] width 9 height 9
click at [185, 139] on input "Select an option" at bounding box center [183, 136] width 9 height 9
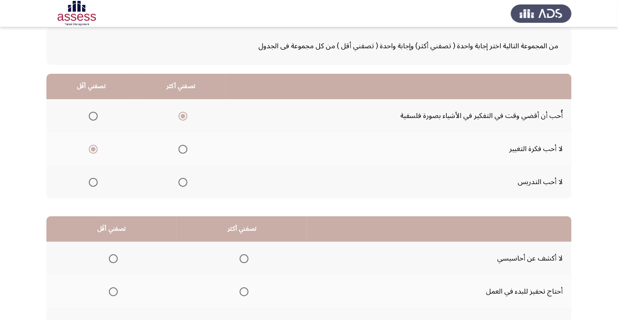
scroll to position [88, 0]
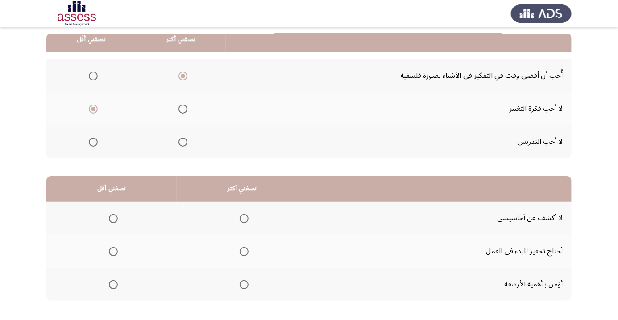
click at [244, 214] on span "Select an option" at bounding box center [244, 218] width 9 height 9
click at [244, 214] on input "Select an option" at bounding box center [244, 218] width 9 height 9
click at [113, 251] on span "Select an option" at bounding box center [113, 251] width 0 height 0
click at [113, 250] on input "Select an option" at bounding box center [113, 251] width 9 height 9
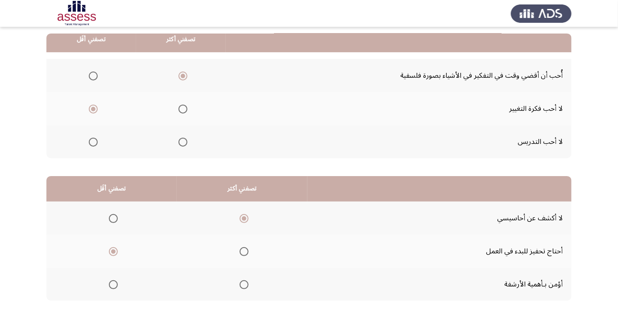
scroll to position [0, 0]
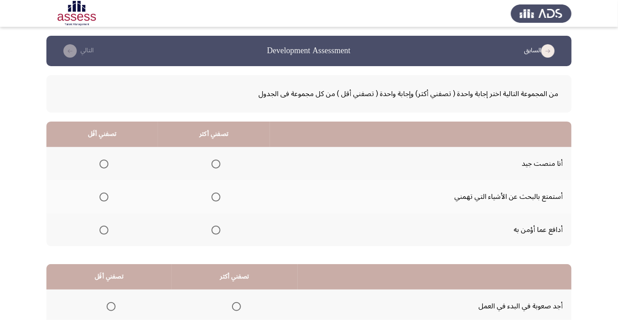
click at [216, 164] on span "Select an option" at bounding box center [216, 164] width 0 height 0
click at [216, 163] on input "Select an option" at bounding box center [216, 163] width 9 height 9
click at [103, 200] on span "Select an option" at bounding box center [104, 196] width 9 height 9
click at [103, 200] on input "Select an option" at bounding box center [104, 196] width 9 height 9
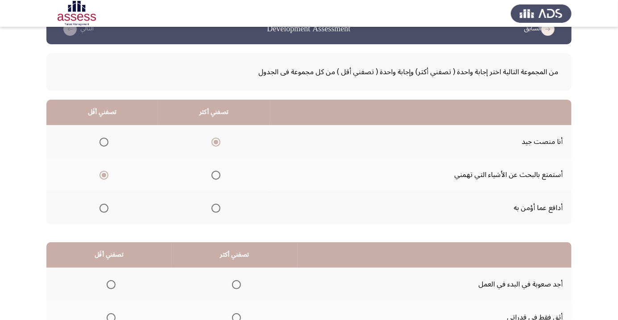
scroll to position [88, 0]
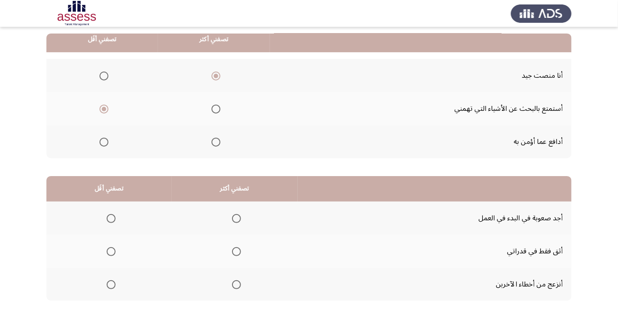
click at [108, 218] on span "Select an option" at bounding box center [111, 218] width 9 height 9
click at [108, 218] on input "Select an option" at bounding box center [111, 218] width 9 height 9
click at [235, 253] on span "Select an option" at bounding box center [236, 251] width 9 height 9
click at [235, 253] on input "Select an option" at bounding box center [236, 251] width 9 height 9
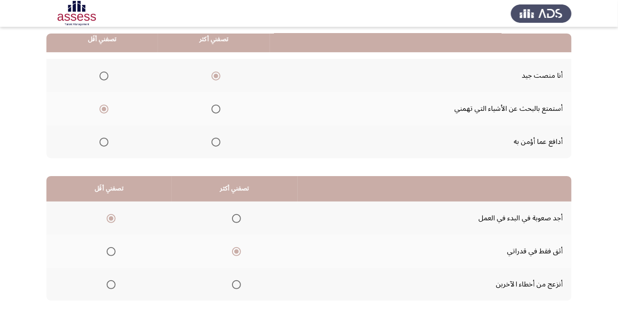
scroll to position [0, 0]
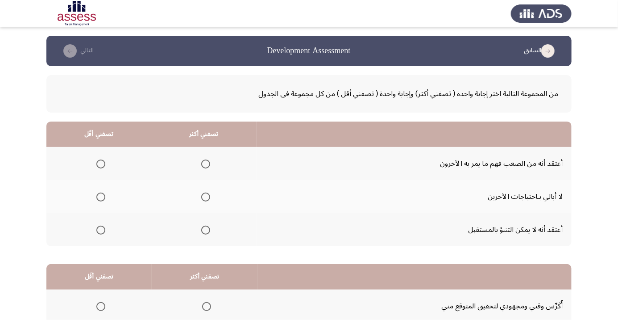
click at [212, 238] on th at bounding box center [203, 229] width 105 height 33
click at [101, 164] on span "Select an option" at bounding box center [101, 164] width 0 height 0
click at [101, 163] on input "Select an option" at bounding box center [100, 163] width 9 height 9
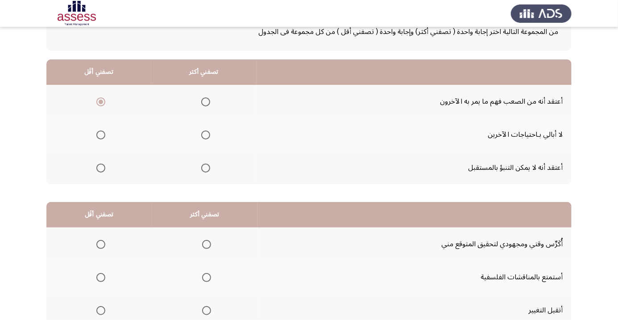
scroll to position [88, 0]
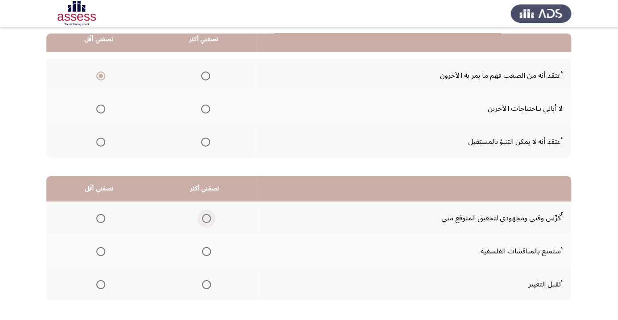
click at [208, 215] on span "Select an option" at bounding box center [206, 218] width 9 height 9
click at [208, 215] on input "Select an option" at bounding box center [206, 218] width 9 height 9
click at [101, 250] on span "Select an option" at bounding box center [100, 251] width 9 height 9
click at [101, 250] on input "Select an option" at bounding box center [100, 251] width 9 height 9
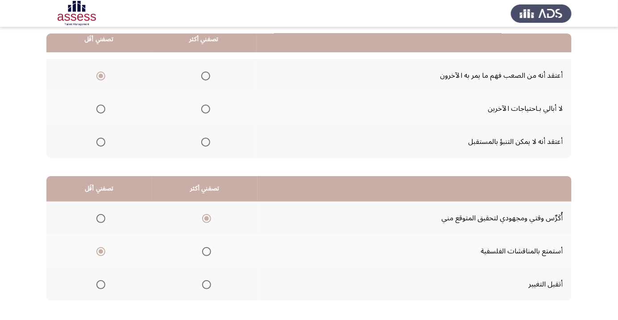
scroll to position [0, 0]
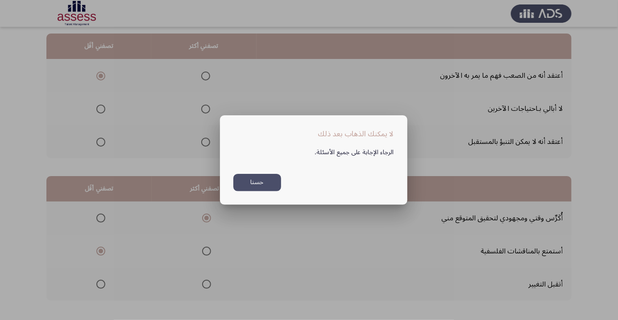
click at [242, 191] on button "حسنا" at bounding box center [257, 182] width 48 height 17
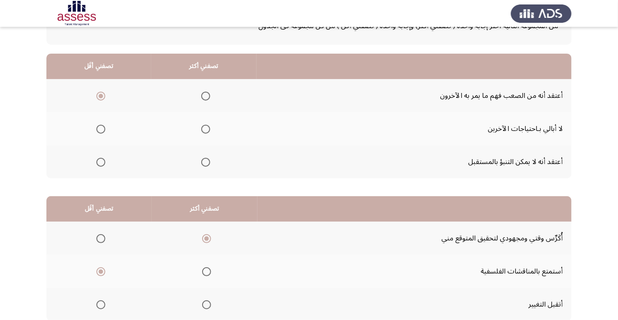
scroll to position [66, 0]
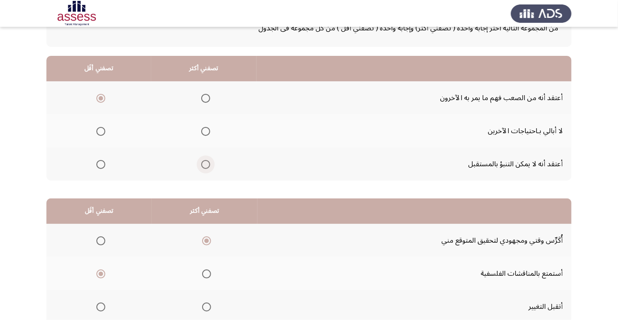
click at [204, 162] on span "Select an option" at bounding box center [205, 164] width 9 height 9
click at [204, 162] on input "Select an option" at bounding box center [205, 164] width 9 height 9
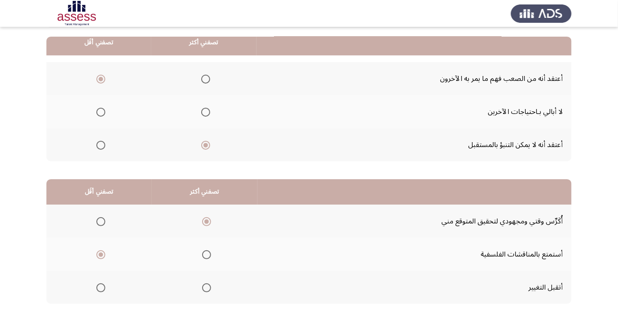
scroll to position [88, 0]
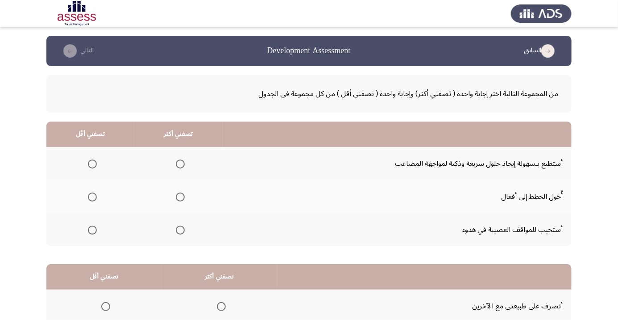
click at [180, 230] on span "Select an option" at bounding box center [180, 230] width 0 height 0
click at [179, 229] on input "Select an option" at bounding box center [180, 229] width 9 height 9
click at [92, 197] on span "Select an option" at bounding box center [92, 197] width 0 height 0
click at [92, 196] on input "Select an option" at bounding box center [92, 196] width 9 height 9
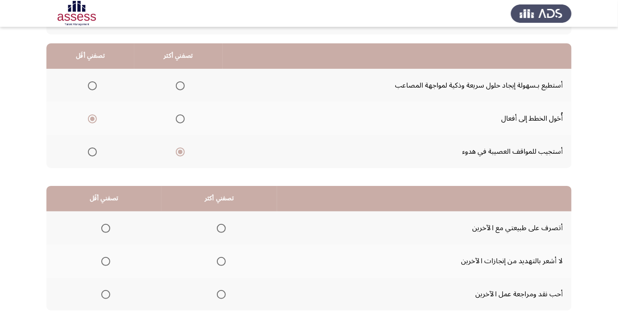
scroll to position [88, 0]
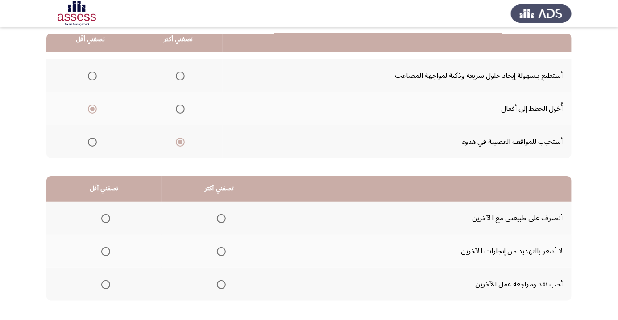
click at [106, 251] on span "Select an option" at bounding box center [106, 251] width 0 height 0
click at [106, 250] on input "Select an option" at bounding box center [105, 251] width 9 height 9
click at [208, 200] on th "تصفني أكثر" at bounding box center [220, 188] width 116 height 25
click at [221, 218] on span "Select an option" at bounding box center [221, 218] width 0 height 0
click at [222, 217] on input "Select an option" at bounding box center [221, 218] width 9 height 9
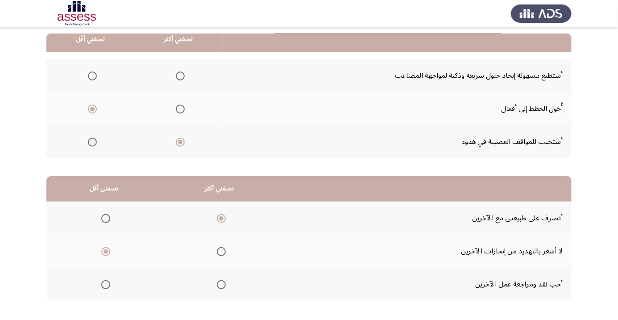
click at [217, 285] on span "Select an option" at bounding box center [221, 284] width 9 height 9
click at [217, 285] on input "Select an option" at bounding box center [221, 284] width 9 height 9
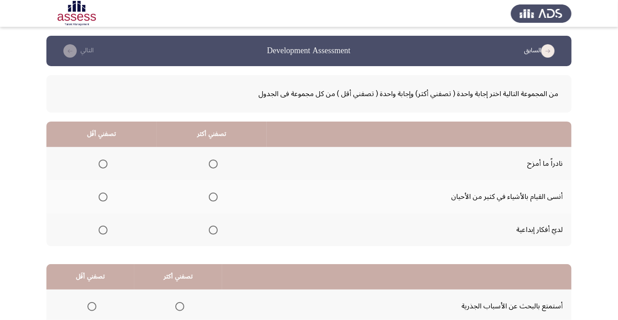
click at [214, 229] on span "Select an option" at bounding box center [213, 229] width 9 height 9
click at [214, 229] on input "Select an option" at bounding box center [213, 229] width 9 height 9
click at [102, 161] on span "Select an option" at bounding box center [103, 163] width 9 height 9
click at [102, 161] on input "Select an option" at bounding box center [103, 163] width 9 height 9
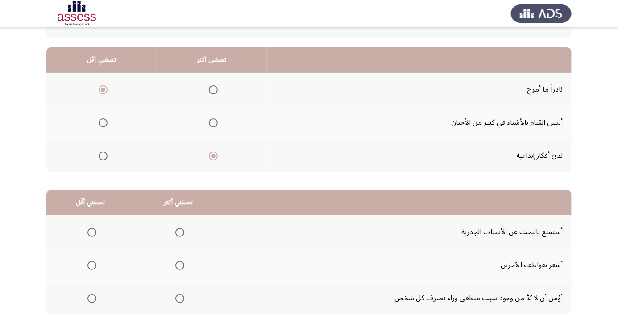
scroll to position [88, 0]
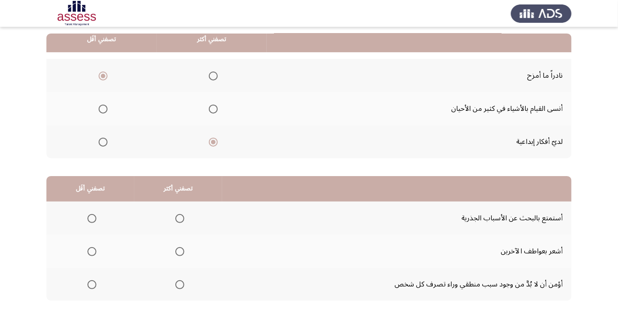
click at [92, 251] on span "Select an option" at bounding box center [92, 251] width 0 height 0
click at [92, 250] on input "Select an option" at bounding box center [91, 251] width 9 height 9
click at [183, 281] on span "Select an option" at bounding box center [179, 284] width 9 height 9
click at [183, 281] on input "Select an option" at bounding box center [179, 284] width 9 height 9
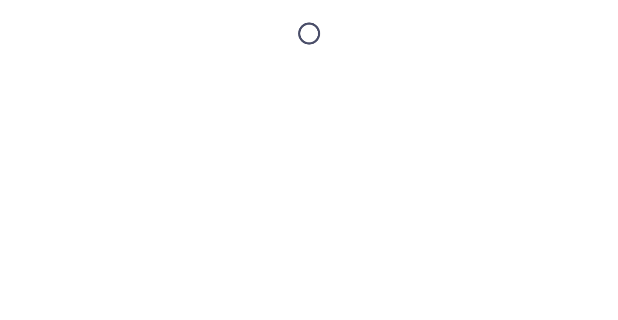
scroll to position [0, 0]
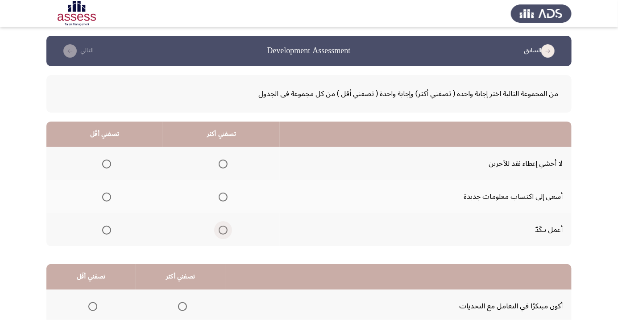
click at [217, 229] on label "Select an option" at bounding box center [221, 229] width 12 height 9
click at [219, 229] on input "Select an option" at bounding box center [223, 229] width 9 height 9
click at [95, 144] on th "تصفني أقَل" at bounding box center [104, 133] width 117 height 25
click at [225, 152] on th at bounding box center [221, 163] width 117 height 33
click at [223, 164] on span "Select an option" at bounding box center [223, 164] width 0 height 0
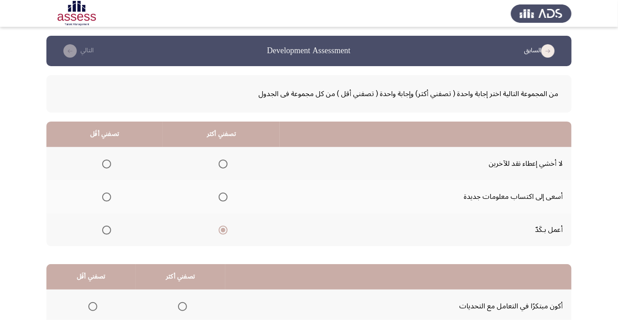
click at [224, 163] on input "Select an option" at bounding box center [223, 163] width 9 height 9
click at [107, 197] on span "Select an option" at bounding box center [107, 197] width 0 height 0
click at [107, 196] on input "Select an option" at bounding box center [106, 196] width 9 height 9
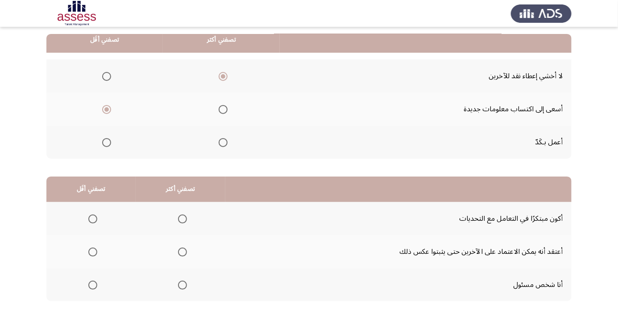
scroll to position [88, 0]
click at [183, 284] on span "Select an option" at bounding box center [183, 284] width 0 height 0
click at [182, 283] on input "Select an option" at bounding box center [182, 284] width 9 height 9
click at [93, 251] on span "Select an option" at bounding box center [93, 251] width 0 height 0
click at [93, 250] on input "Select an option" at bounding box center [92, 251] width 9 height 9
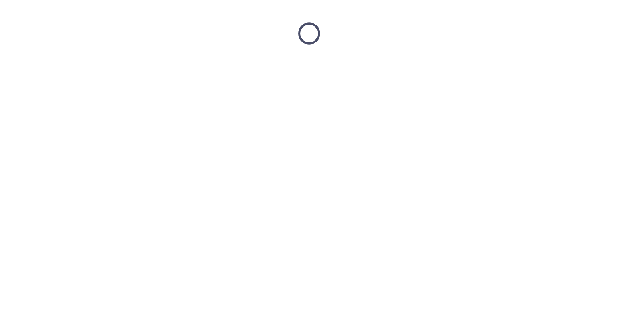
scroll to position [0, 0]
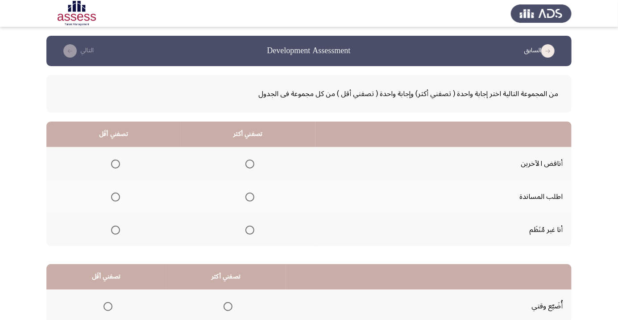
click at [117, 232] on span "Select an option" at bounding box center [115, 229] width 9 height 9
click at [117, 232] on input "Select an option" at bounding box center [115, 229] width 9 height 9
click at [250, 192] on span "Select an option" at bounding box center [249, 196] width 9 height 9
click at [250, 192] on input "Select an option" at bounding box center [249, 196] width 9 height 9
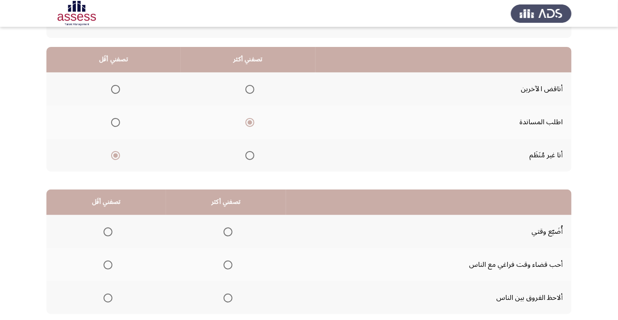
scroll to position [88, 0]
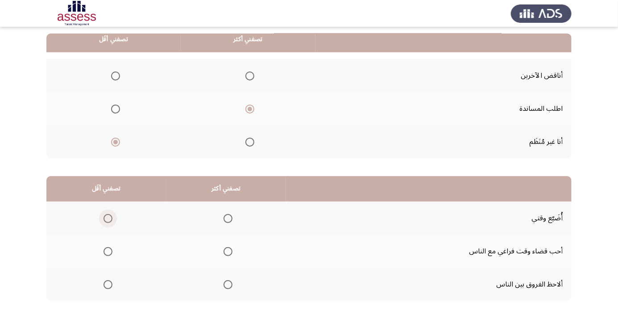
click at [110, 218] on span "Select an option" at bounding box center [108, 218] width 9 height 9
click at [110, 218] on input "Select an option" at bounding box center [108, 218] width 9 height 9
click at [231, 249] on span "Select an option" at bounding box center [228, 251] width 9 height 9
click at [231, 249] on input "Select an option" at bounding box center [228, 251] width 9 height 9
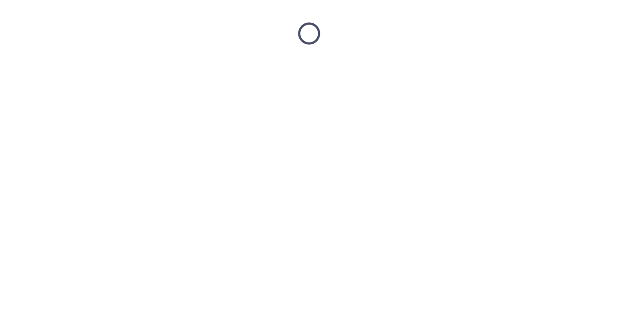
scroll to position [0, 0]
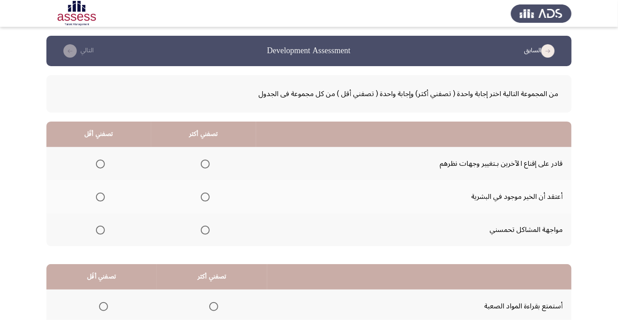
click at [204, 233] on span "Select an option" at bounding box center [205, 229] width 9 height 9
click at [204, 233] on input "Select an option" at bounding box center [205, 229] width 9 height 9
click at [100, 196] on span "Select an option" at bounding box center [100, 196] width 9 height 9
click at [100, 196] on input "Select an option" at bounding box center [100, 196] width 9 height 9
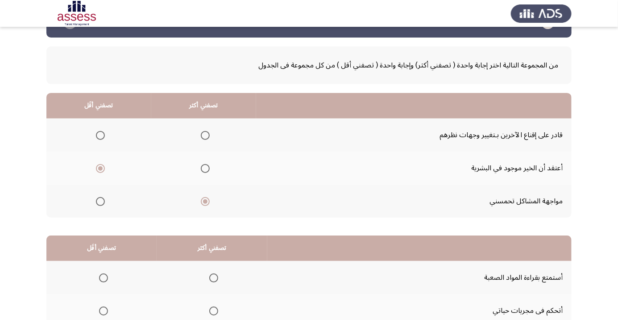
scroll to position [88, 0]
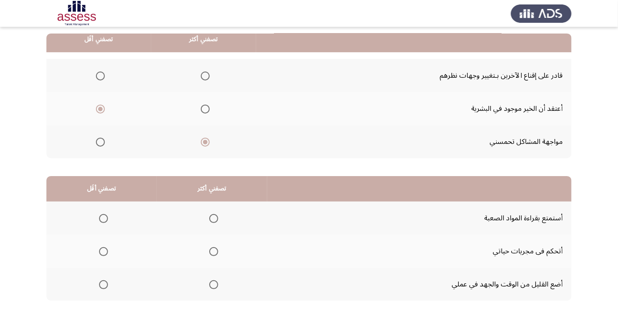
click at [104, 284] on span "Select an option" at bounding box center [104, 284] width 0 height 0
click at [104, 283] on input "Select an option" at bounding box center [103, 284] width 9 height 9
click at [214, 251] on span "Select an option" at bounding box center [214, 251] width 0 height 0
click at [215, 250] on input "Select an option" at bounding box center [213, 251] width 9 height 9
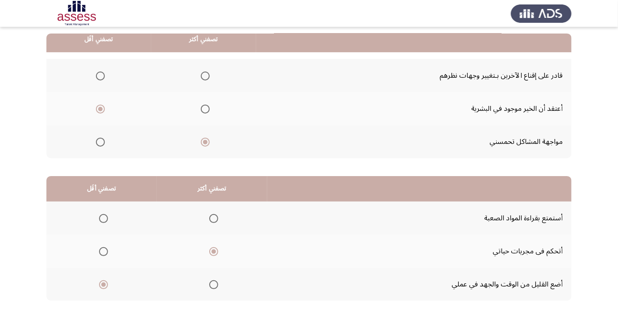
scroll to position [0, 0]
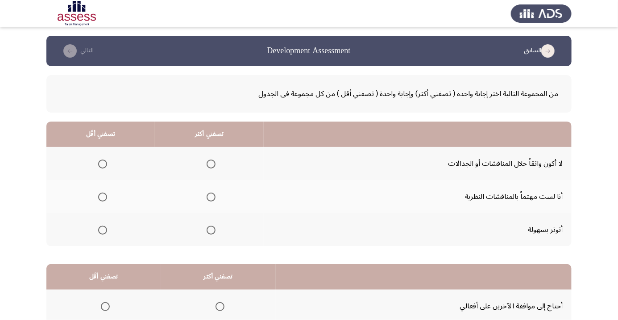
click at [105, 231] on span "Select an option" at bounding box center [102, 229] width 9 height 9
click at [105, 231] on input "Select an option" at bounding box center [102, 229] width 9 height 9
click at [214, 195] on span "Select an option" at bounding box center [211, 196] width 9 height 9
click at [214, 195] on input "Select an option" at bounding box center [211, 196] width 9 height 9
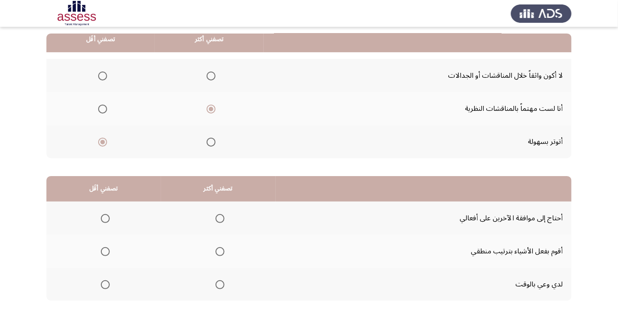
click at [220, 251] on span "Select an option" at bounding box center [220, 251] width 0 height 0
click at [221, 250] on input "Select an option" at bounding box center [220, 251] width 9 height 9
click at [105, 218] on span "Select an option" at bounding box center [105, 218] width 0 height 0
click at [105, 217] on input "Select an option" at bounding box center [105, 218] width 9 height 9
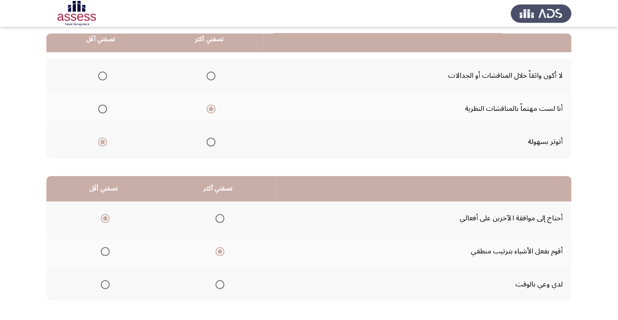
scroll to position [0, 0]
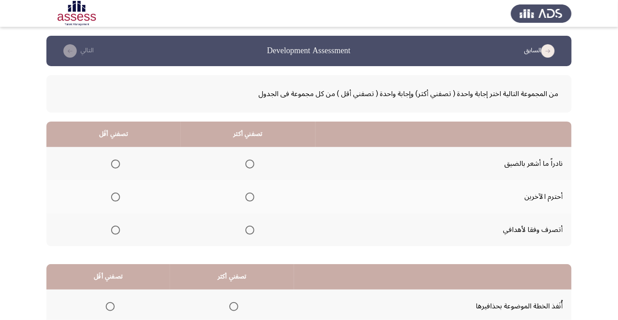
click at [250, 197] on span "Select an option" at bounding box center [250, 197] width 0 height 0
click at [250, 196] on input "Select an option" at bounding box center [249, 196] width 9 height 9
click at [134, 151] on th at bounding box center [113, 163] width 134 height 33
click at [116, 164] on span "Select an option" at bounding box center [116, 164] width 0 height 0
click at [115, 163] on input "Select an option" at bounding box center [115, 163] width 9 height 9
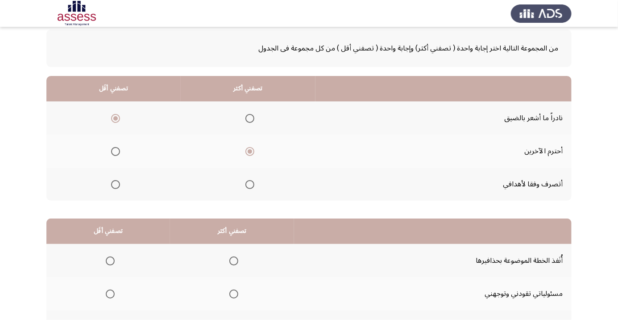
scroll to position [88, 0]
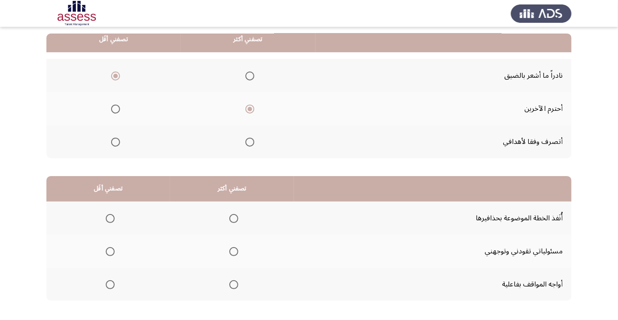
click at [234, 284] on span "Select an option" at bounding box center [234, 284] width 0 height 0
click at [233, 283] on input "Select an option" at bounding box center [233, 284] width 9 height 9
click at [234, 251] on span "Select an option" at bounding box center [234, 251] width 0 height 0
click at [233, 250] on input "Select an option" at bounding box center [233, 251] width 9 height 9
click at [109, 283] on span "Select an option" at bounding box center [110, 284] width 9 height 9
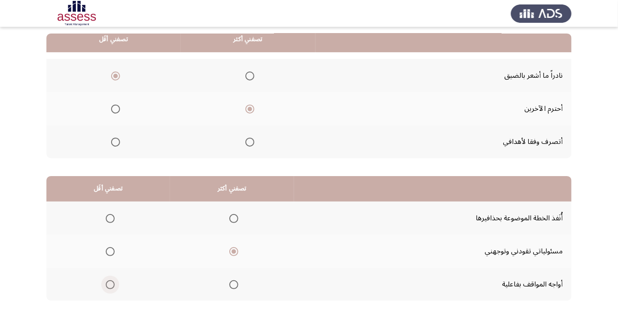
click at [109, 283] on input "Select an option" at bounding box center [110, 284] width 9 height 9
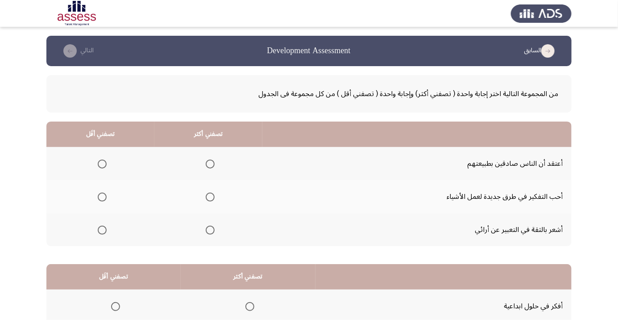
click at [211, 232] on span "Select an option" at bounding box center [210, 229] width 9 height 9
click at [211, 232] on input "Select an option" at bounding box center [210, 229] width 9 height 9
click at [102, 164] on span "Select an option" at bounding box center [102, 164] width 0 height 0
click at [102, 163] on input "Select an option" at bounding box center [102, 163] width 9 height 9
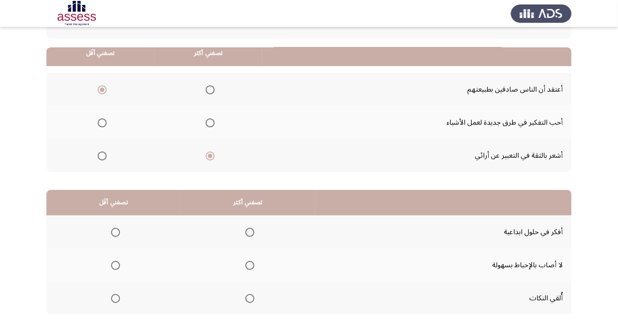
scroll to position [88, 0]
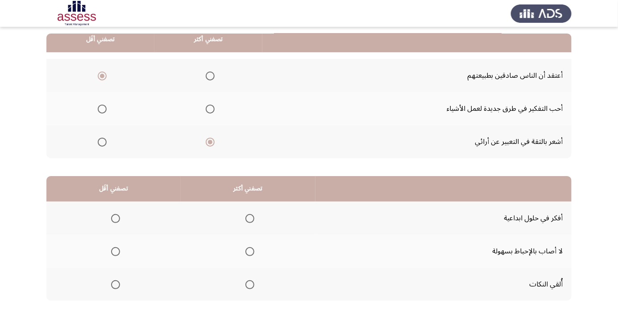
click at [252, 252] on span "Select an option" at bounding box center [249, 251] width 9 height 9
click at [252, 252] on input "Select an option" at bounding box center [249, 251] width 9 height 9
click at [116, 284] on span "Select an option" at bounding box center [116, 284] width 0 height 0
click at [115, 283] on input "Select an option" at bounding box center [115, 284] width 9 height 9
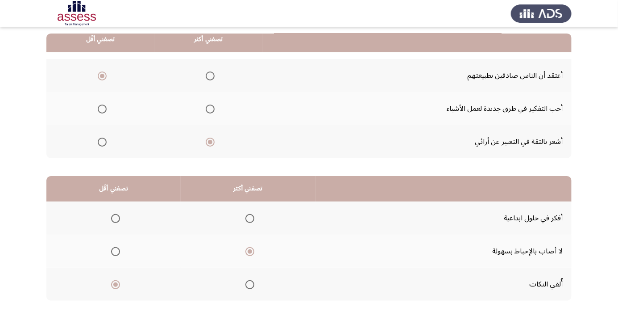
scroll to position [0, 0]
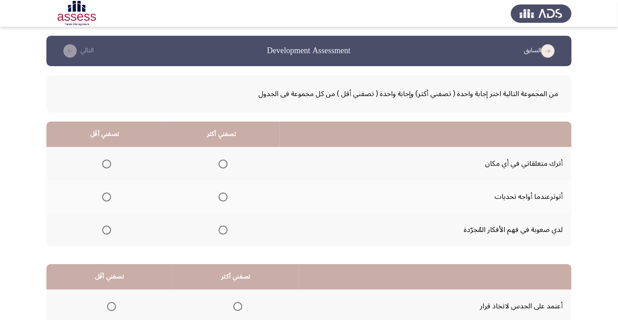
click at [104, 152] on th at bounding box center [104, 163] width 117 height 33
click at [107, 151] on th at bounding box center [104, 163] width 117 height 33
click at [110, 161] on span "Select an option" at bounding box center [106, 163] width 9 height 9
click at [110, 161] on input "Select an option" at bounding box center [106, 163] width 9 height 9
click at [223, 230] on span "Select an option" at bounding box center [223, 230] width 0 height 0
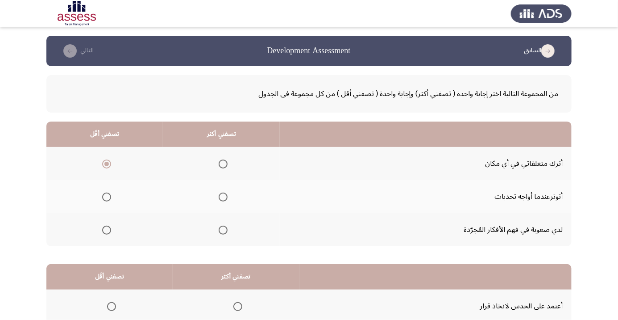
click at [225, 229] on input "Select an option" at bounding box center [223, 229] width 9 height 9
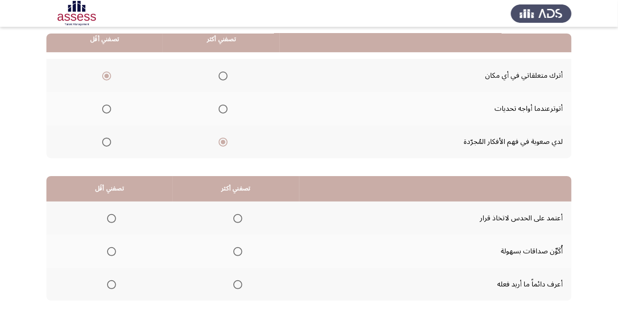
click at [241, 281] on span "Select an option" at bounding box center [237, 284] width 9 height 9
click at [241, 281] on input "Select an option" at bounding box center [237, 284] width 9 height 9
click at [109, 216] on span "Select an option" at bounding box center [111, 218] width 9 height 9
click at [109, 216] on input "Select an option" at bounding box center [111, 218] width 9 height 9
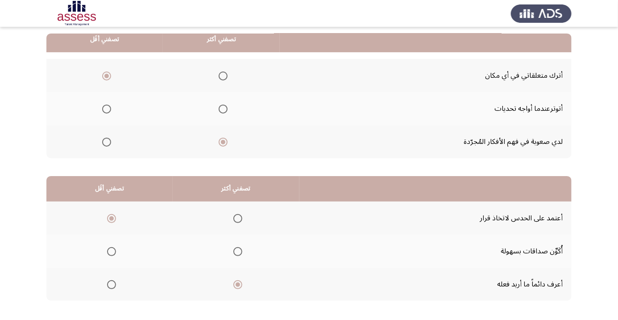
scroll to position [0, 0]
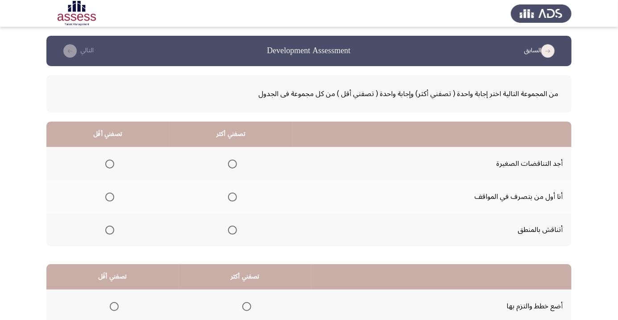
click at [233, 197] on span "Select an option" at bounding box center [233, 197] width 0 height 0
click at [233, 196] on input "Select an option" at bounding box center [232, 196] width 9 height 9
click at [110, 164] on span "Select an option" at bounding box center [110, 164] width 0 height 0
click at [110, 163] on input "Select an option" at bounding box center [109, 163] width 9 height 9
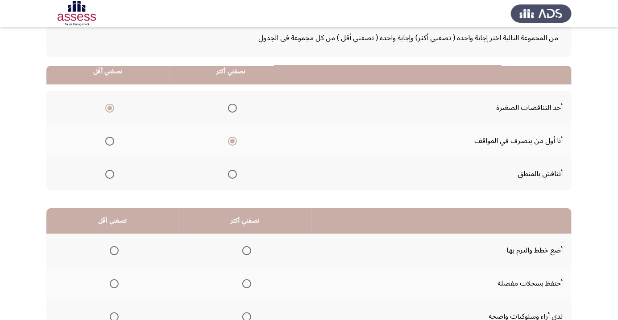
scroll to position [88, 0]
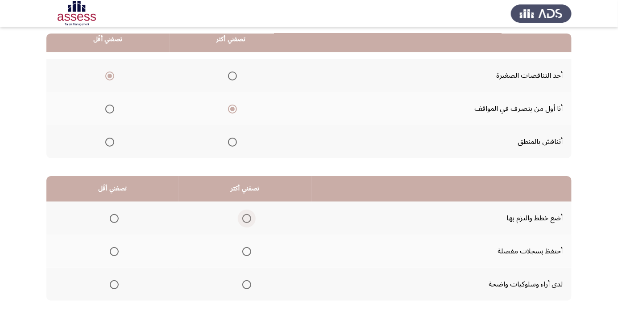
click at [244, 216] on span "Select an option" at bounding box center [246, 218] width 9 height 9
click at [244, 216] on input "Select an option" at bounding box center [246, 218] width 9 height 9
click at [114, 250] on span "Select an option" at bounding box center [114, 251] width 9 height 9
click at [114, 250] on input "Select an option" at bounding box center [114, 251] width 9 height 9
click at [79, 319] on div "من المجموعة التالية اختر إجابة واحدة ( تصفني أكثر) وإجابة واحدة ( تصفني أقل ) م…" at bounding box center [308, 152] width 525 height 349
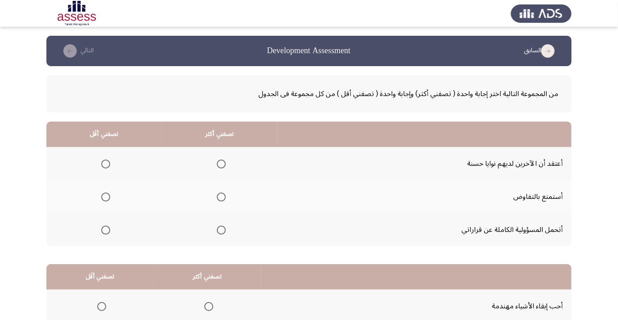
click at [222, 232] on span "Select an option" at bounding box center [221, 229] width 9 height 9
click at [222, 232] on input "Select an option" at bounding box center [221, 229] width 9 height 9
click at [106, 164] on span "Select an option" at bounding box center [106, 164] width 0 height 0
click at [106, 163] on input "Select an option" at bounding box center [105, 163] width 9 height 9
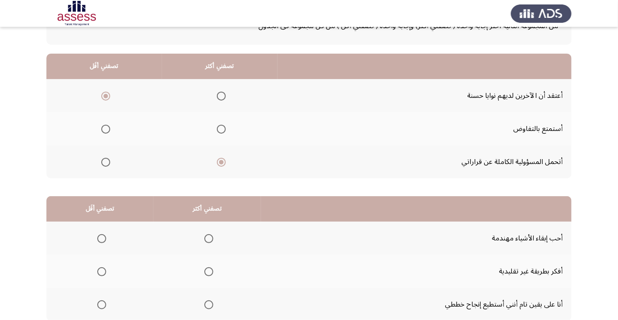
scroll to position [88, 0]
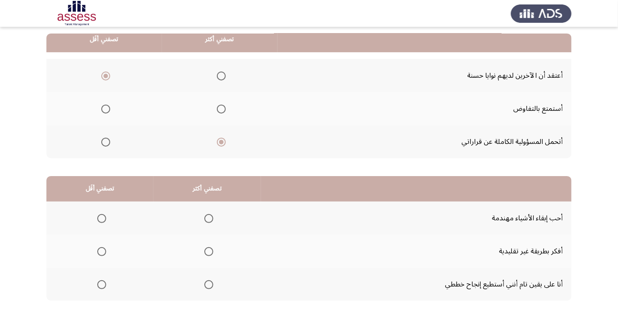
click at [97, 281] on span "Select an option" at bounding box center [101, 284] width 9 height 9
click at [97, 281] on input "Select an option" at bounding box center [101, 284] width 9 height 9
click at [209, 218] on span "Select an option" at bounding box center [209, 218] width 0 height 0
click at [208, 217] on input "Select an option" at bounding box center [208, 218] width 9 height 9
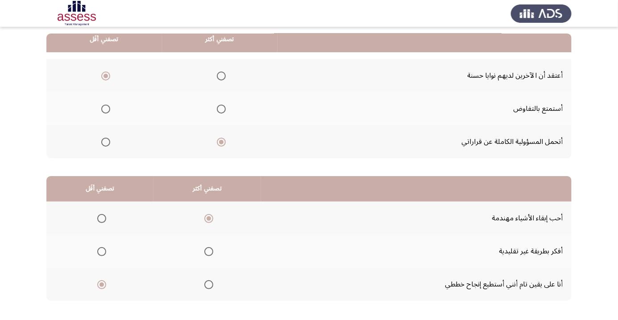
scroll to position [0, 0]
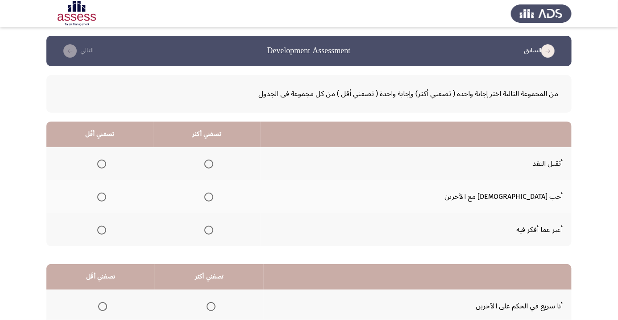
click at [209, 164] on span "Select an option" at bounding box center [209, 164] width 0 height 0
click at [213, 163] on input "Select an option" at bounding box center [208, 163] width 9 height 9
click at [106, 232] on span "Select an option" at bounding box center [101, 229] width 9 height 9
click at [106, 232] on input "Select an option" at bounding box center [101, 229] width 9 height 9
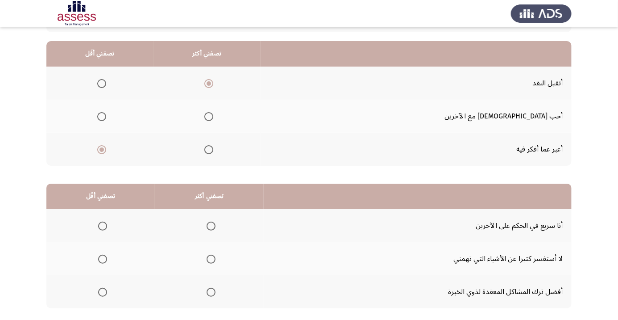
scroll to position [88, 0]
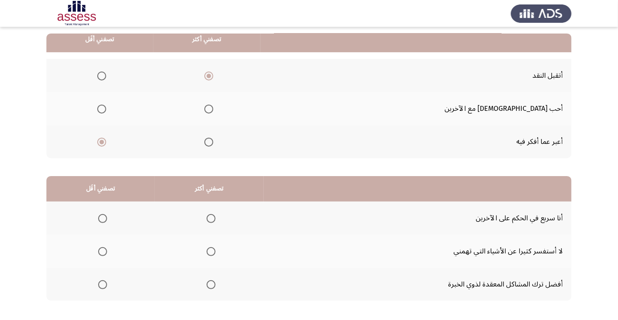
click at [212, 279] on mat-radio-button "Select an option" at bounding box center [209, 283] width 12 height 9
click at [210, 280] on span "Select an option" at bounding box center [211, 284] width 9 height 9
click at [210, 280] on input "Select an option" at bounding box center [211, 284] width 9 height 9
click at [103, 251] on span "Select an option" at bounding box center [103, 251] width 0 height 0
click at [103, 250] on input "Select an option" at bounding box center [102, 251] width 9 height 9
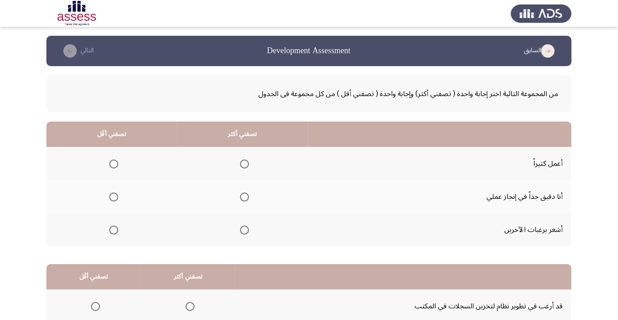
click at [245, 185] on th at bounding box center [242, 196] width 131 height 33
click at [245, 197] on span "Select an option" at bounding box center [245, 197] width 0 height 0
click at [245, 196] on input "Select an option" at bounding box center [244, 196] width 9 height 9
click at [117, 229] on span "Select an option" at bounding box center [113, 229] width 9 height 9
click at [117, 229] on input "Select an option" at bounding box center [113, 229] width 9 height 9
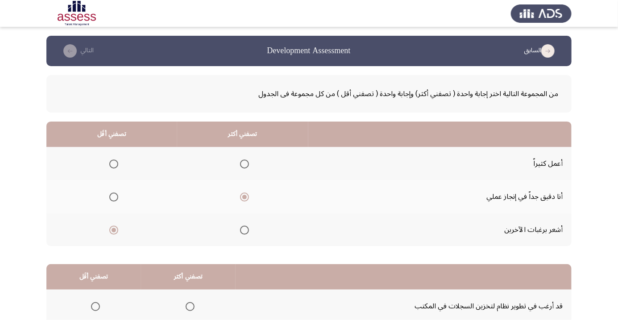
scroll to position [88, 0]
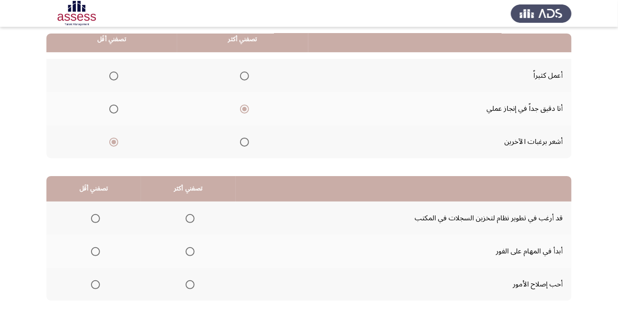
click at [189, 248] on span "Select an option" at bounding box center [190, 251] width 9 height 9
click at [189, 248] on input "Select an option" at bounding box center [190, 251] width 9 height 9
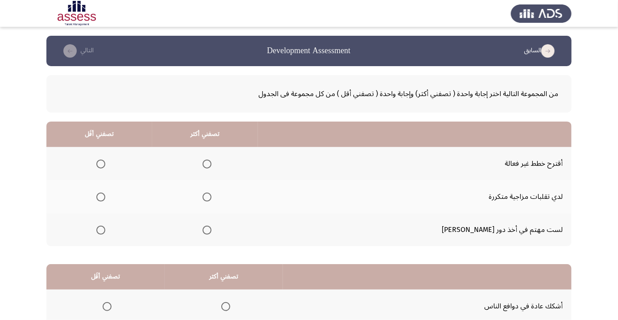
click at [101, 230] on span "Select an option" at bounding box center [101, 230] width 0 height 0
click at [105, 229] on input "Select an option" at bounding box center [100, 229] width 9 height 9
click at [212, 159] on span "Select an option" at bounding box center [207, 163] width 9 height 9
click at [212, 159] on input "Select an option" at bounding box center [207, 163] width 9 height 9
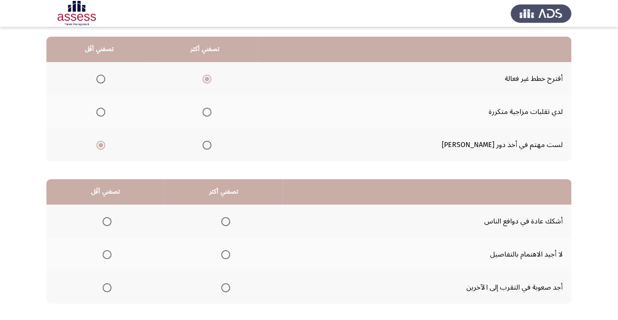
scroll to position [88, 0]
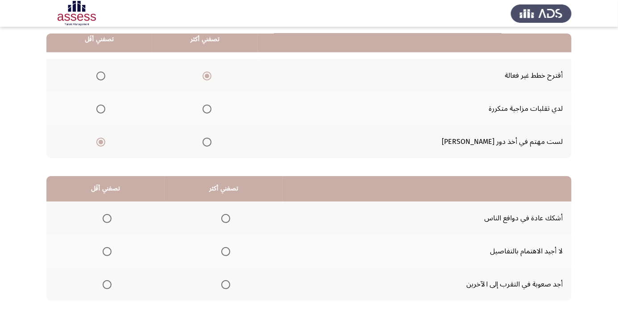
click at [110, 281] on span "Select an option" at bounding box center [107, 284] width 9 height 9
click at [110, 281] on input "Select an option" at bounding box center [107, 284] width 9 height 9
click at [226, 217] on span "Select an option" at bounding box center [225, 218] width 9 height 9
click at [226, 217] on input "Select an option" at bounding box center [225, 218] width 9 height 9
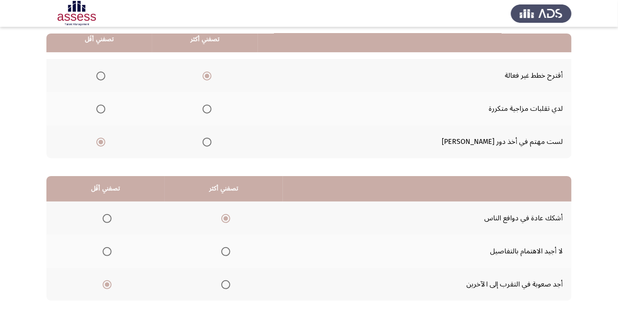
scroll to position [0, 0]
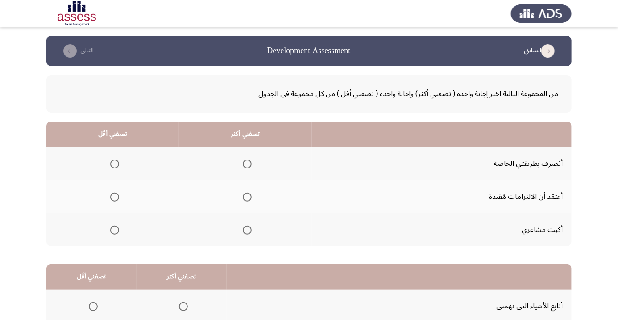
click at [116, 233] on span "Select an option" at bounding box center [114, 229] width 9 height 9
click at [116, 233] on input "Select an option" at bounding box center [114, 229] width 9 height 9
click at [250, 161] on span "Select an option" at bounding box center [247, 163] width 9 height 9
click at [250, 161] on input "Select an option" at bounding box center [247, 163] width 9 height 9
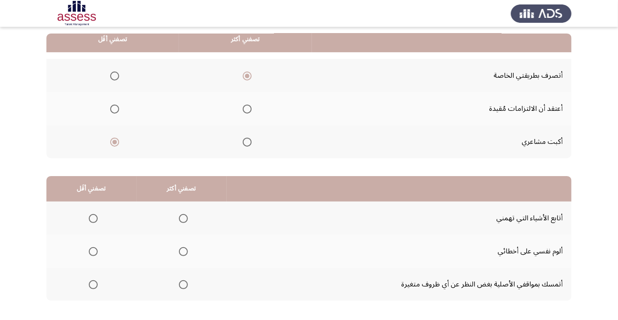
click at [183, 284] on span "Select an option" at bounding box center [183, 284] width 0 height 0
click at [183, 283] on input "Select an option" at bounding box center [183, 284] width 9 height 9
click at [180, 239] on th at bounding box center [182, 250] width 90 height 33
click at [93, 251] on span "Select an option" at bounding box center [93, 251] width 0 height 0
click at [93, 250] on input "Select an option" at bounding box center [93, 251] width 9 height 9
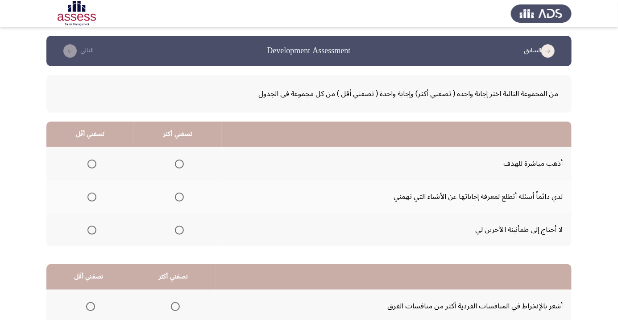
click at [190, 159] on th at bounding box center [178, 163] width 88 height 33
click at [182, 160] on span "Select an option" at bounding box center [179, 163] width 9 height 9
click at [182, 160] on input "Select an option" at bounding box center [179, 163] width 9 height 9
click at [92, 233] on span "Select an option" at bounding box center [91, 229] width 9 height 9
click at [92, 233] on input "Select an option" at bounding box center [91, 229] width 9 height 9
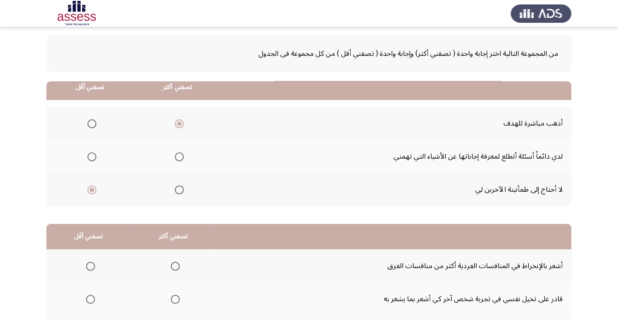
scroll to position [88, 0]
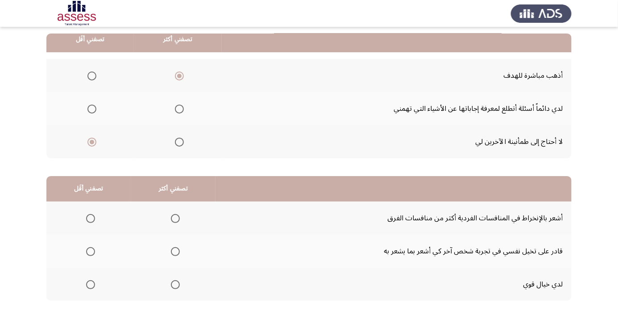
click at [91, 218] on span "Select an option" at bounding box center [91, 218] width 0 height 0
click at [90, 217] on input "Select an option" at bounding box center [90, 218] width 9 height 9
click at [178, 247] on span "Select an option" at bounding box center [175, 251] width 9 height 9
click at [178, 247] on input "Select an option" at bounding box center [175, 251] width 9 height 9
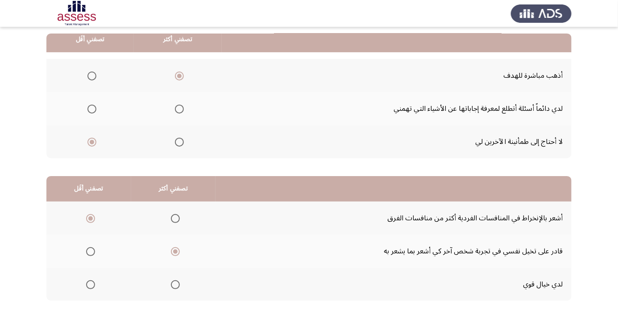
scroll to position [0, 0]
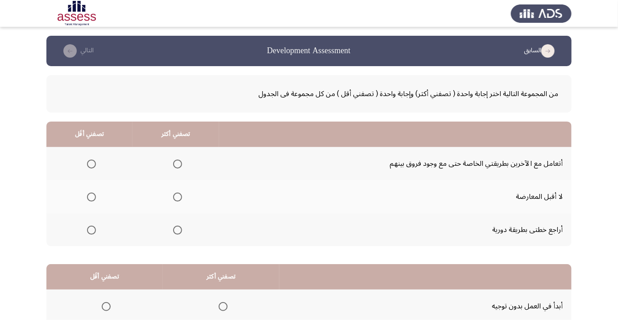
click at [192, 169] on th at bounding box center [176, 163] width 87 height 33
click at [178, 164] on span "Select an option" at bounding box center [178, 164] width 0 height 0
click at [179, 163] on input "Select an option" at bounding box center [177, 163] width 9 height 9
click at [92, 196] on span "Select an option" at bounding box center [91, 196] width 9 height 9
click at [92, 196] on input "Select an option" at bounding box center [91, 196] width 9 height 9
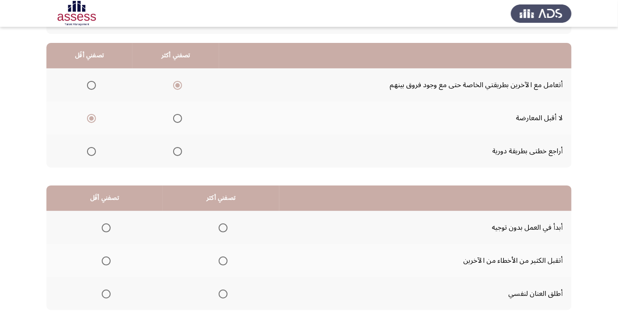
scroll to position [88, 0]
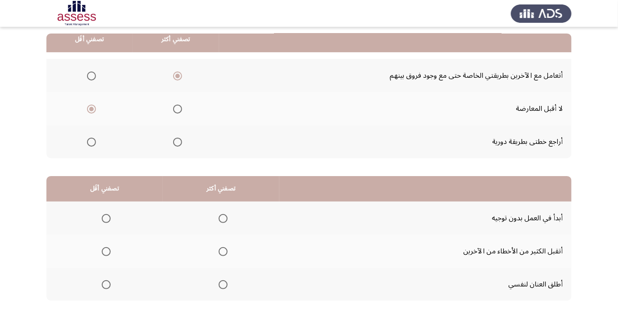
click at [221, 214] on span "Select an option" at bounding box center [223, 218] width 9 height 9
click at [221, 214] on input "Select an option" at bounding box center [223, 218] width 9 height 9
click at [106, 250] on span "Select an option" at bounding box center [106, 251] width 9 height 9
click at [106, 250] on input "Select an option" at bounding box center [106, 251] width 9 height 9
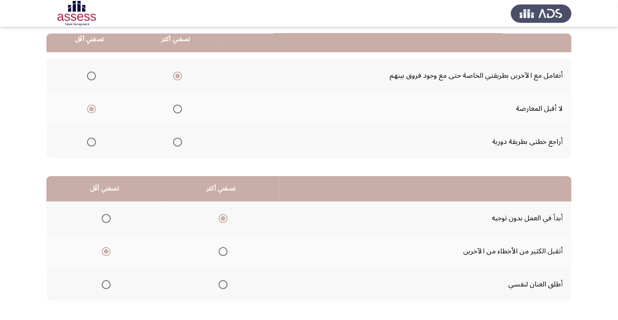
scroll to position [0, 0]
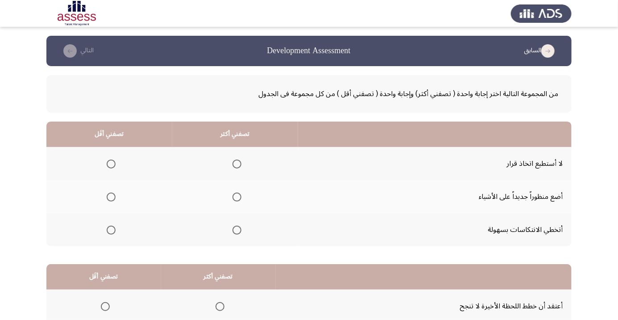
click at [237, 192] on span "Select an option" at bounding box center [237, 196] width 9 height 9
click at [237, 192] on input "Select an option" at bounding box center [237, 196] width 9 height 9
click at [110, 233] on span "Select an option" at bounding box center [111, 229] width 9 height 9
click at [110, 233] on input "Select an option" at bounding box center [111, 229] width 9 height 9
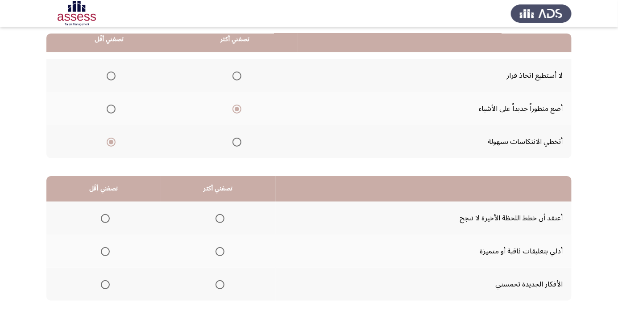
click at [218, 247] on span "Select an option" at bounding box center [220, 251] width 9 height 9
click at [218, 247] on input "Select an option" at bounding box center [220, 251] width 9 height 9
click at [105, 218] on span "Select an option" at bounding box center [105, 218] width 0 height 0
click at [105, 217] on input "Select an option" at bounding box center [105, 218] width 9 height 9
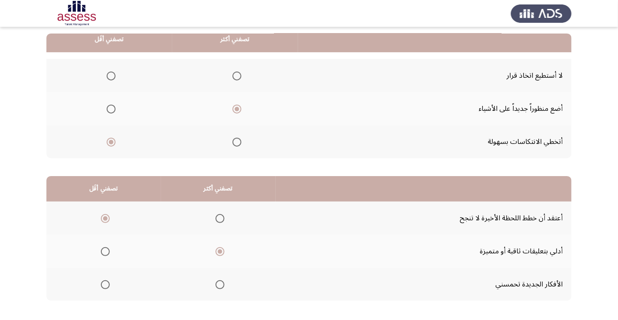
scroll to position [0, 0]
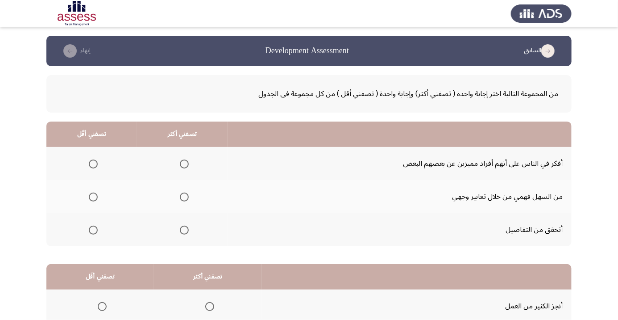
click at [196, 232] on th at bounding box center [182, 229] width 91 height 33
click at [184, 230] on span "Select an option" at bounding box center [184, 230] width 0 height 0
click at [185, 229] on input "Select an option" at bounding box center [184, 229] width 9 height 9
click at [93, 197] on span "Select an option" at bounding box center [93, 197] width 0 height 0
click at [94, 196] on input "Select an option" at bounding box center [93, 196] width 9 height 9
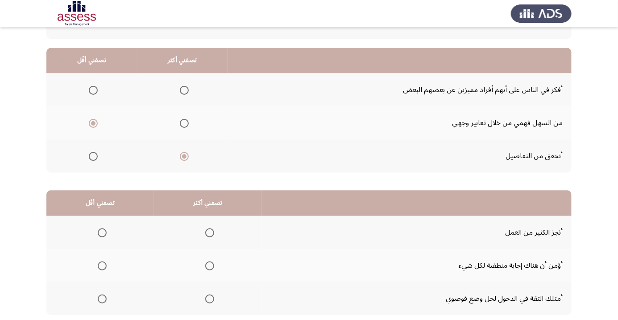
scroll to position [88, 0]
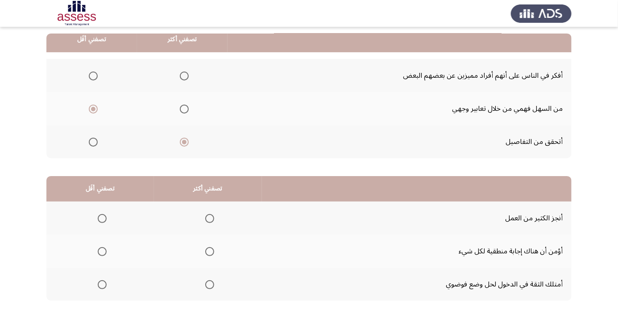
click at [210, 284] on span "Select an option" at bounding box center [210, 284] width 0 height 0
click at [210, 283] on input "Select an option" at bounding box center [209, 284] width 9 height 9
click at [102, 253] on span "Select an option" at bounding box center [102, 251] width 9 height 9
click at [102, 253] on input "Select an option" at bounding box center [102, 251] width 9 height 9
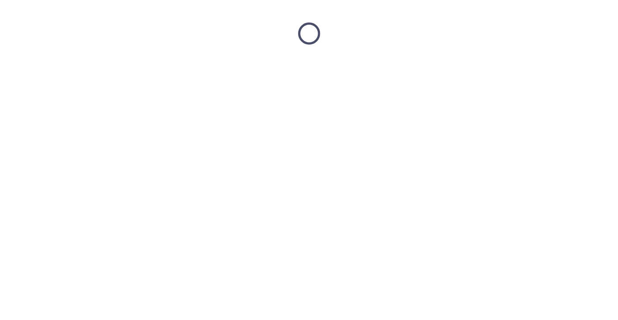
scroll to position [0, 0]
